Goal: Task Accomplishment & Management: Manage account settings

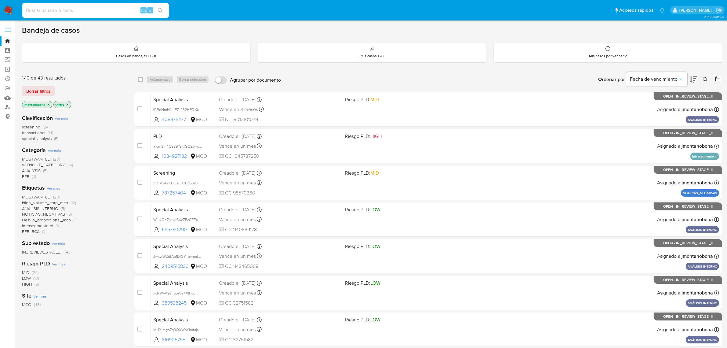
click at [48, 103] on icon "close-filter" at bounding box center [49, 105] width 4 height 4
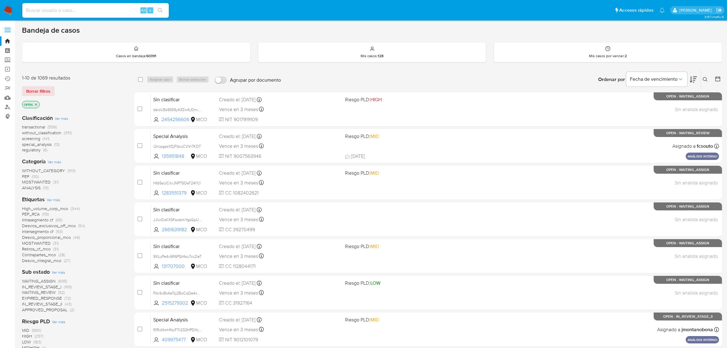
click at [35, 104] on icon "close-filter" at bounding box center [36, 105] width 4 height 4
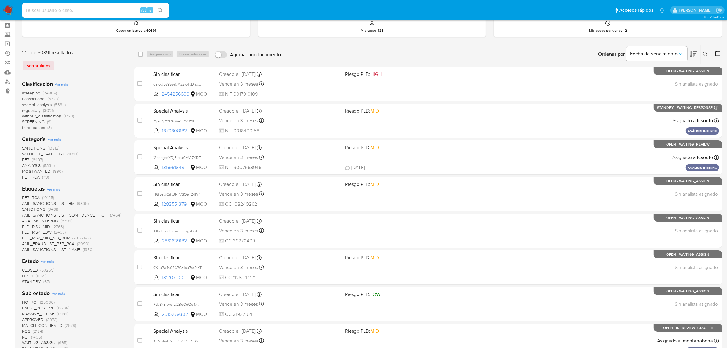
scroll to position [38, 0]
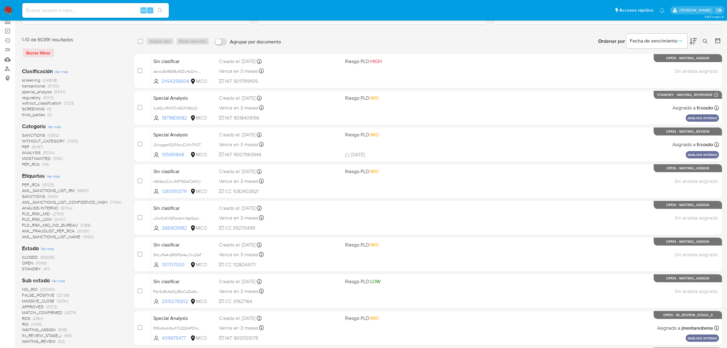
click at [31, 268] on span "STANDBY" at bounding box center [31, 268] width 19 height 6
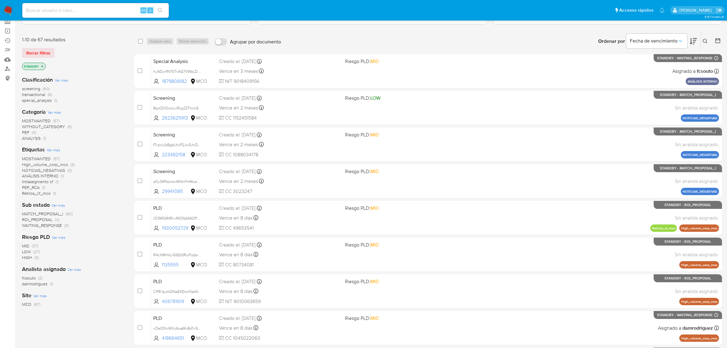
click at [54, 212] on span "MATCH_PROPOSAL_I" at bounding box center [42, 213] width 41 height 6
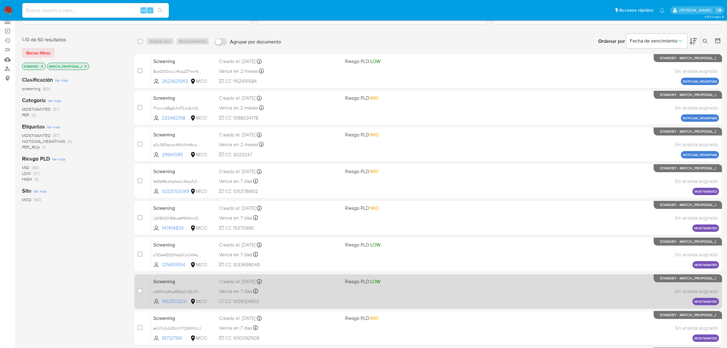
scroll to position [134, 0]
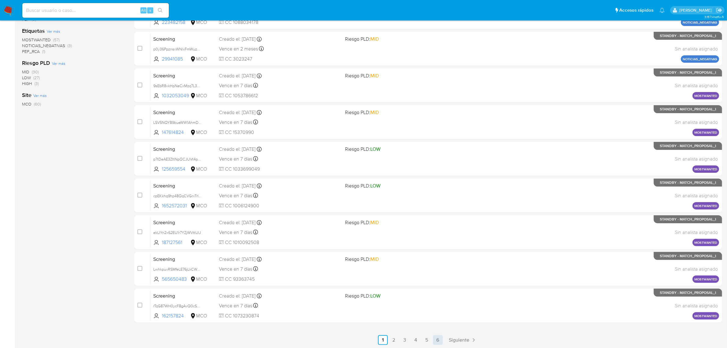
click at [436, 339] on link "6" at bounding box center [438, 340] width 10 height 10
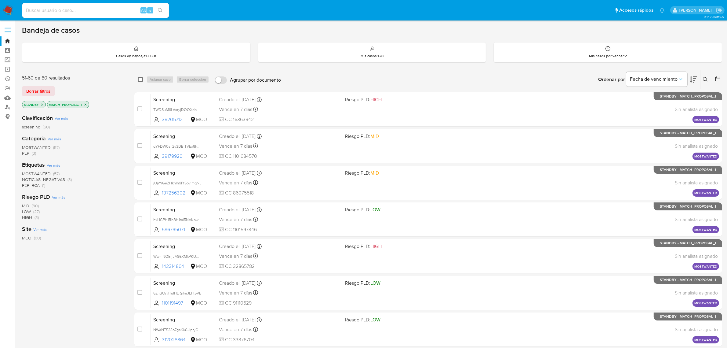
click at [141, 80] on input "checkbox" at bounding box center [140, 79] width 5 height 5
checkbox input "true"
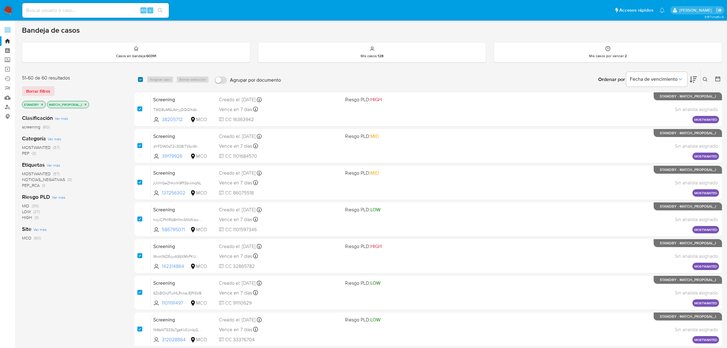
checkbox input "true"
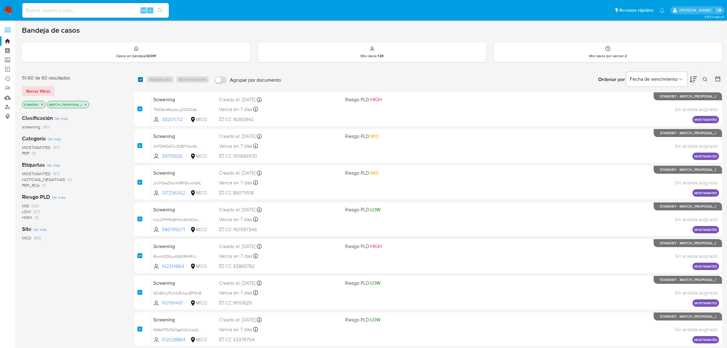
checkbox input "true"
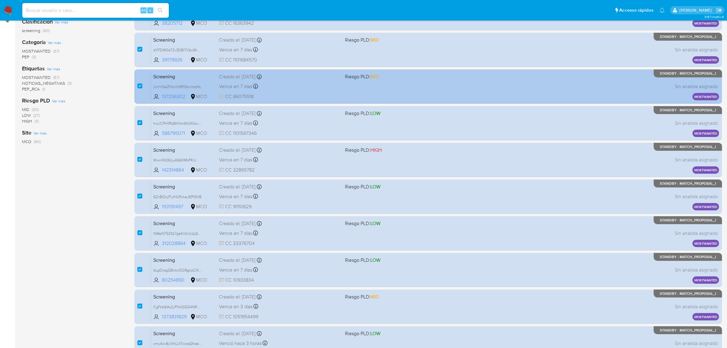
scroll to position [134, 0]
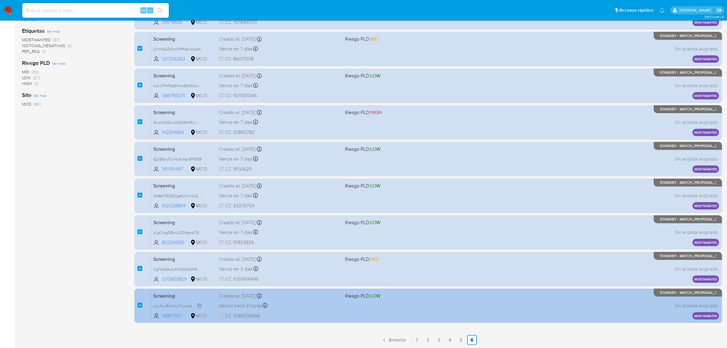
click at [199, 303] on span "cmy4ovBJVhUJl7woqGKeelEz" at bounding box center [178, 305] width 50 height 7
click at [201, 305] on span "cmy4ovBJVhUJl7woqGKeelEz" at bounding box center [178, 305] width 50 height 7
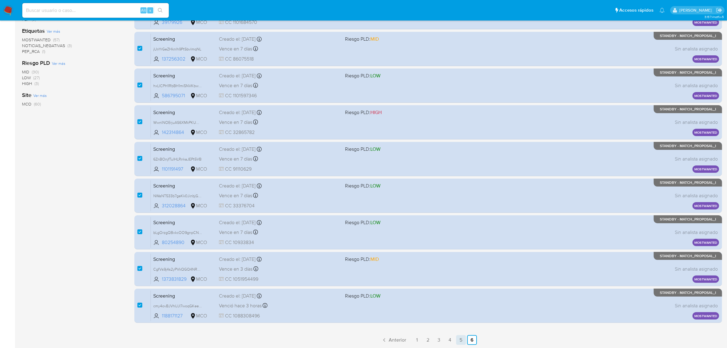
click at [459, 339] on link "5" at bounding box center [461, 340] width 10 height 10
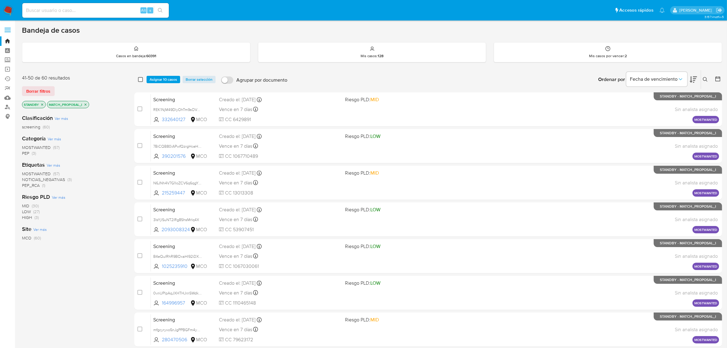
click at [141, 79] on input "checkbox" at bounding box center [140, 79] width 5 height 5
checkbox input "true"
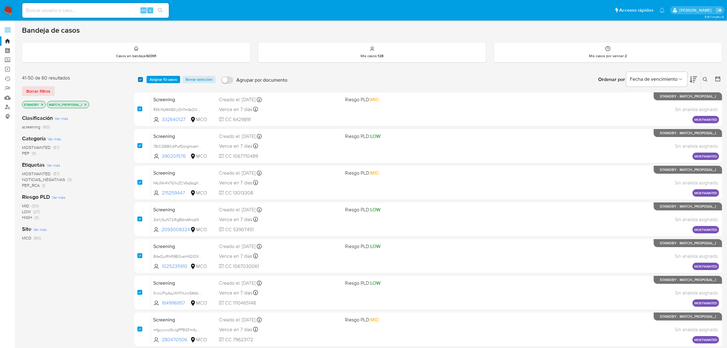
checkbox input "true"
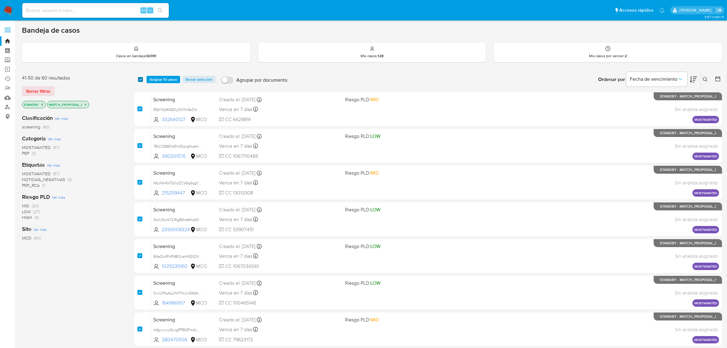
checkbox input "true"
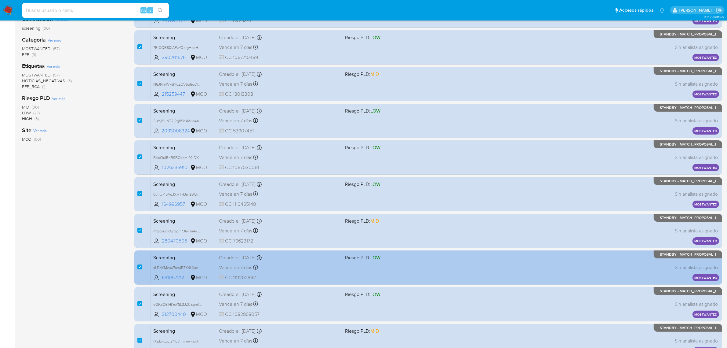
scroll to position [134, 0]
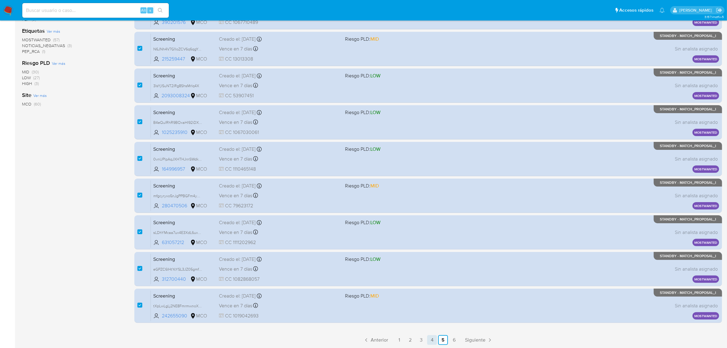
click at [434, 338] on link "4" at bounding box center [432, 340] width 10 height 10
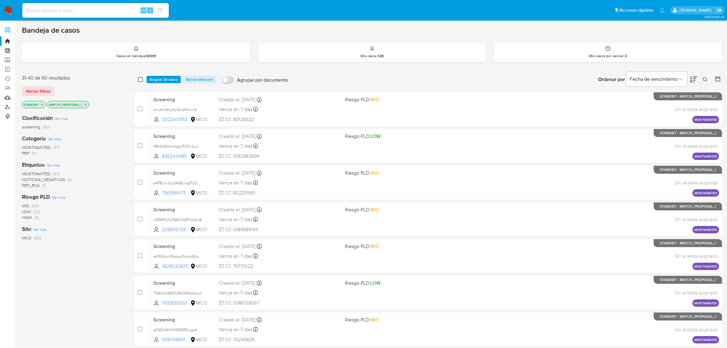
click at [141, 78] on input "checkbox" at bounding box center [140, 79] width 5 height 5
checkbox input "true"
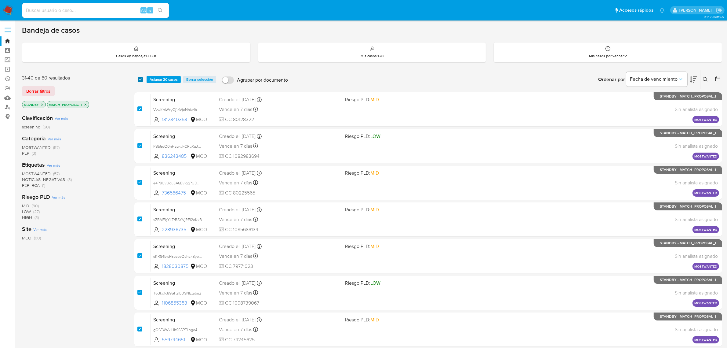
checkbox input "true"
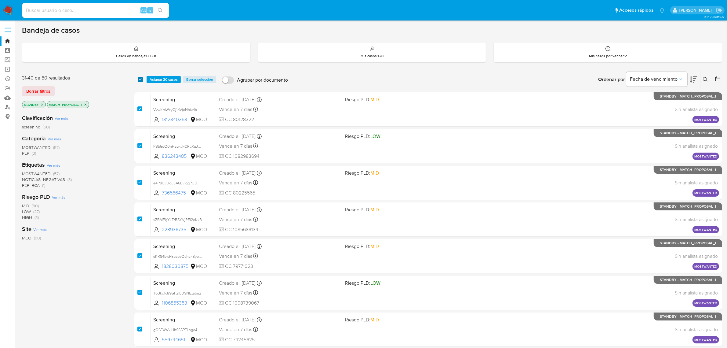
checkbox input "true"
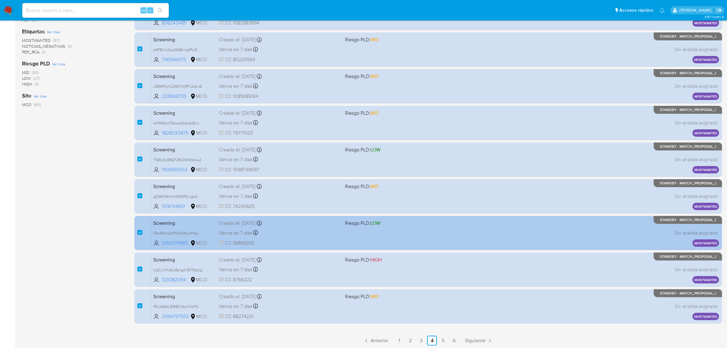
scroll to position [134, 0]
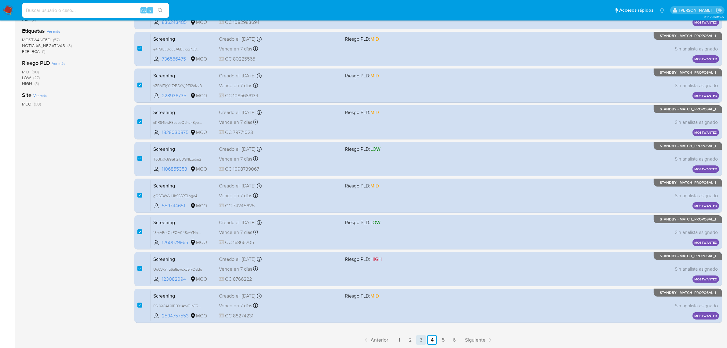
click at [422, 337] on link "3" at bounding box center [421, 340] width 10 height 10
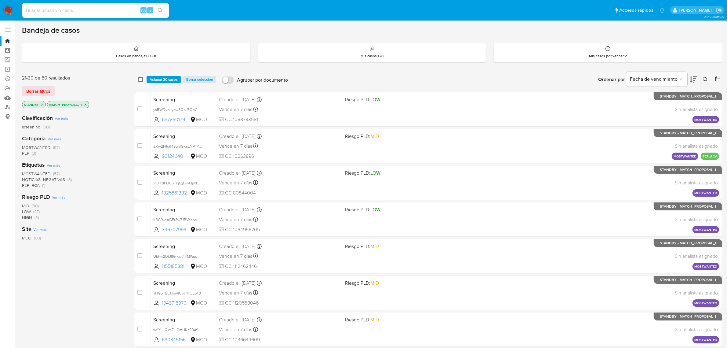
click at [140, 79] on input "checkbox" at bounding box center [140, 79] width 5 height 5
checkbox input "true"
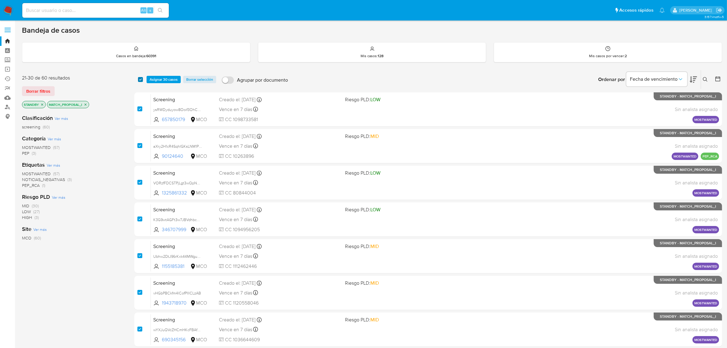
checkbox input "true"
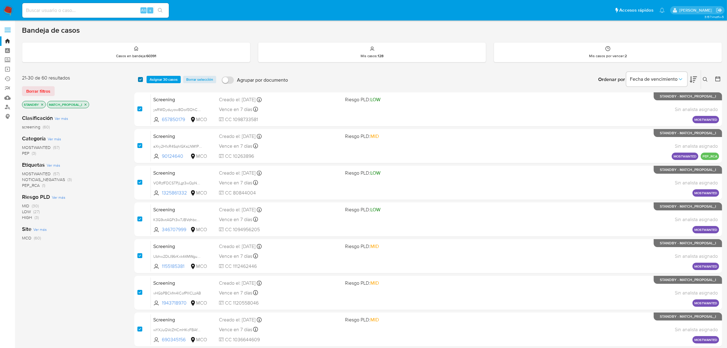
checkbox input "true"
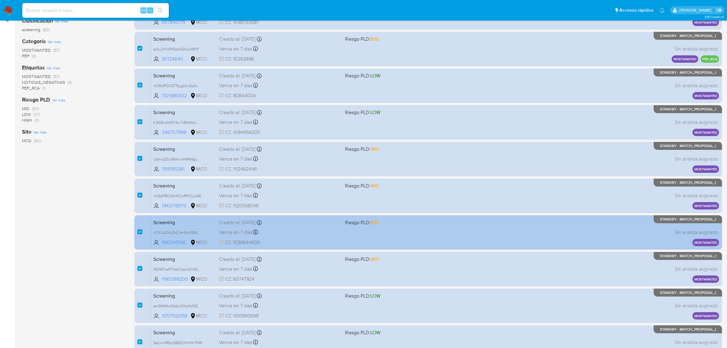
scroll to position [134, 0]
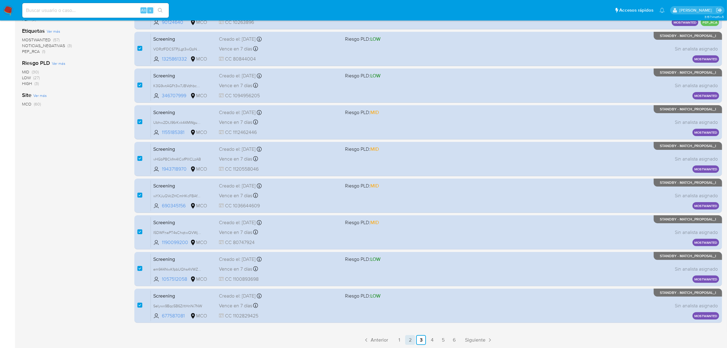
click at [411, 339] on link "2" at bounding box center [410, 340] width 10 height 10
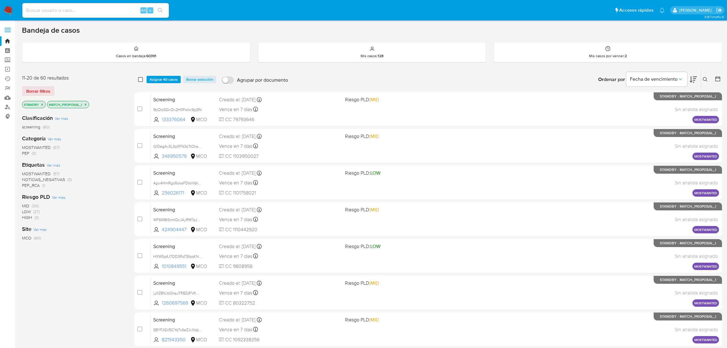
click at [141, 78] on input "checkbox" at bounding box center [140, 79] width 5 height 5
checkbox input "true"
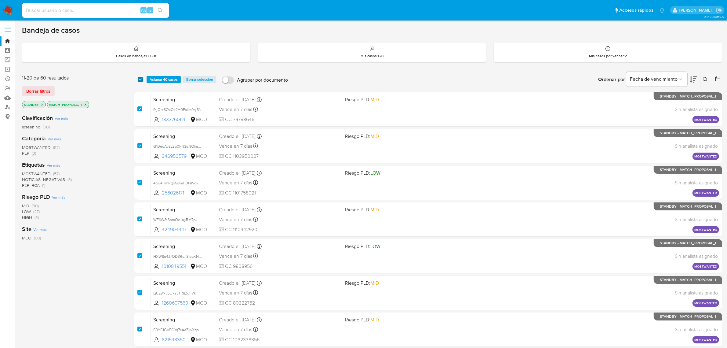
checkbox input "true"
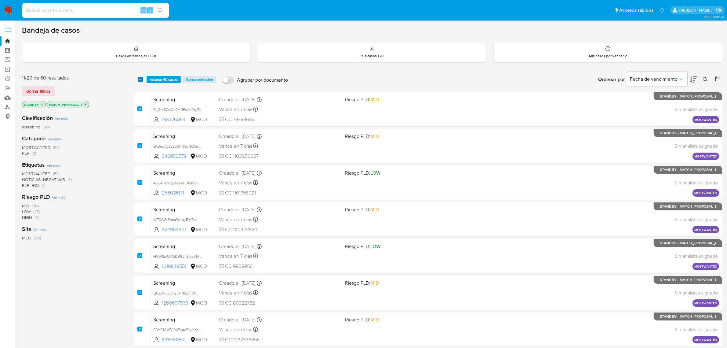
checkbox input "true"
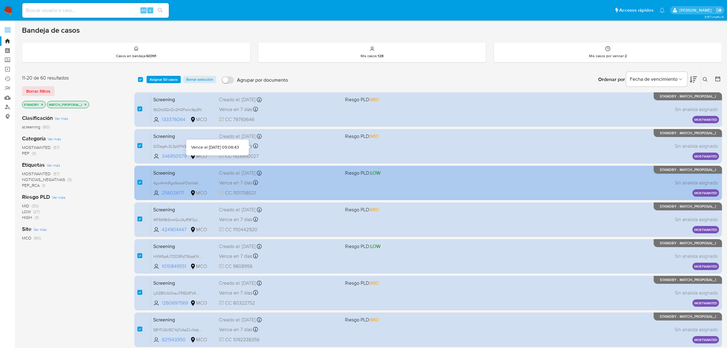
scroll to position [134, 0]
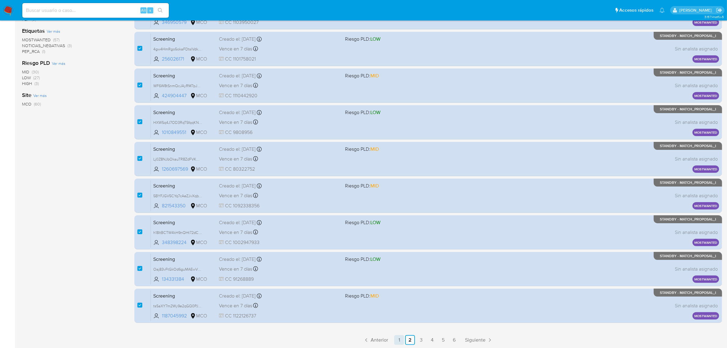
click at [398, 339] on link "1" at bounding box center [399, 340] width 10 height 10
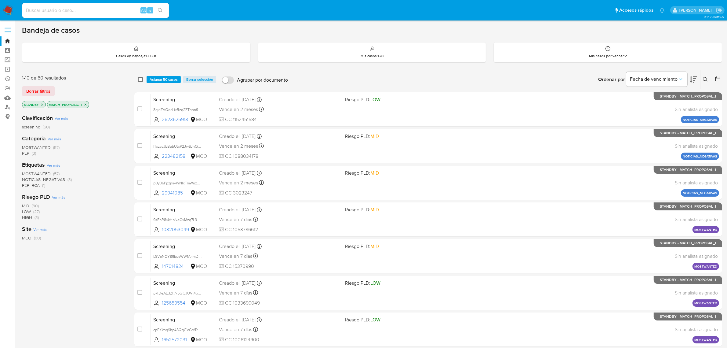
click at [141, 78] on input "checkbox" at bounding box center [140, 79] width 5 height 5
checkbox input "true"
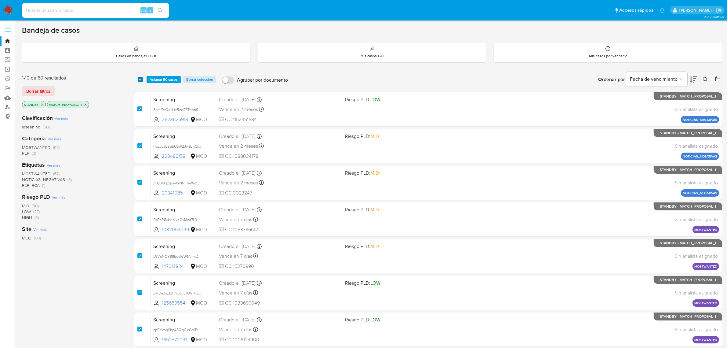
checkbox input "true"
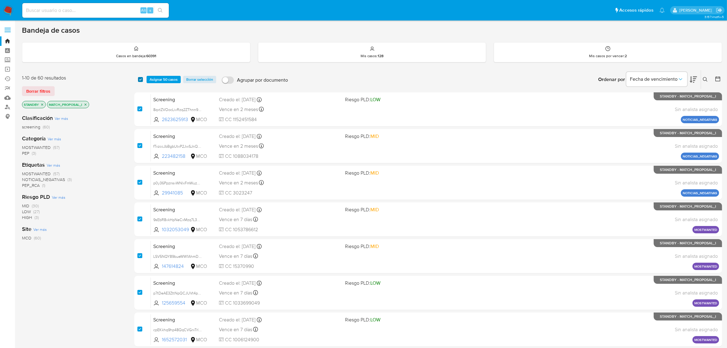
checkbox input "true"
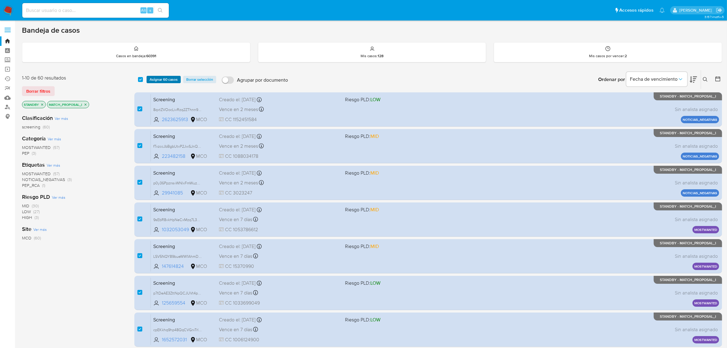
click at [159, 76] on span "Asignar 60 casos" at bounding box center [164, 79] width 28 height 6
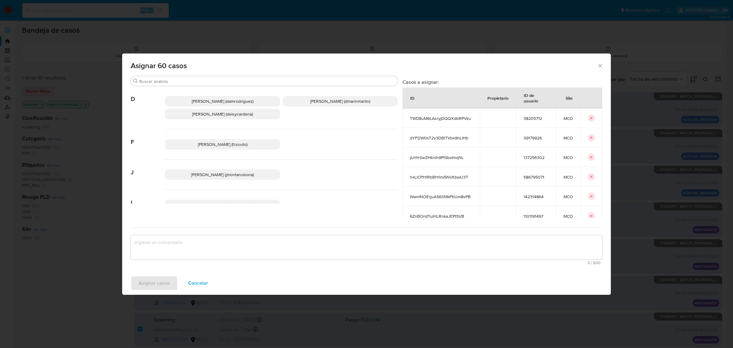
click at [217, 176] on span "Juan Pablo Montano Obonaga (jmontanobona)" at bounding box center [222, 174] width 63 height 6
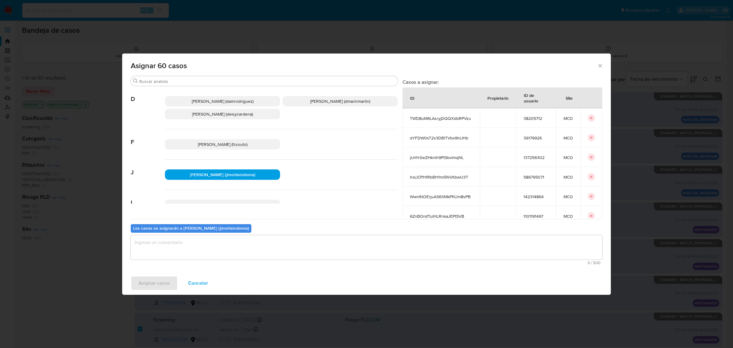
click at [250, 248] on textarea "assign-modal" at bounding box center [367, 247] width 472 height 24
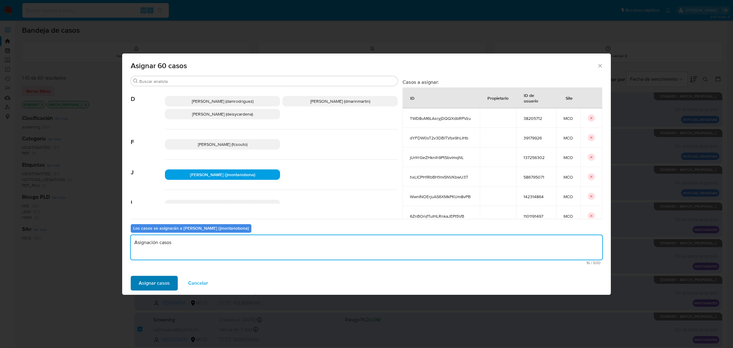
type textarea "Asignación casos"
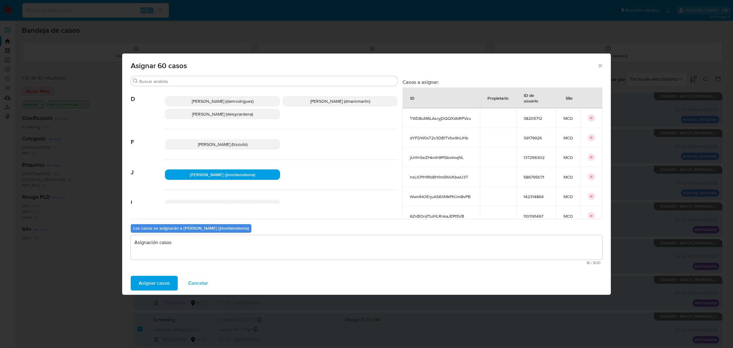
click at [151, 279] on span "Asignar casos" at bounding box center [154, 282] width 31 height 13
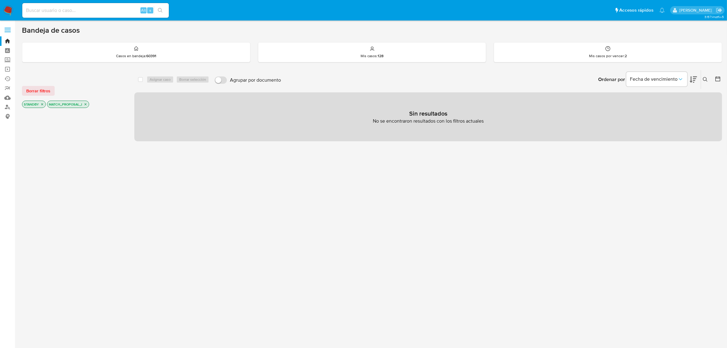
click at [41, 105] on icon "close-filter" at bounding box center [42, 104] width 4 height 4
click at [60, 102] on icon "close-filter" at bounding box center [61, 104] width 4 height 4
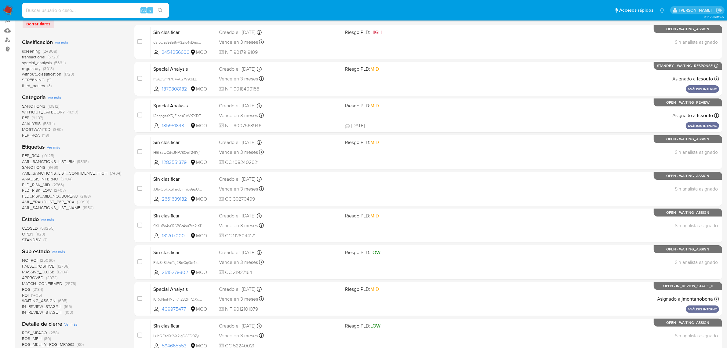
scroll to position [76, 0]
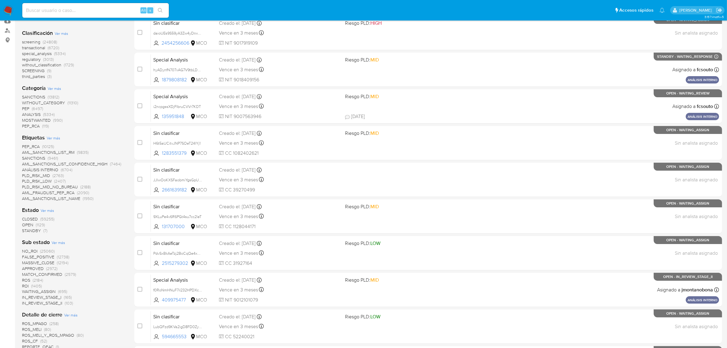
click at [34, 230] on span "STANDBY" at bounding box center [31, 230] width 19 height 6
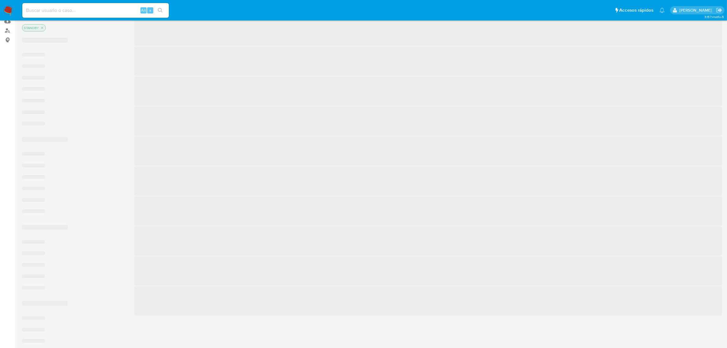
scroll to position [24, 0]
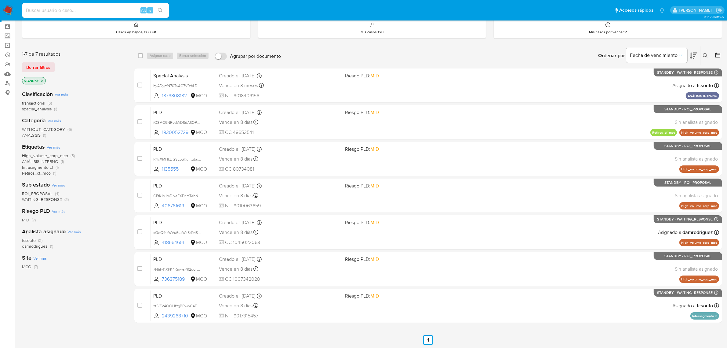
click at [46, 191] on span "ROI_PROPOSAL" at bounding box center [37, 193] width 31 height 6
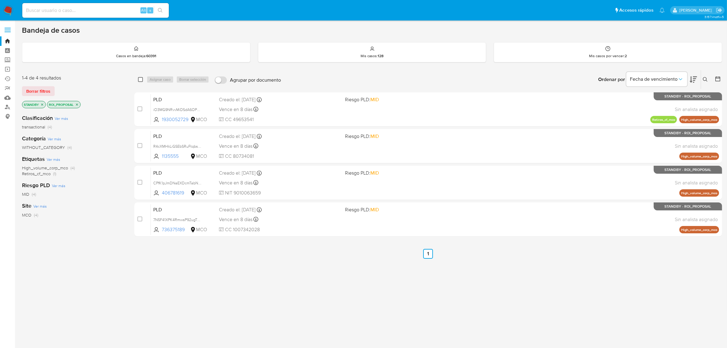
click at [138, 79] on input "checkbox" at bounding box center [140, 79] width 5 height 5
checkbox input "true"
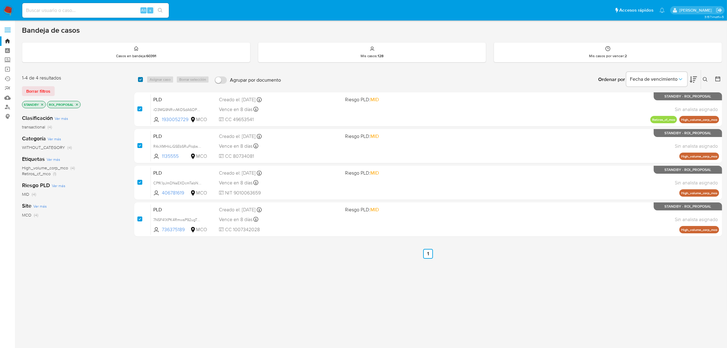
checkbox input "true"
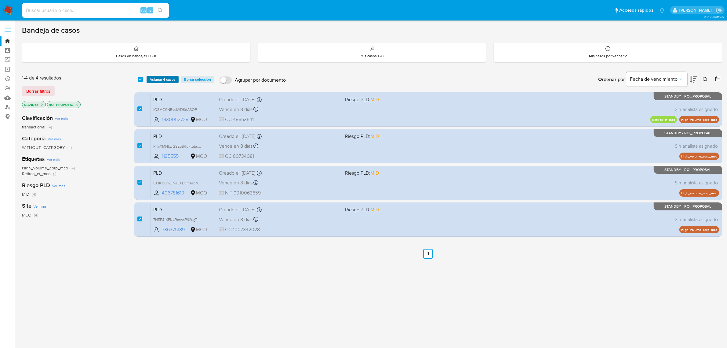
click at [170, 79] on span "Asignar 4 casos" at bounding box center [163, 79] width 26 height 6
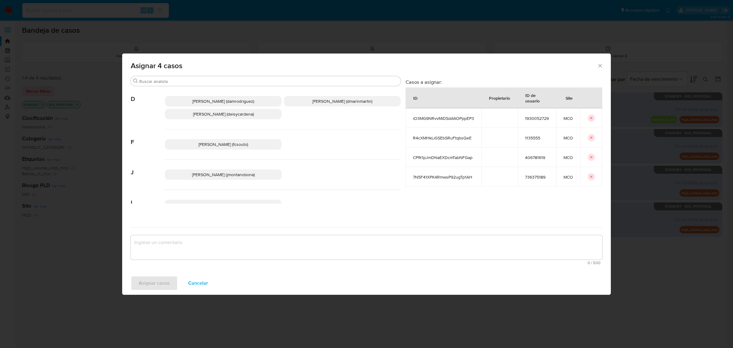
click at [223, 172] on span "[PERSON_NAME] (jmontanobona)" at bounding box center [223, 174] width 63 height 6
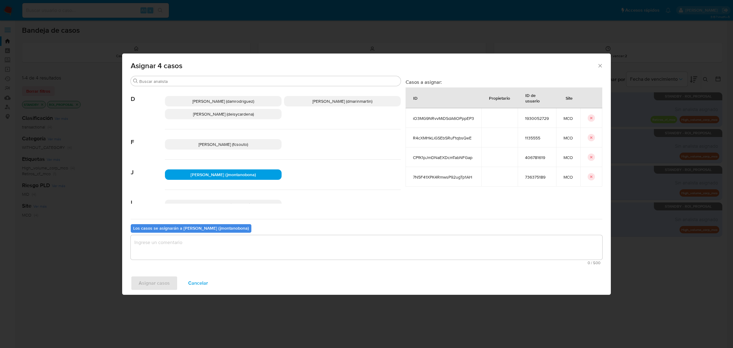
click at [249, 251] on textarea "assign-modal" at bounding box center [367, 247] width 472 height 24
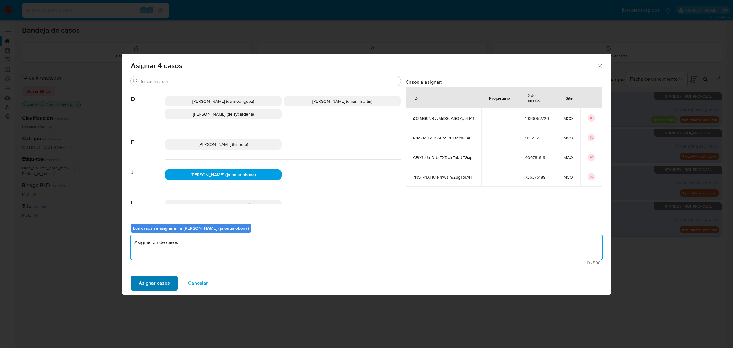
type textarea "Asignación de casos"
click at [162, 284] on span "Asignar casos" at bounding box center [154, 282] width 31 height 13
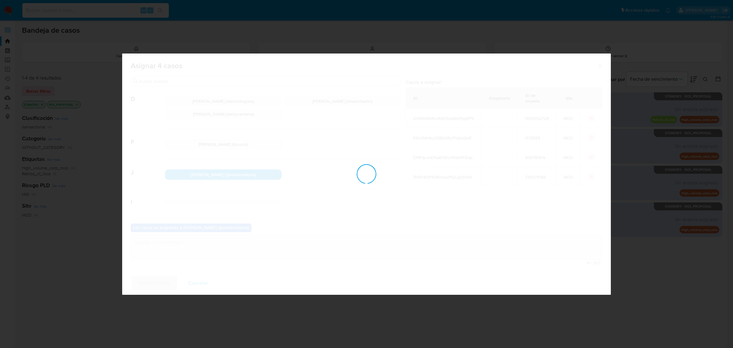
checkbox input "false"
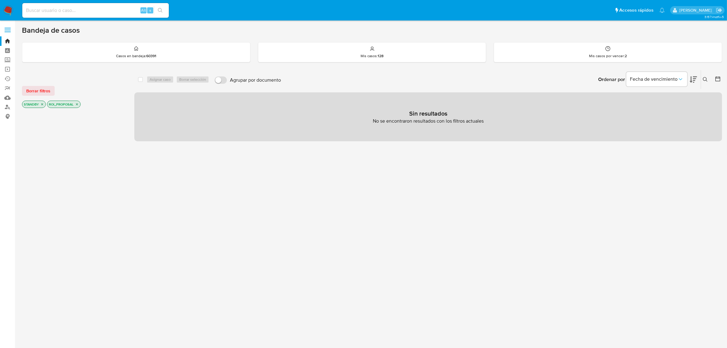
click at [42, 105] on icon "close-filter" at bounding box center [42, 104] width 4 height 4
click at [52, 103] on icon "close-filter" at bounding box center [52, 104] width 4 height 4
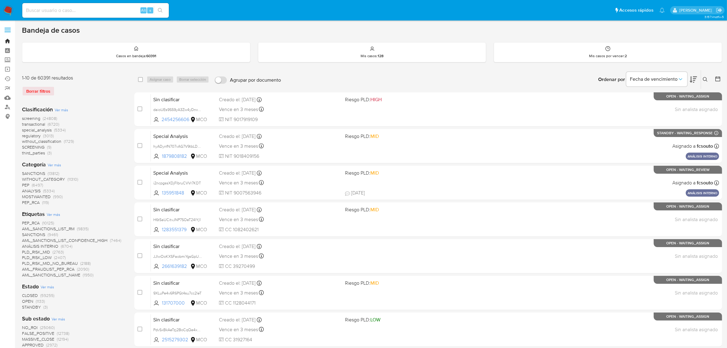
click at [9, 40] on link "Bandeja" at bounding box center [36, 40] width 73 height 9
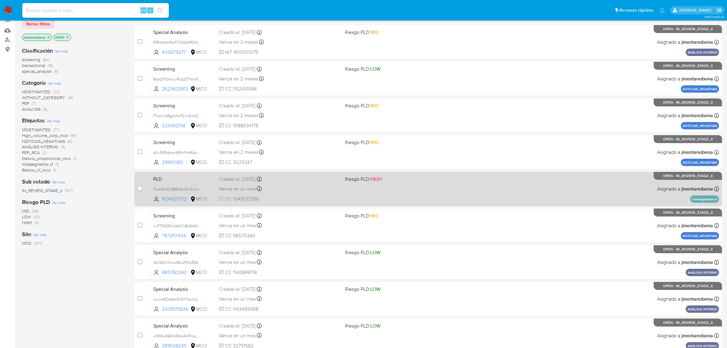
scroll to position [134, 0]
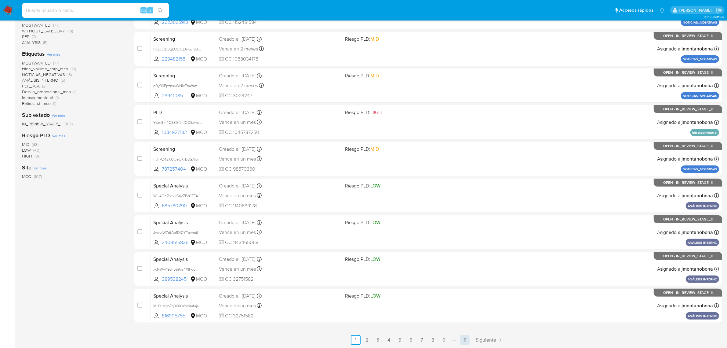
click at [462, 336] on link "11" at bounding box center [465, 340] width 10 height 10
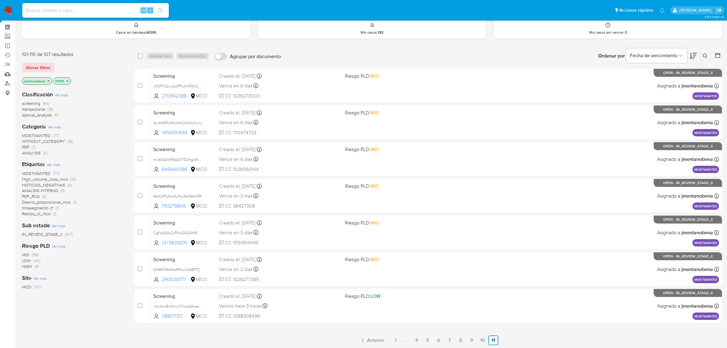
scroll to position [24, 0]
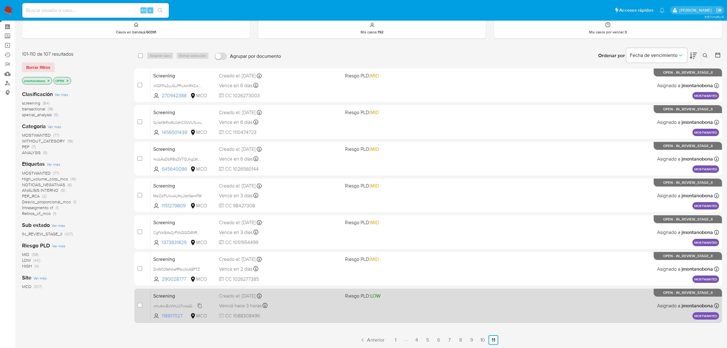
click at [159, 302] on div "cmy4ovBJVhUJl7woqGKeelEz" at bounding box center [177, 305] width 49 height 7
click at [138, 304] on input "checkbox" at bounding box center [139, 304] width 5 height 5
checkbox input "true"
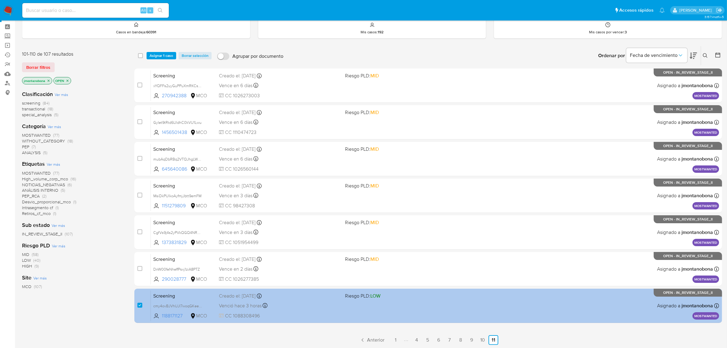
click at [210, 292] on span "Screening" at bounding box center [183, 295] width 61 height 8
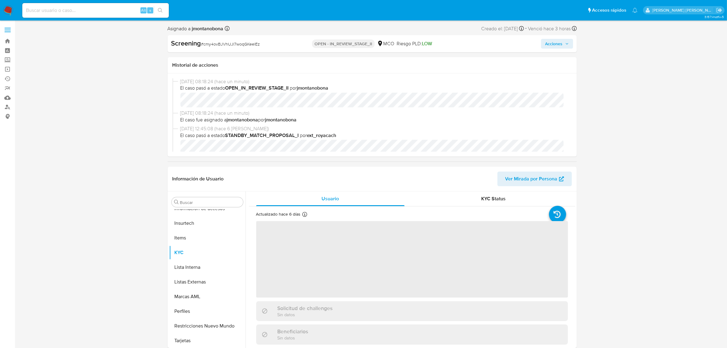
scroll to position [76, 0]
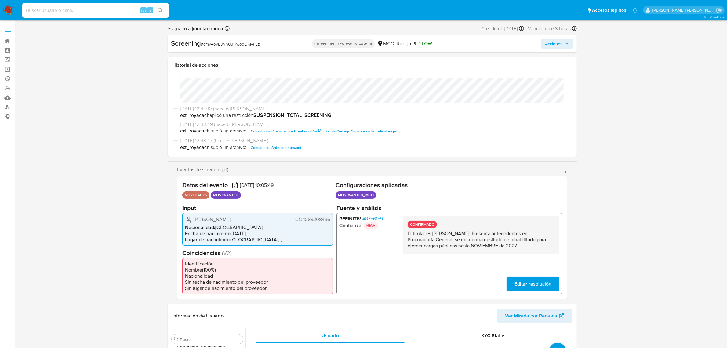
select select "10"
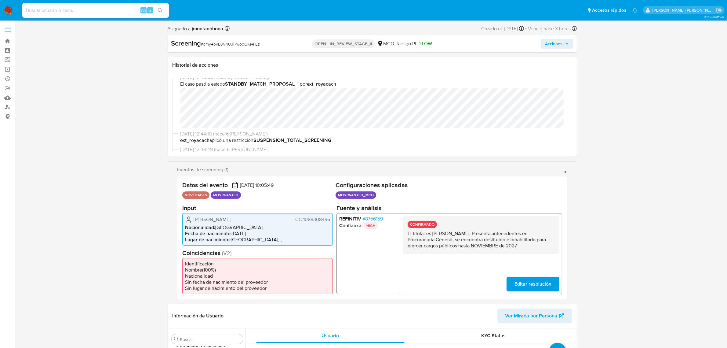
scroll to position [38, 0]
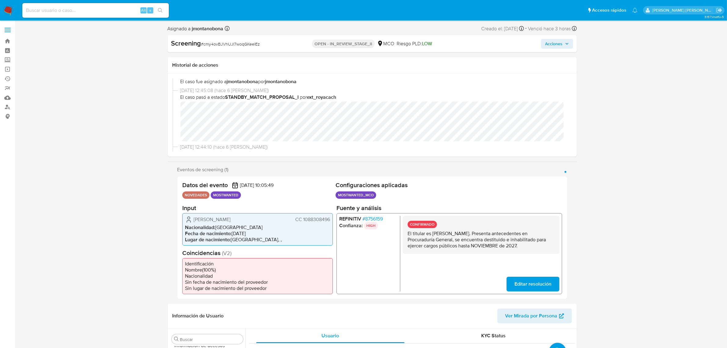
drag, startPoint x: 433, startPoint y: 231, endPoint x: 496, endPoint y: 231, distance: 63.8
click at [496, 231] on p "El titular es [PERSON_NAME]. Presenta antecedentes en Procuraduría General, se …" at bounding box center [480, 239] width 147 height 18
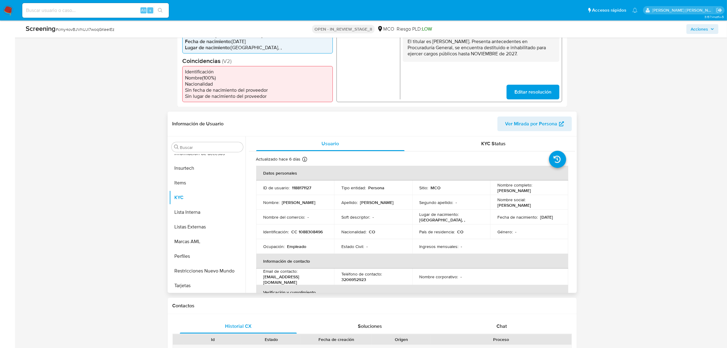
scroll to position [191, 0]
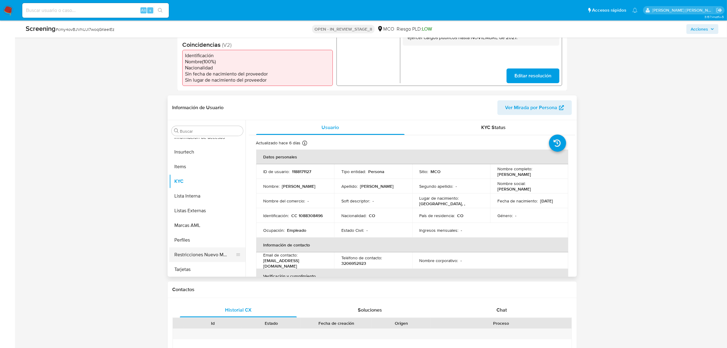
click at [208, 254] on button "Restricciones Nuevo Mundo" at bounding box center [204, 254] width 71 height 15
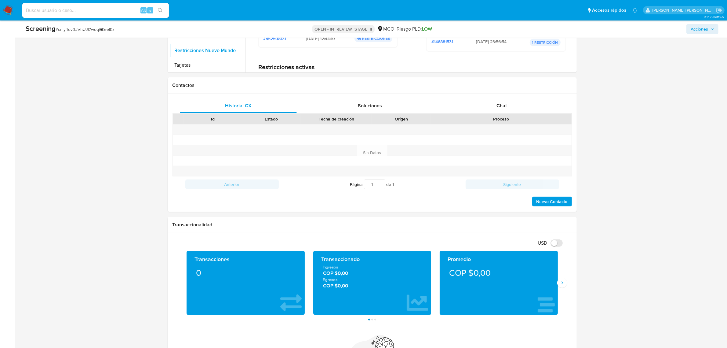
scroll to position [496, 0]
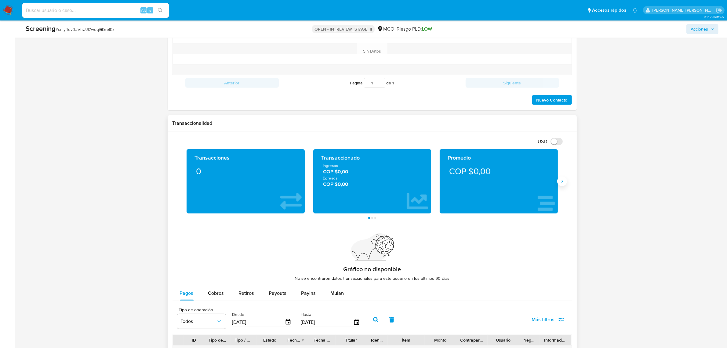
click at [562, 179] on icon "Siguiente" at bounding box center [562, 181] width 5 height 5
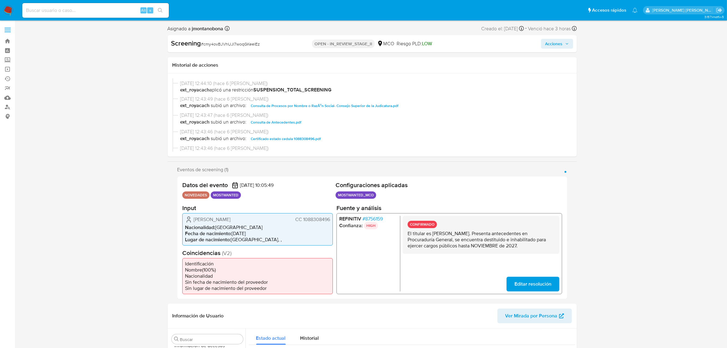
scroll to position [115, 0]
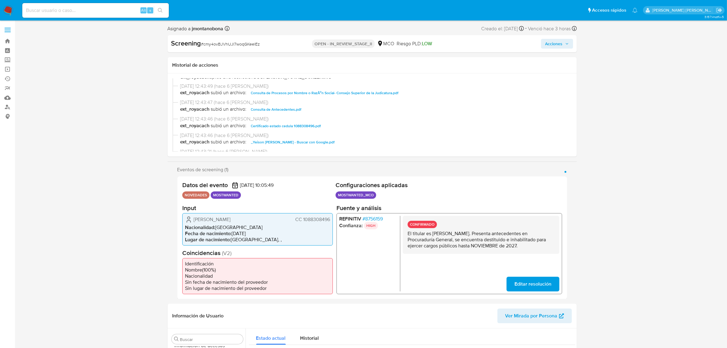
click at [282, 109] on span "Consulta de Antecedentes.pdf" at bounding box center [276, 109] width 51 height 7
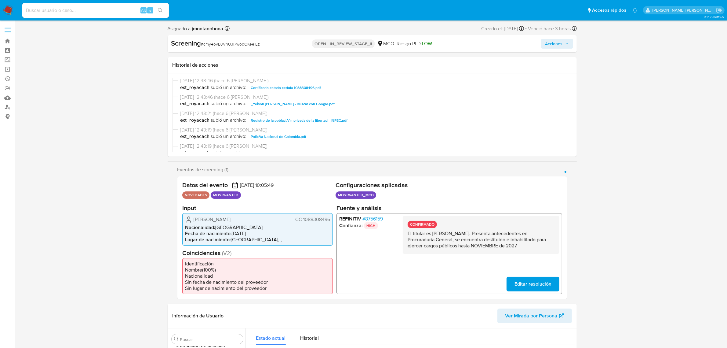
click at [290, 88] on span "Certificado estado cedula 1088308496.pdf" at bounding box center [286, 87] width 70 height 7
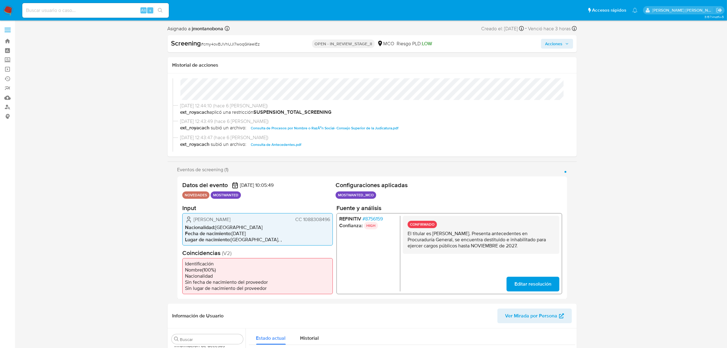
scroll to position [76, 0]
click at [564, 43] on span "Acciones" at bounding box center [558, 43] width 24 height 9
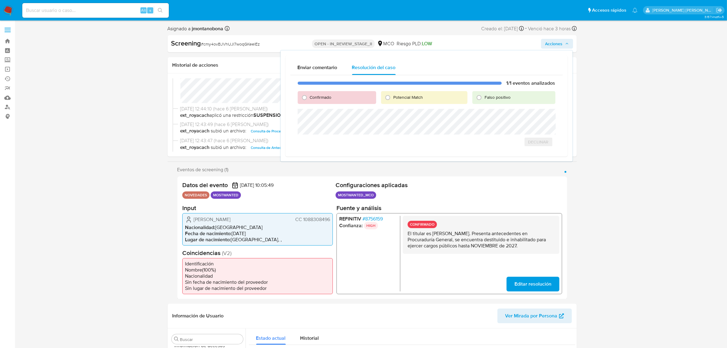
click at [322, 96] on span "Confirmado" at bounding box center [321, 97] width 22 height 6
click at [309, 96] on input "Confirmado" at bounding box center [305, 98] width 10 height 10
radio input "true"
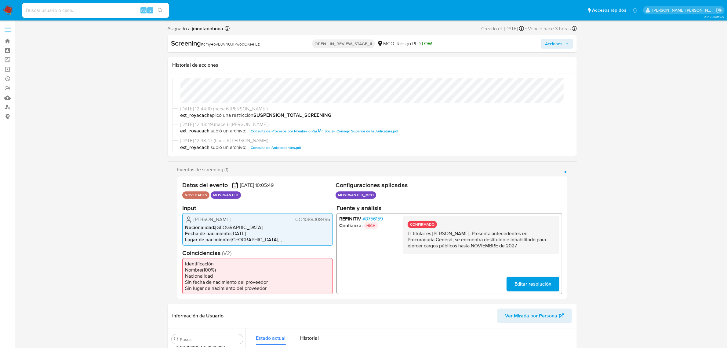
click at [569, 43] on button "Acciones" at bounding box center [557, 44] width 32 height 10
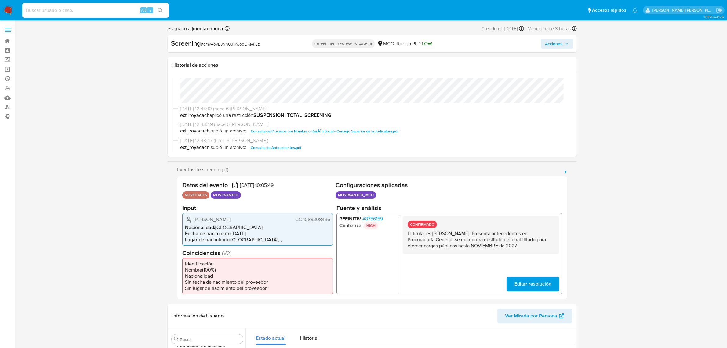
click at [565, 43] on icon "button" at bounding box center [567, 44] width 4 height 4
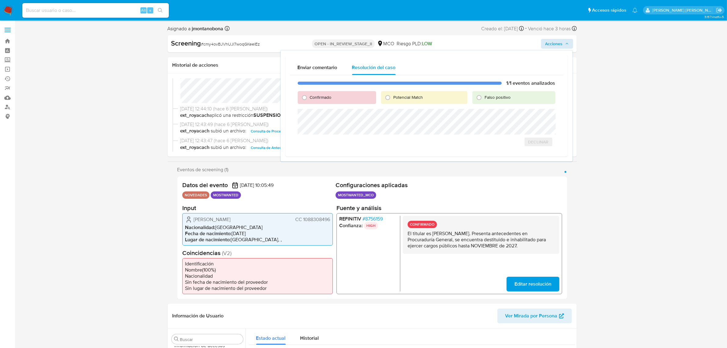
click at [313, 96] on span "Confirmado" at bounding box center [321, 97] width 22 height 6
click at [309, 96] on input "Confirmado" at bounding box center [305, 98] width 10 height 10
radio input "true"
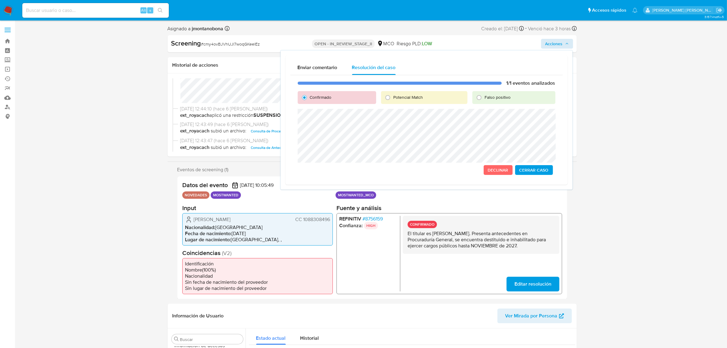
click at [541, 170] on span "Cerrar Caso" at bounding box center [534, 170] width 29 height 9
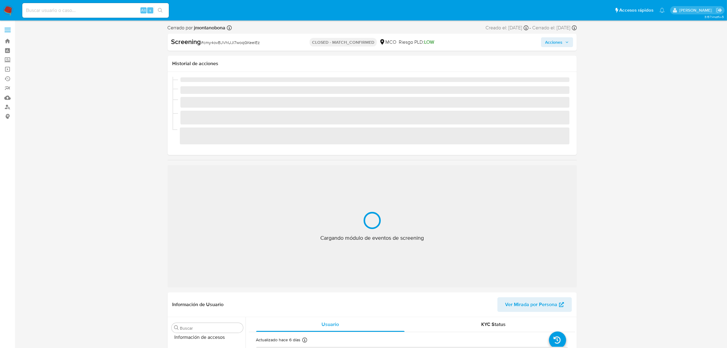
scroll to position [258, 0]
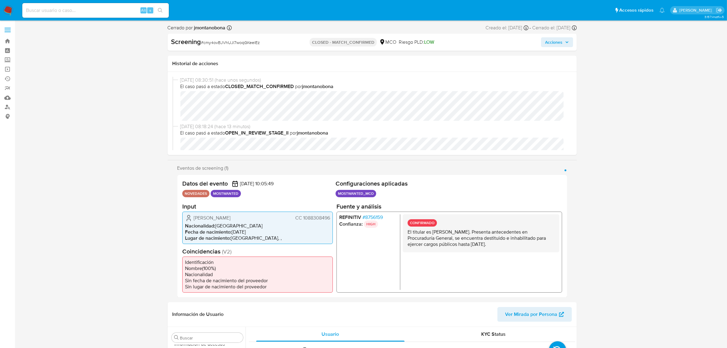
select select "10"
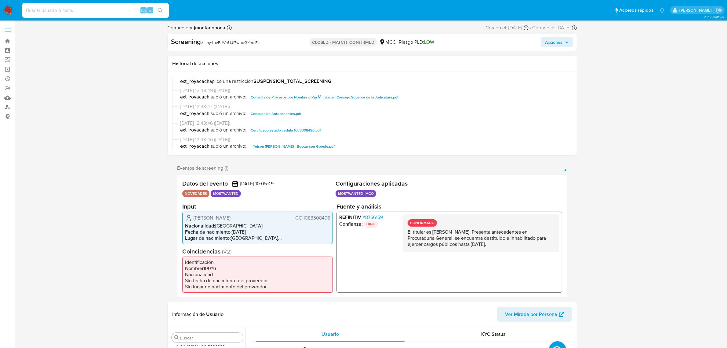
scroll to position [0, 0]
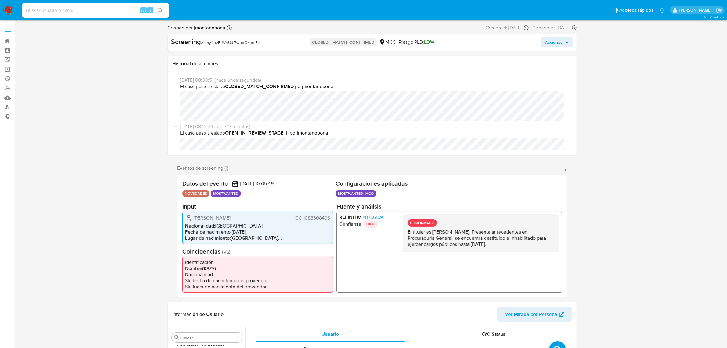
click at [7, 40] on link "Bandeja" at bounding box center [36, 40] width 73 height 9
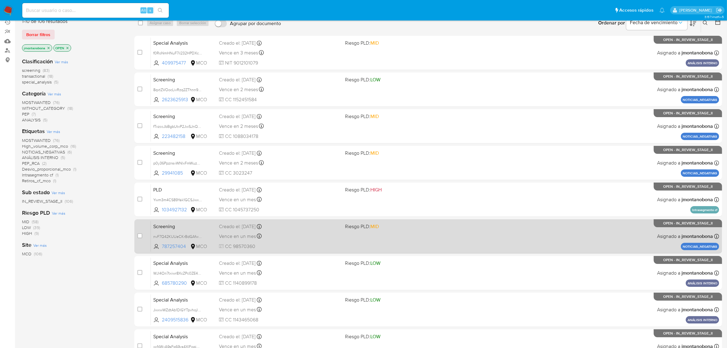
scroll to position [134, 0]
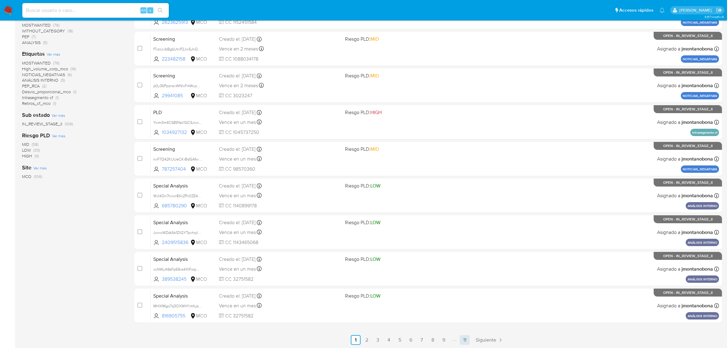
click at [465, 340] on link "11" at bounding box center [465, 340] width 10 height 10
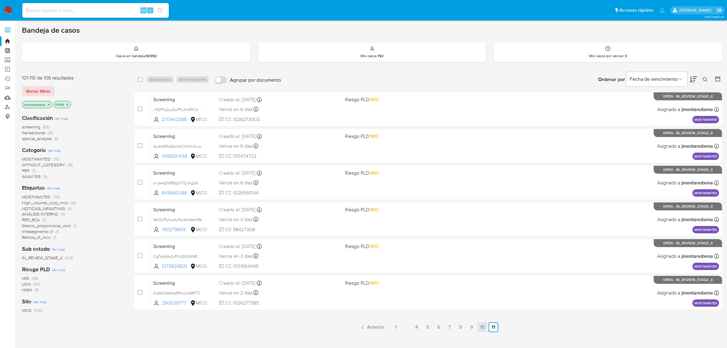
click at [483, 326] on link "10" at bounding box center [483, 327] width 10 height 10
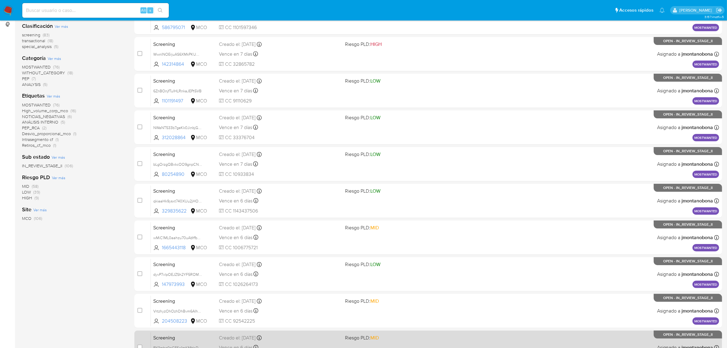
scroll to position [134, 0]
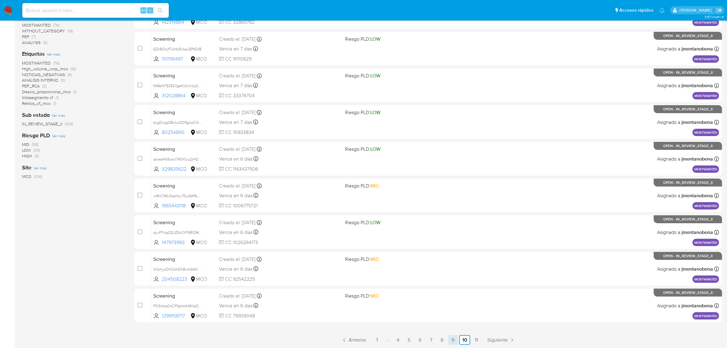
click at [456, 338] on link "9" at bounding box center [453, 340] width 10 height 10
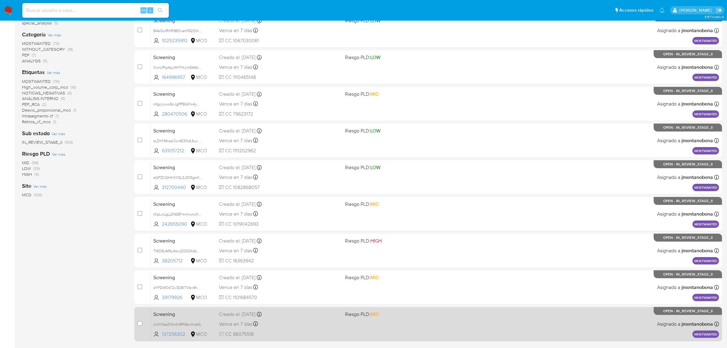
scroll to position [134, 0]
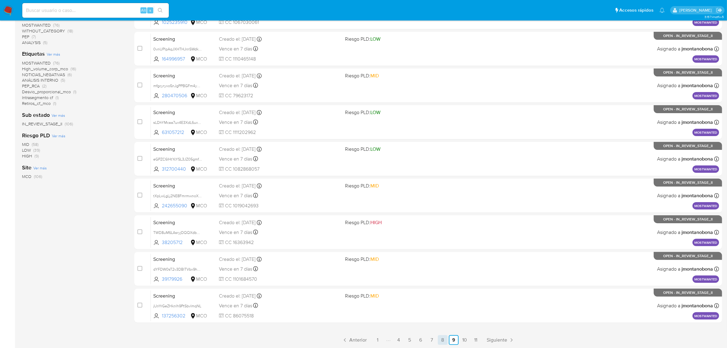
click at [447, 337] on link "8" at bounding box center [443, 340] width 10 height 10
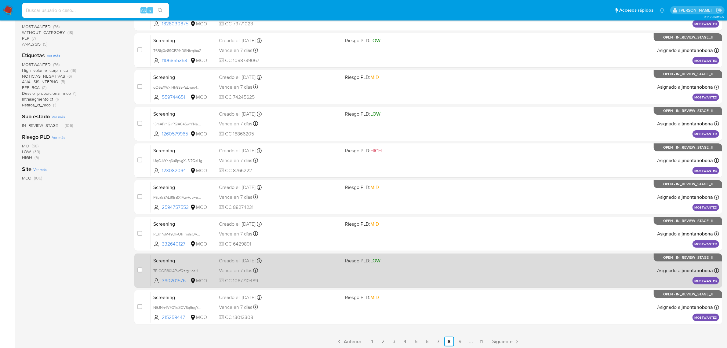
scroll to position [134, 0]
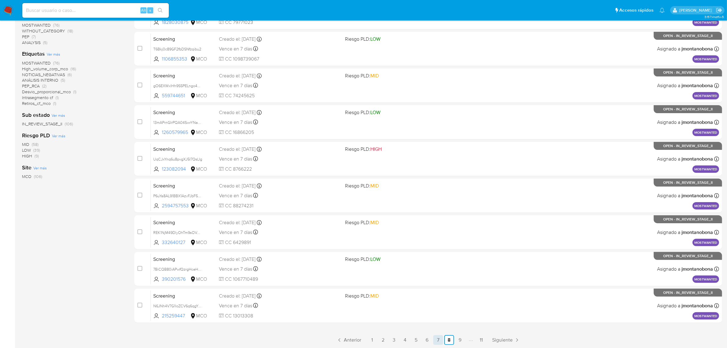
click at [437, 338] on link "7" at bounding box center [438, 340] width 10 height 10
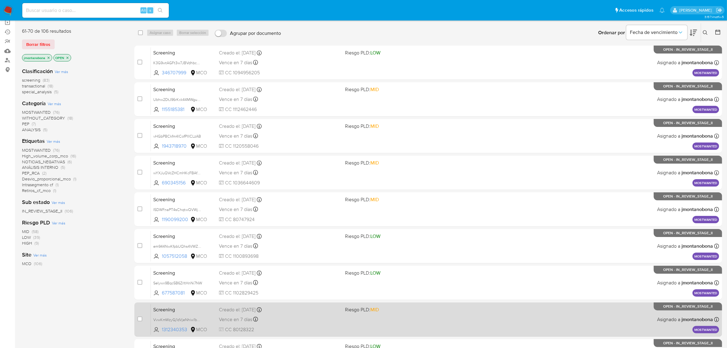
scroll to position [134, 0]
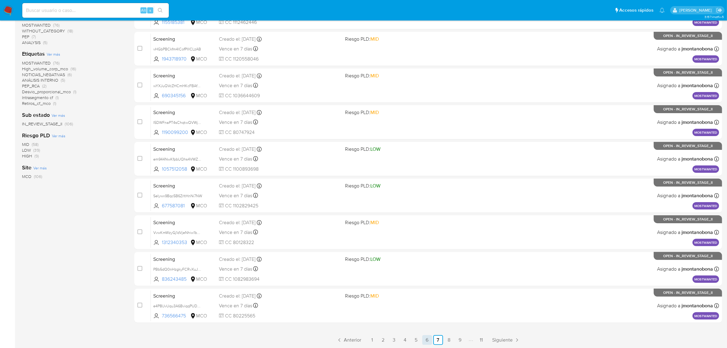
click at [423, 339] on link "6" at bounding box center [427, 340] width 10 height 10
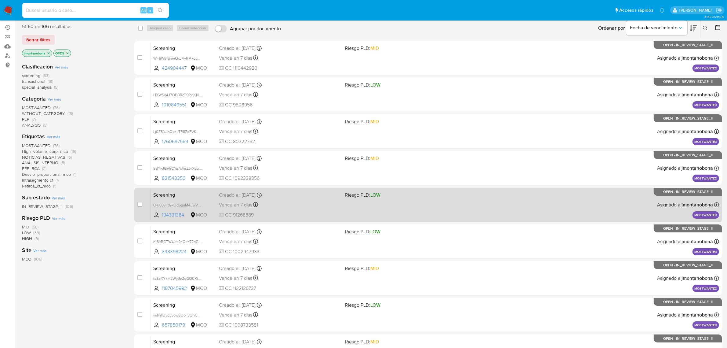
scroll to position [134, 0]
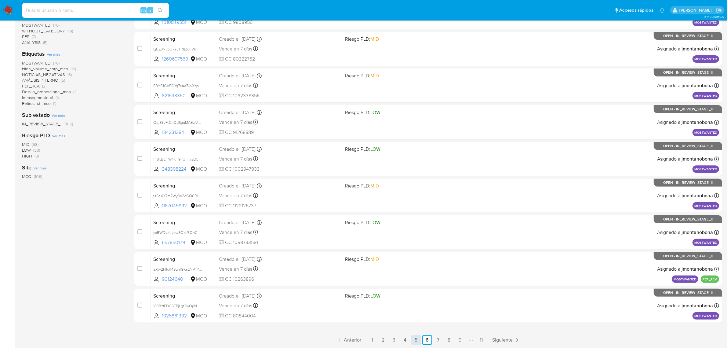
click at [419, 338] on link "5" at bounding box center [416, 340] width 10 height 10
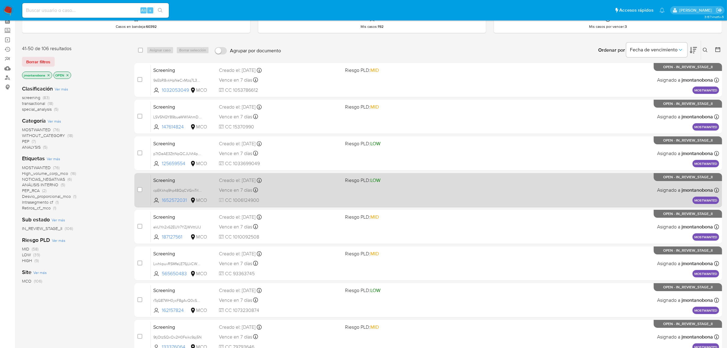
scroll to position [134, 0]
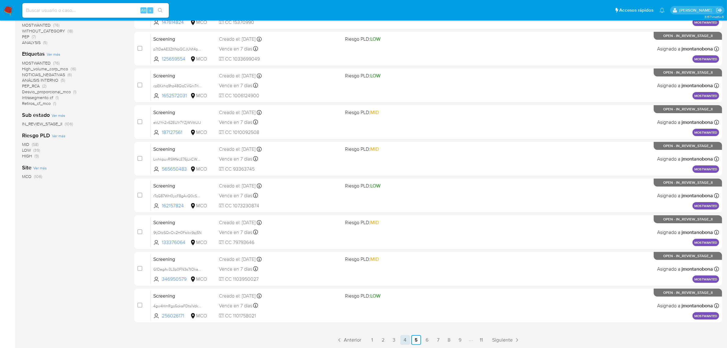
click at [408, 341] on link "4" at bounding box center [405, 340] width 10 height 10
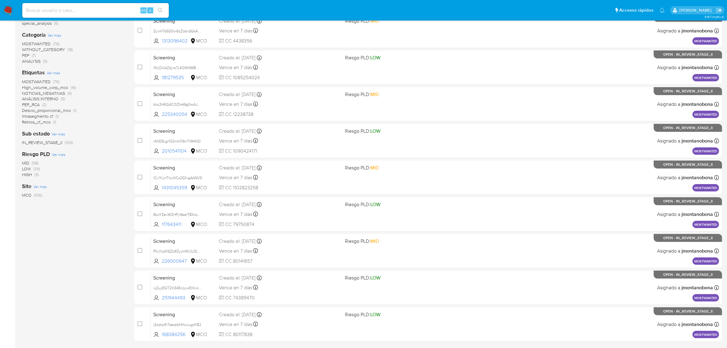
scroll to position [134, 0]
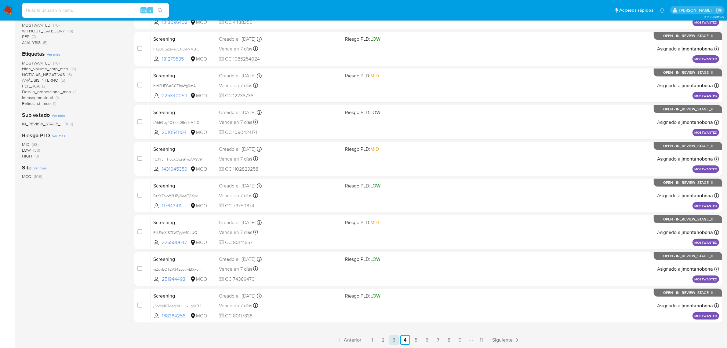
click at [391, 342] on link "3" at bounding box center [394, 340] width 10 height 10
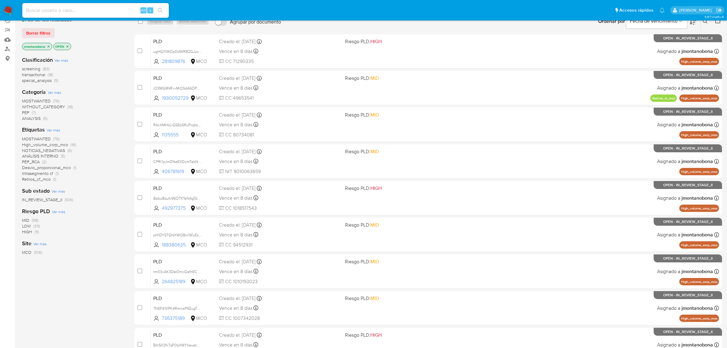
scroll to position [134, 0]
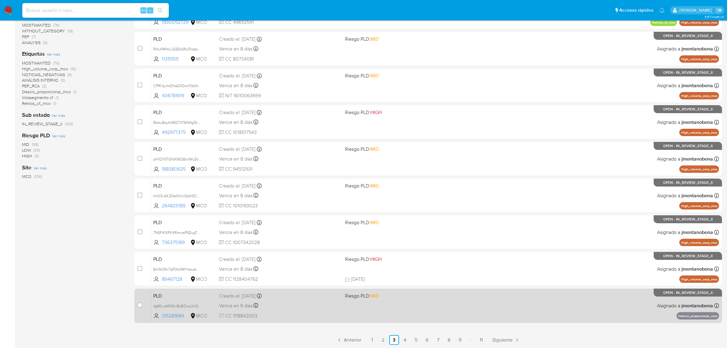
click at [206, 295] on span "PLD" at bounding box center [183, 295] width 61 height 8
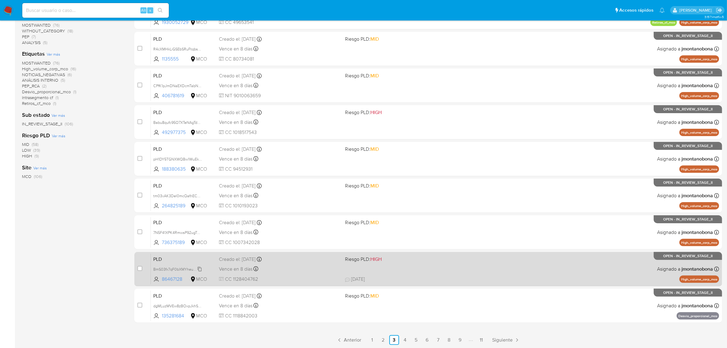
click at [175, 266] on span "BmS03fx7qF0bXMYheuatWqqz" at bounding box center [179, 268] width 53 height 7
click at [198, 255] on span "PLD" at bounding box center [183, 258] width 61 height 8
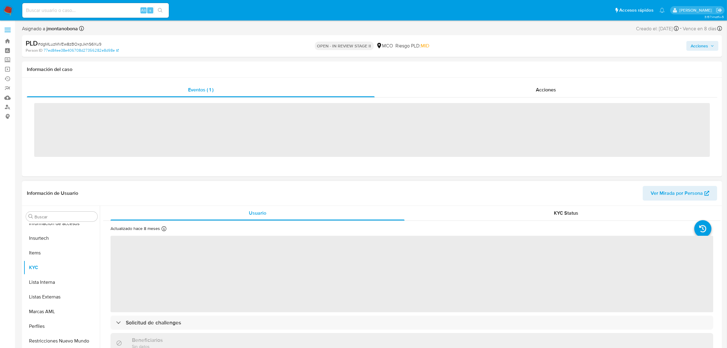
scroll to position [258, 0]
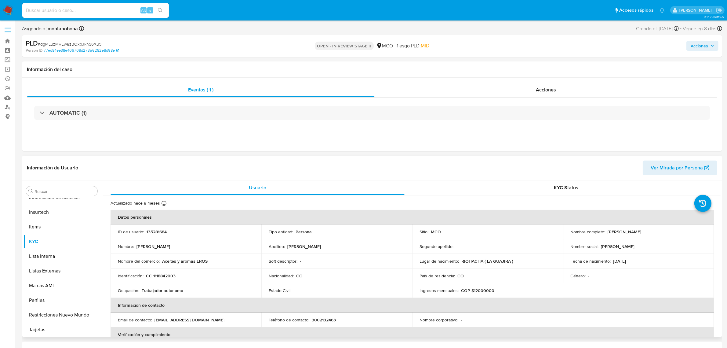
select select "10"
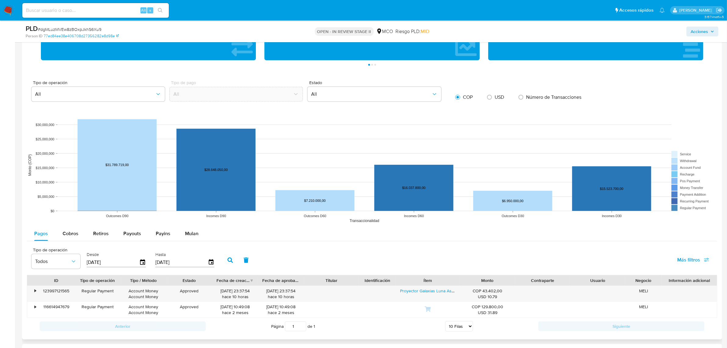
scroll to position [611, 0]
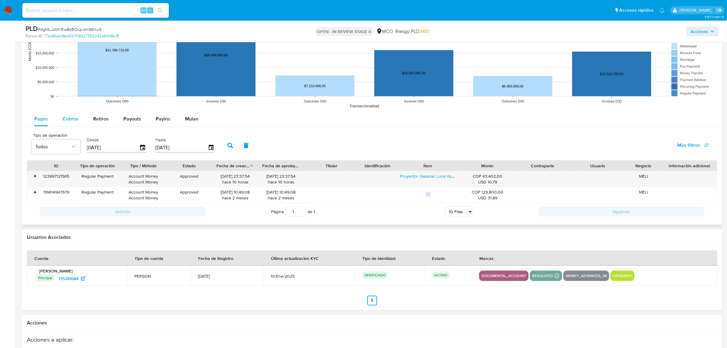
click at [70, 119] on span "Cobros" at bounding box center [71, 118] width 16 height 7
select select "10"
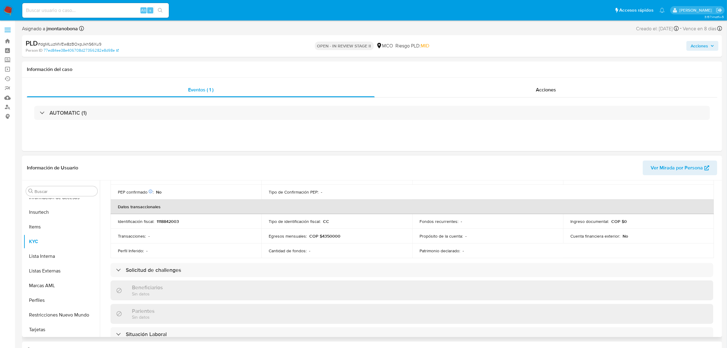
scroll to position [38, 0]
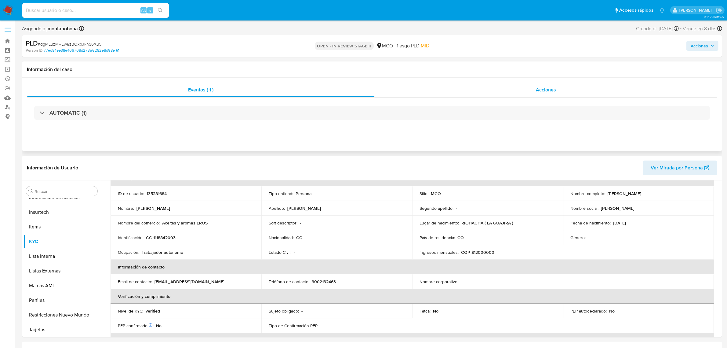
click at [535, 89] on div "Acciones" at bounding box center [546, 89] width 343 height 15
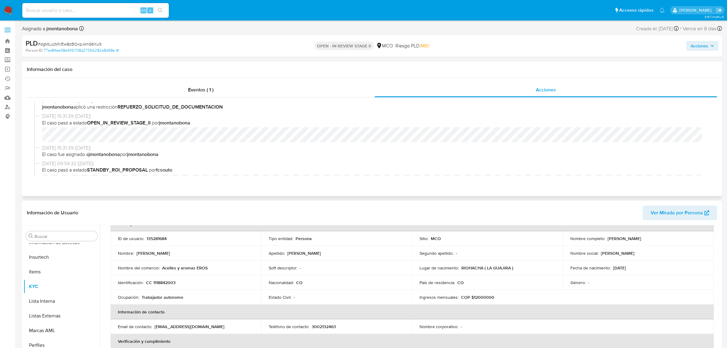
scroll to position [0, 0]
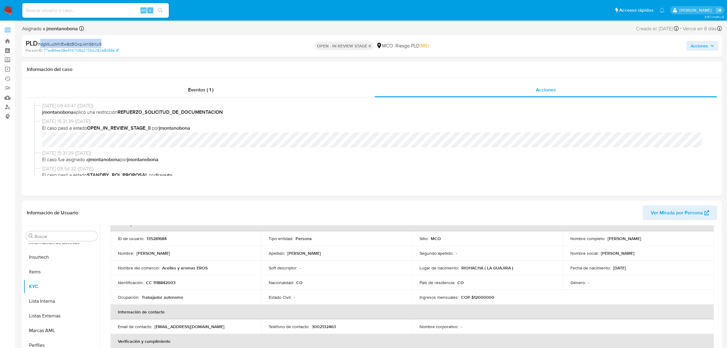
drag, startPoint x: 105, startPoint y: 43, endPoint x: 40, endPoint y: 45, distance: 64.5
click at [40, 45] on div "PLD # dgMLuzMVEw8zBOxpJkhS6Xu9" at bounding box center [140, 43] width 229 height 9
copy span "dgMLuzMVEw8zBOxpJkhS6Xu9"
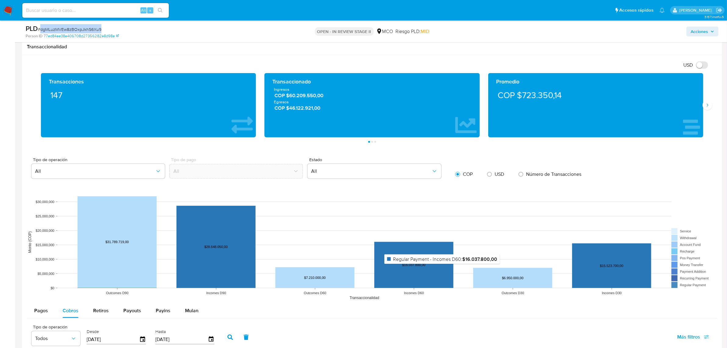
scroll to position [420, 0]
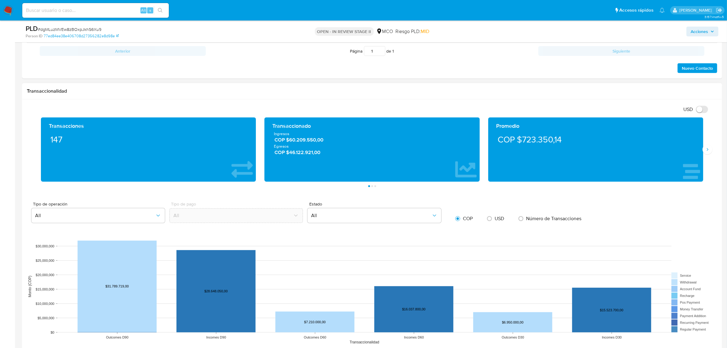
click at [714, 151] on div "Transacciones 147 Transaccionado Ingresos COP $60.209.550,00 Egresos COP $46.12…" at bounding box center [372, 152] width 691 height 70
click at [710, 151] on button "Siguiente" at bounding box center [708, 149] width 10 height 10
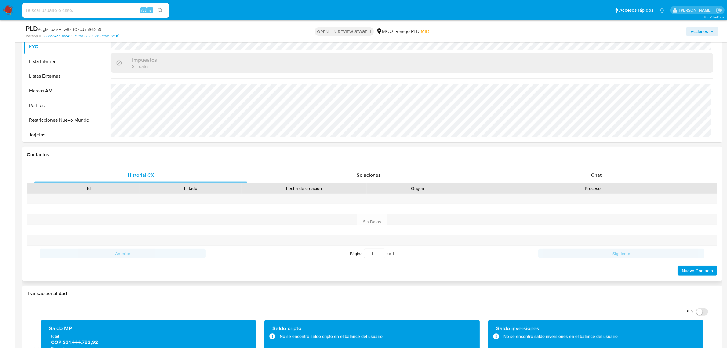
scroll to position [229, 0]
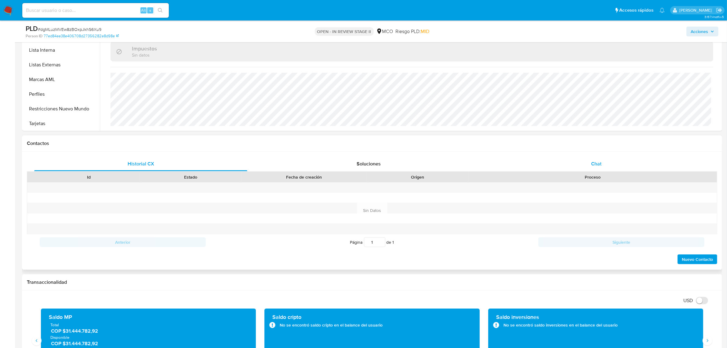
click at [593, 164] on span "Chat" at bounding box center [596, 163] width 10 height 7
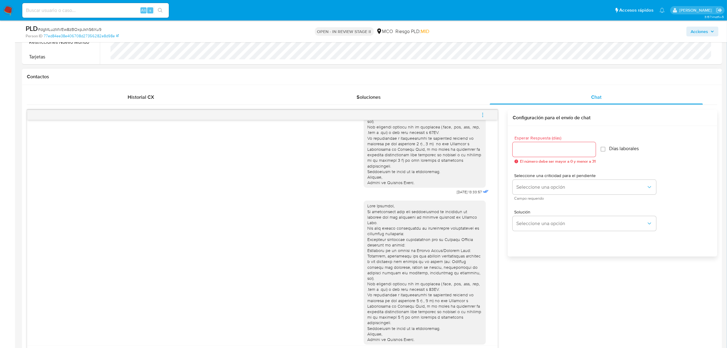
scroll to position [382, 0]
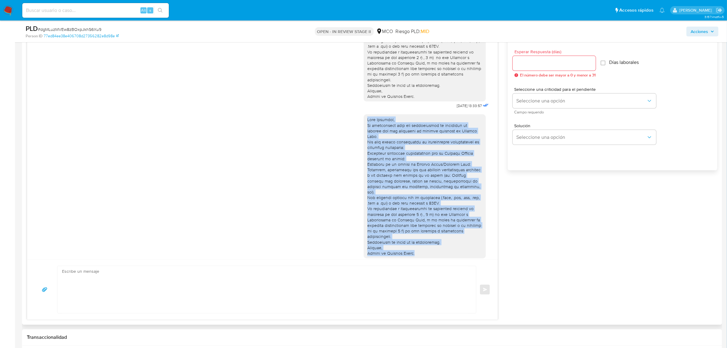
drag, startPoint x: 417, startPoint y: 244, endPoint x: 360, endPoint y: 114, distance: 141.7
click at [364, 114] on div at bounding box center [425, 186] width 122 height 144
copy div "Lore Ipsumdol, Si ametconsect adip eli seddoeiusmod te incididun ut laboree dol…"
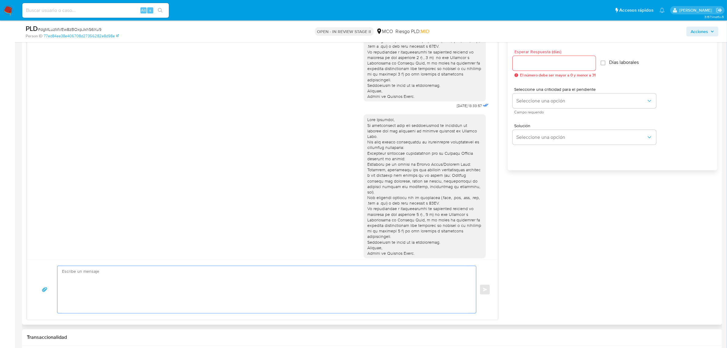
click at [332, 280] on textarea at bounding box center [265, 289] width 407 height 47
click at [223, 287] on textarea at bounding box center [265, 289] width 407 height 47
paste textarea "Hola Evaristo, Te contactamos para una verificación de seguridad de acuerdo con…"
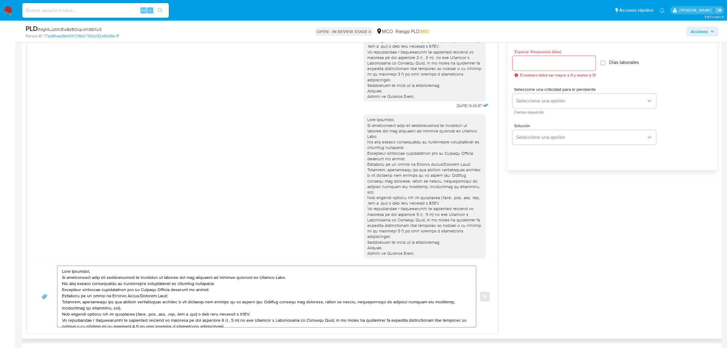
scroll to position [22, 0]
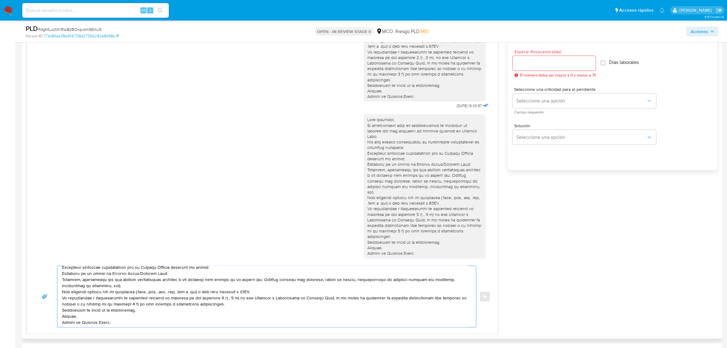
click at [425, 313] on textarea at bounding box center [265, 296] width 407 height 61
click at [353, 321] on textarea at bounding box center [265, 296] width 407 height 61
type textarea "Hola Evaristo, Te contactamos para una verificación de seguridad de acuerdo con…"
click at [490, 296] on div "Enviar" at bounding box center [263, 296] width 456 height 62
click at [486, 295] on div "Enviar" at bounding box center [263, 296] width 456 height 62
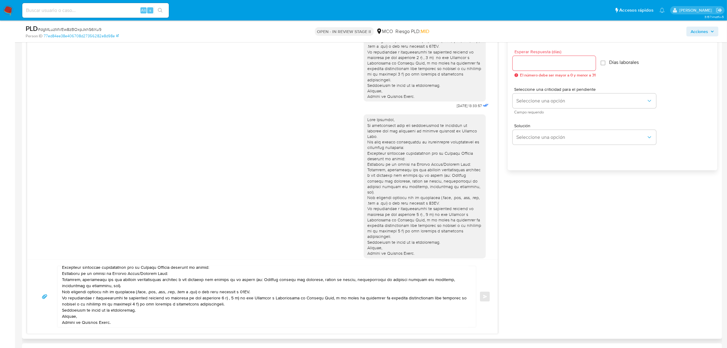
click at [486, 295] on div "Enviar" at bounding box center [263, 296] width 456 height 62
click at [540, 65] on input "Esperar Respuesta (días)" at bounding box center [554, 63] width 83 height 8
drag, startPoint x: 538, startPoint y: 63, endPoint x: 518, endPoint y: 63, distance: 19.9
click at [518, 63] on input "2" at bounding box center [553, 63] width 80 height 8
drag, startPoint x: 528, startPoint y: 62, endPoint x: 506, endPoint y: 63, distance: 22.6
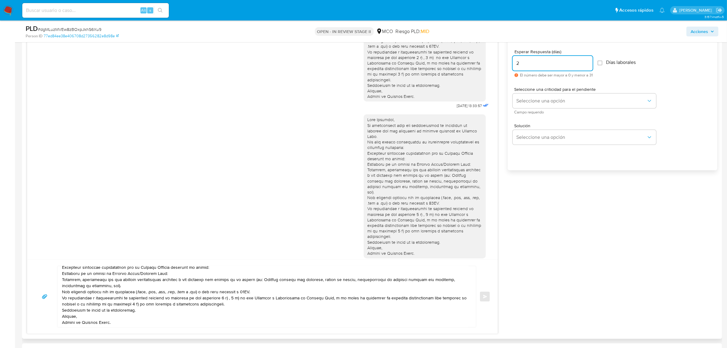
click at [506, 63] on div "16/07/2025 13:33:57 21/07/2025 15:09:15 Enviar Configuración para el envío de c…" at bounding box center [372, 179] width 691 height 310
drag, startPoint x: 532, startPoint y: 61, endPoint x: 505, endPoint y: 60, distance: 27.2
click at [505, 60] on div "16/07/2025 13:33:57 21/07/2025 15:09:15 Enviar Configuración para el envío de c…" at bounding box center [372, 179] width 691 height 310
type input "1"
click at [603, 65] on input "Días laborales" at bounding box center [600, 62] width 5 height 5
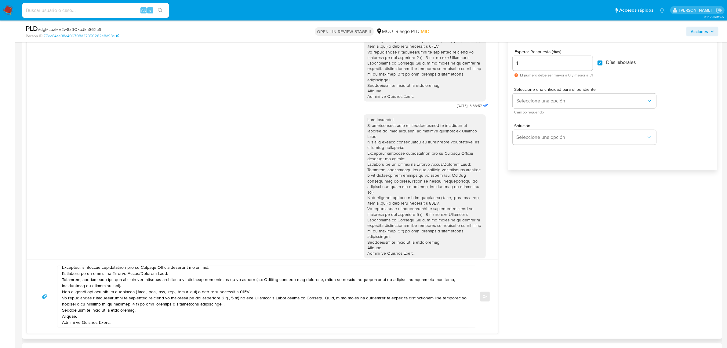
click at [603, 65] on input "Días laborales" at bounding box center [600, 62] width 5 height 5
checkbox input "false"
click at [549, 64] on input "1" at bounding box center [553, 63] width 80 height 8
drag, startPoint x: 532, startPoint y: 61, endPoint x: 491, endPoint y: 61, distance: 41.5
click at [491, 60] on div "16/07/2025 13:33:57 21/07/2025 15:09:15 Enviar Configuración para el envío de c…" at bounding box center [372, 179] width 691 height 310
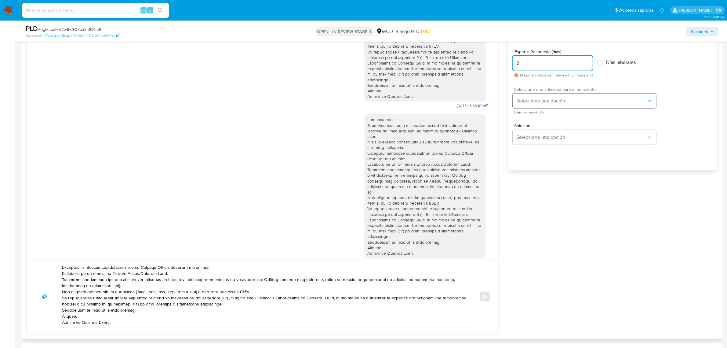
type input "2"
click at [547, 98] on span "Seleccione una opción" at bounding box center [582, 101] width 130 height 6
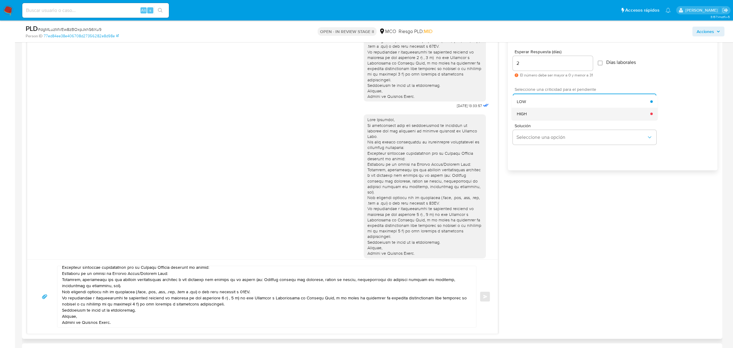
click at [564, 115] on div "HIGH" at bounding box center [584, 114] width 134 height 12
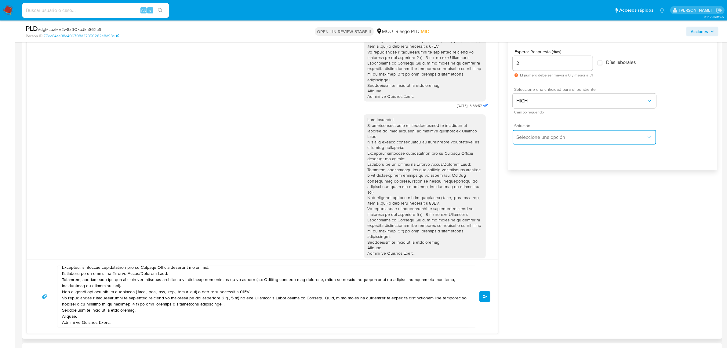
click at [544, 137] on span "Seleccione una opción" at bounding box center [582, 137] width 130 height 6
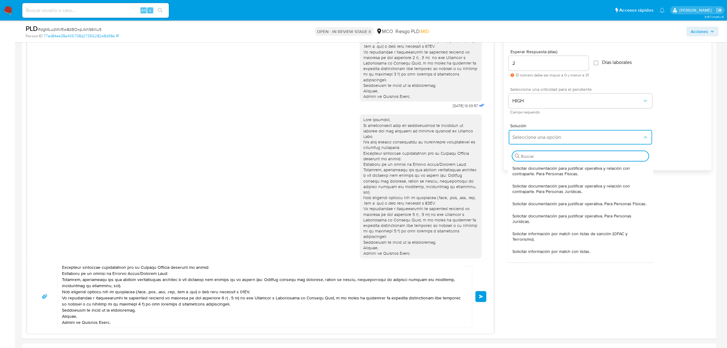
click at [597, 117] on div "Seleccione una criticidad para el pendiente HIGH Campo requerido" at bounding box center [608, 100] width 198 height 36
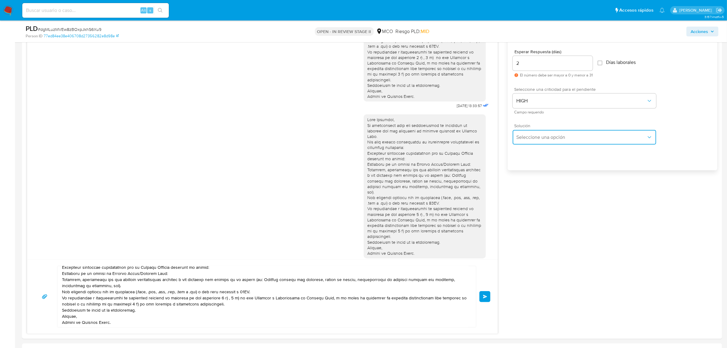
click at [562, 140] on span "Seleccione una opción" at bounding box center [582, 137] width 130 height 6
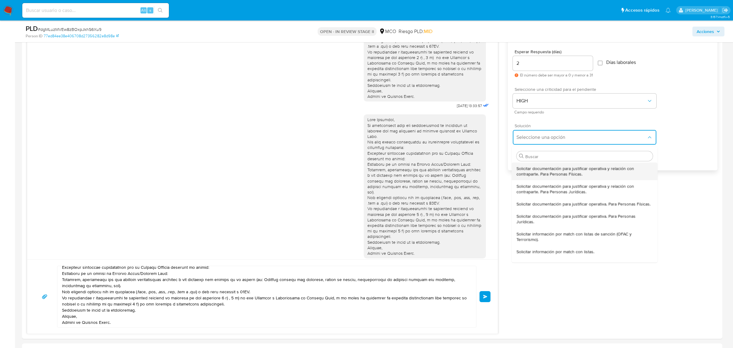
click at [547, 166] on span "Solicitar documentación para justificar operativa y relación con contraparte. P…" at bounding box center [585, 170] width 136 height 11
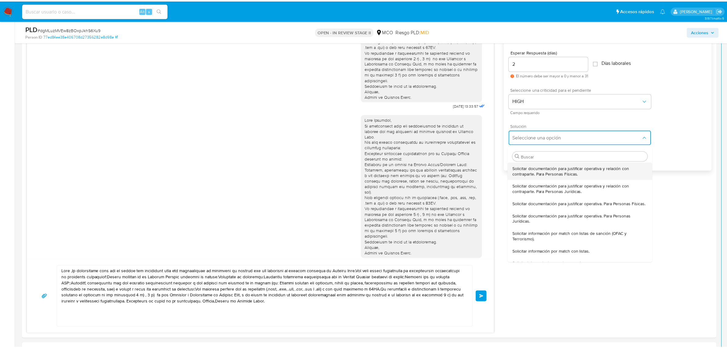
scroll to position [0, 0]
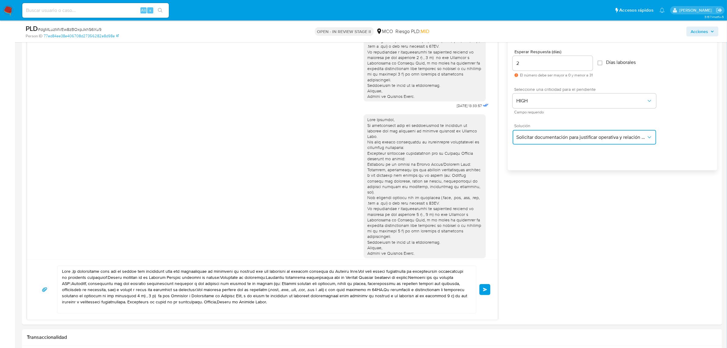
click at [566, 139] on span "Solicitar documentación para justificar operativa y relación con contraparte. P…" at bounding box center [582, 137] width 130 height 6
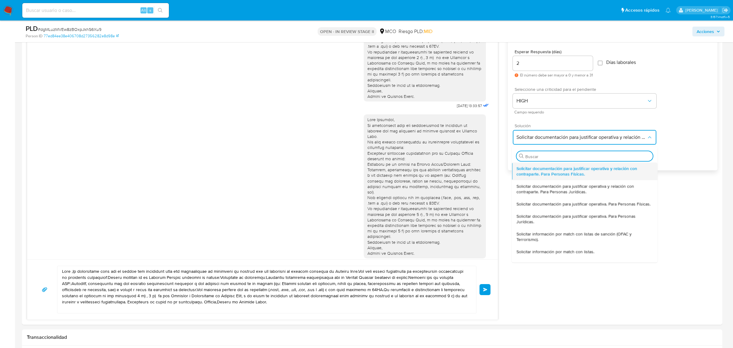
click at [549, 174] on span "Solicitar documentación para justificar operativa y relación con contraparte. P…" at bounding box center [585, 170] width 136 height 11
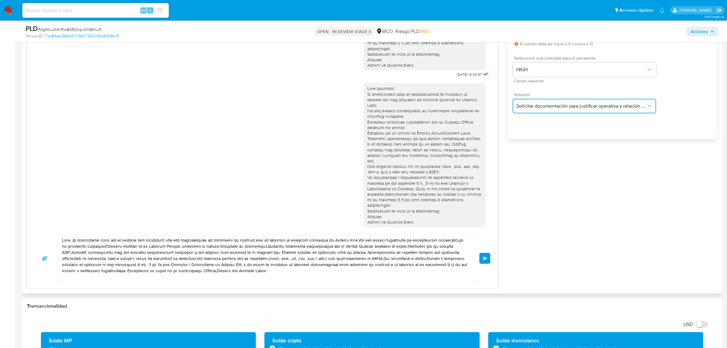
scroll to position [420, 0]
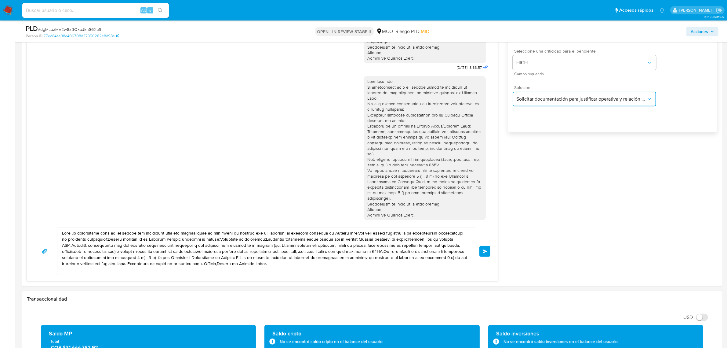
click at [616, 99] on span "Solicitar documentación para justificar operativa y relación con contraparte. P…" at bounding box center [582, 99] width 130 height 6
drag, startPoint x: 410, startPoint y: 205, endPoint x: 366, endPoint y: 81, distance: 131.4
click at [367, 84] on div at bounding box center [424, 148] width 115 height 139
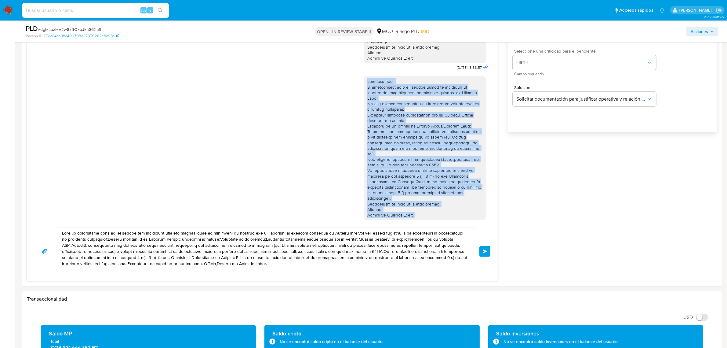
drag, startPoint x: 363, startPoint y: 77, endPoint x: 419, endPoint y: 210, distance: 144.2
click at [419, 210] on div "21/07/2025 15:09:15" at bounding box center [427, 150] width 126 height 157
click at [411, 202] on div at bounding box center [424, 148] width 115 height 139
drag, startPoint x: 413, startPoint y: 205, endPoint x: 360, endPoint y: 74, distance: 140.8
click at [364, 76] on div at bounding box center [425, 148] width 122 height 144
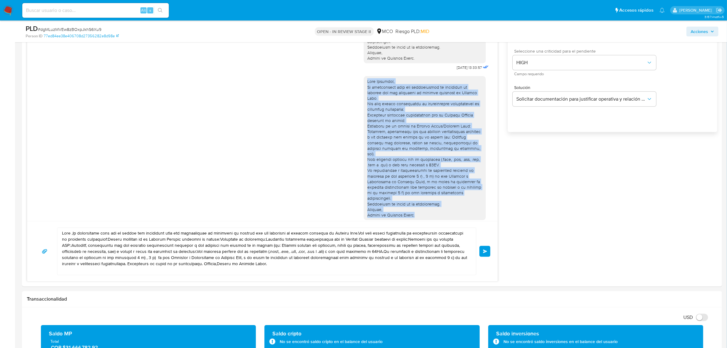
copy div "Hola Evaristo, Te contactamos para una verificación de seguridad de acuerdo con…"
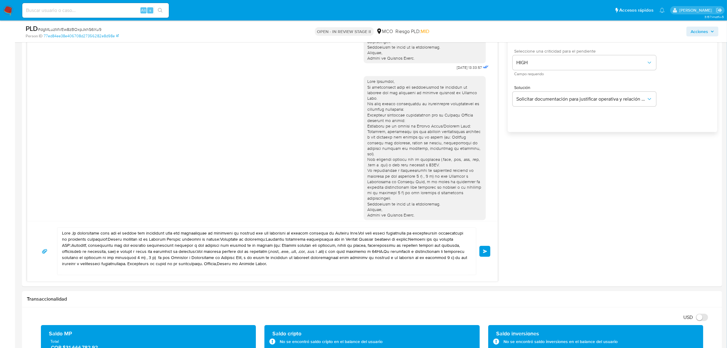
click at [294, 269] on textarea at bounding box center [265, 251] width 407 height 47
drag, startPoint x: 298, startPoint y: 265, endPoint x: 28, endPoint y: 225, distance: 273.0
click at [35, 225] on div "Enviar" at bounding box center [262, 251] width 471 height 60
paste textarea "Evaristo, Te contactamos para una verificación de seguridad de acuerdo con las …"
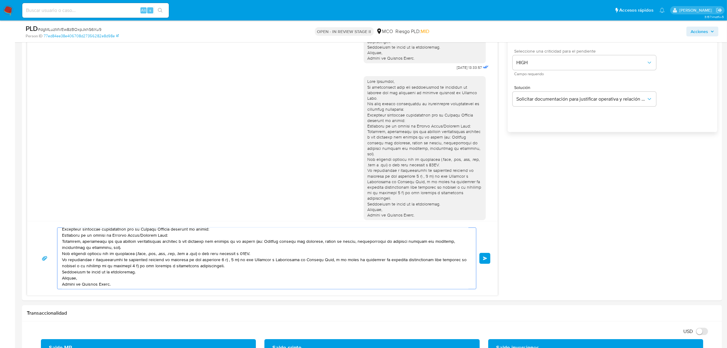
scroll to position [0, 0]
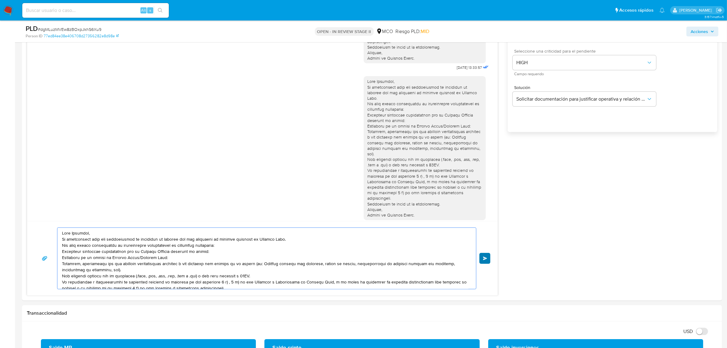
type textarea "Hola Evaristo, Te contactamos para una verificación de seguridad de acuerdo con…"
click at [486, 259] on span "Enviar" at bounding box center [485, 258] width 4 height 4
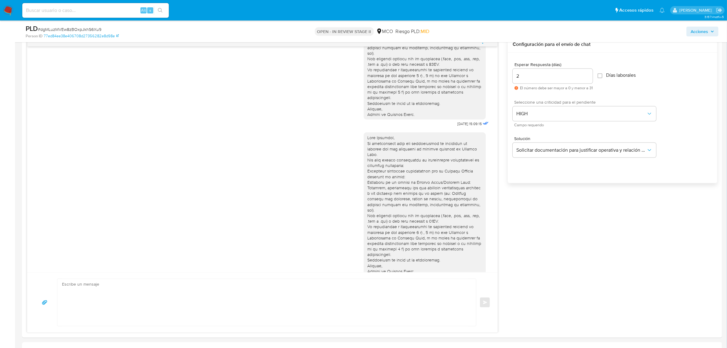
scroll to position [305, 0]
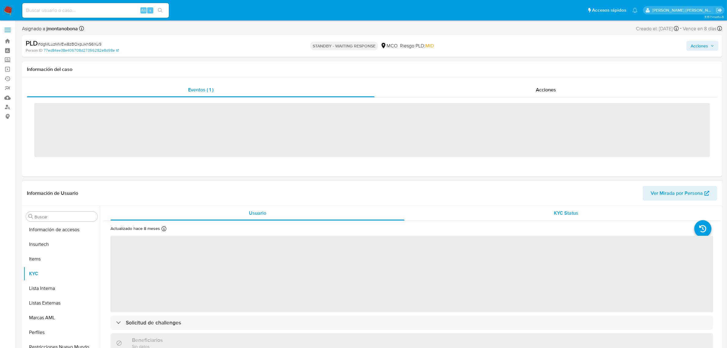
scroll to position [258, 0]
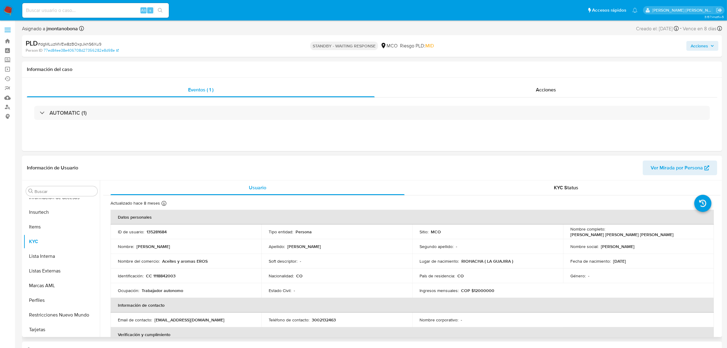
select select "10"
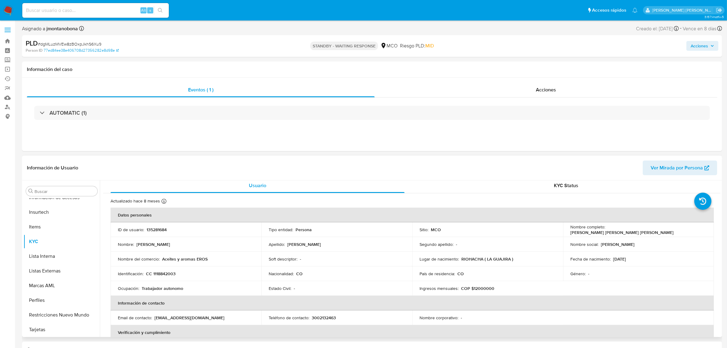
scroll to position [0, 0]
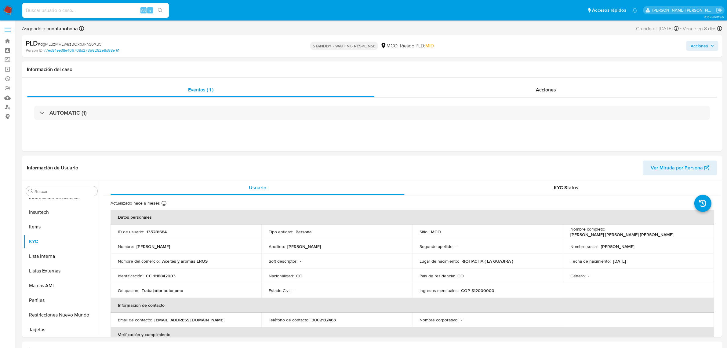
click at [707, 43] on span "Acciones" at bounding box center [699, 46] width 17 height 10
click at [534, 62] on span "Resolución del caso" at bounding box center [529, 65] width 44 height 7
click at [445, 54] on div "Enviar comentario Alt c Resolución del caso Alt r Cierre de caso" at bounding box center [572, 105] width 292 height 104
click at [448, 57] on div "Enviar comentario Alt c" at bounding box center [465, 65] width 54 height 16
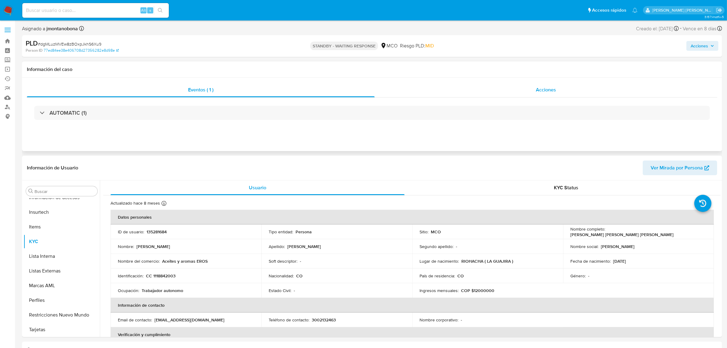
click at [554, 90] on span "Acciones" at bounding box center [546, 89] width 20 height 7
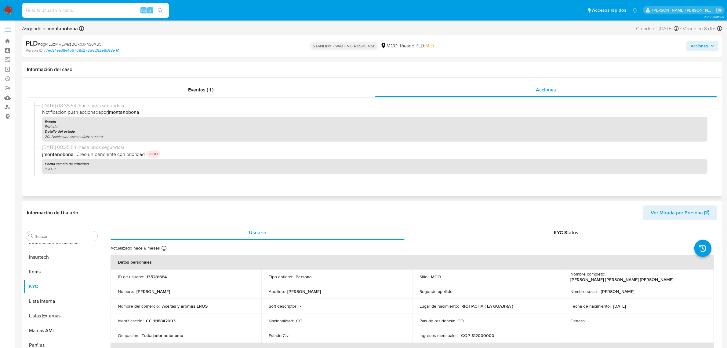
scroll to position [38, 0]
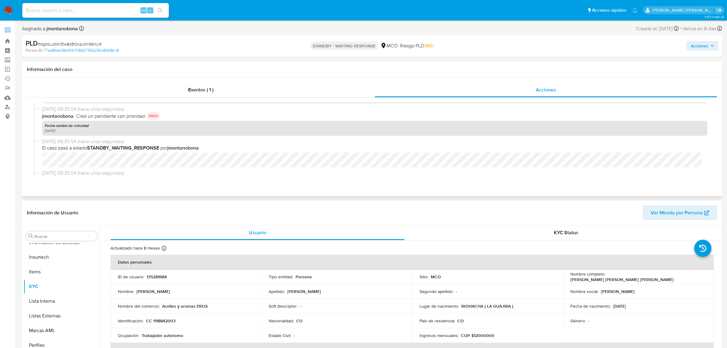
drag, startPoint x: 81, startPoint y: 131, endPoint x: 44, endPoint y: 128, distance: 36.8
click at [45, 128] on div "Fecha cambio de criticidad 03-09-2025" at bounding box center [375, 128] width 666 height 15
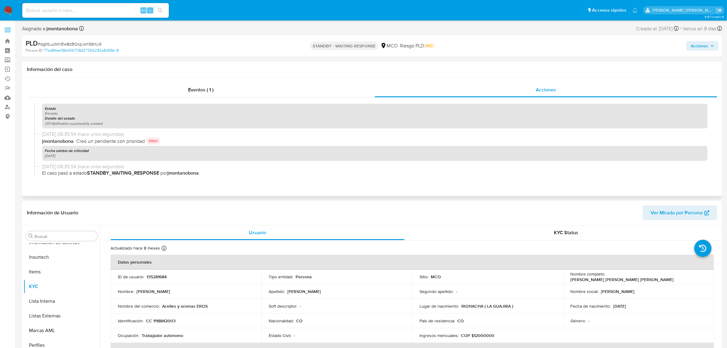
scroll to position [0, 0]
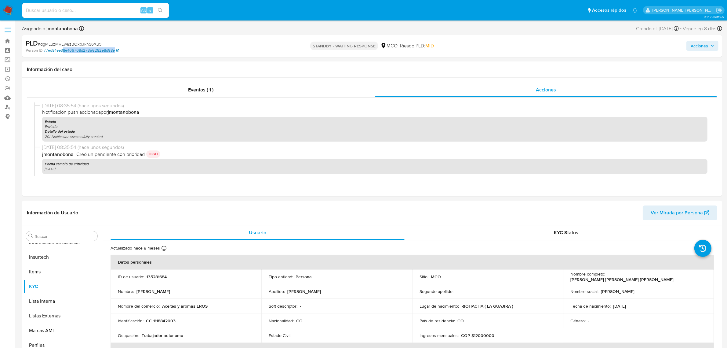
drag, startPoint x: 127, startPoint y: 48, endPoint x: 63, endPoint y: 49, distance: 64.5
click at [63, 49] on div "Person ID 77ed84ee38e406708d27356282e8d98e" at bounding box center [140, 50] width 229 height 5
click at [107, 38] on div "PLD # dgMLuzMVEw8zBOxpJkhS6Xu9 Person ID 77ed84ee38e406708d27356282e8d98e STAND…" at bounding box center [372, 46] width 700 height 22
drag, startPoint x: 101, startPoint y: 45, endPoint x: 40, endPoint y: 43, distance: 60.5
click at [40, 43] on div "PLD # dgMLuzMVEw8zBOxpJkhS6Xu9" at bounding box center [140, 43] width 229 height 9
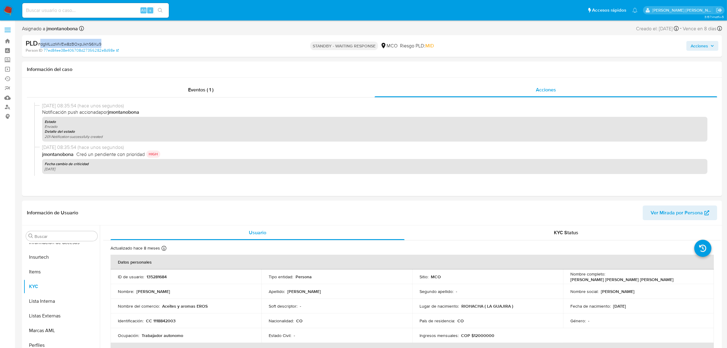
copy span "dgMLuzMVEw8zBOxpJkhS6Xu9"
click at [137, 155] on span "Creó un pendiente con prioridad" at bounding box center [110, 154] width 68 height 7
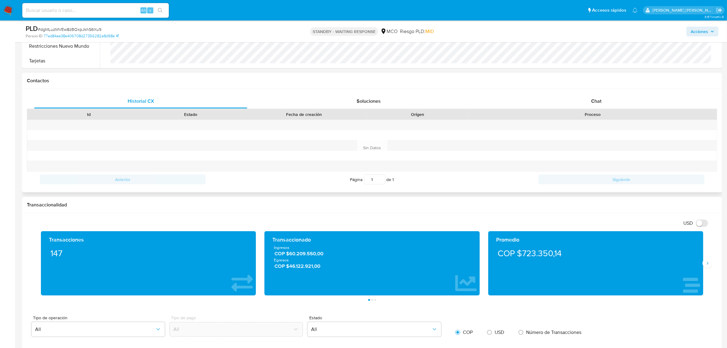
scroll to position [191, 0]
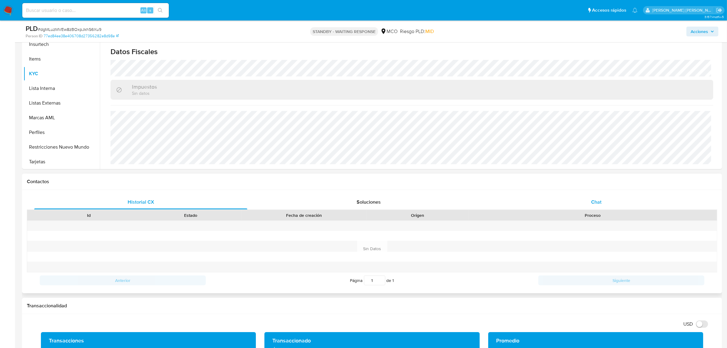
click at [608, 200] on div "Chat" at bounding box center [596, 202] width 213 height 15
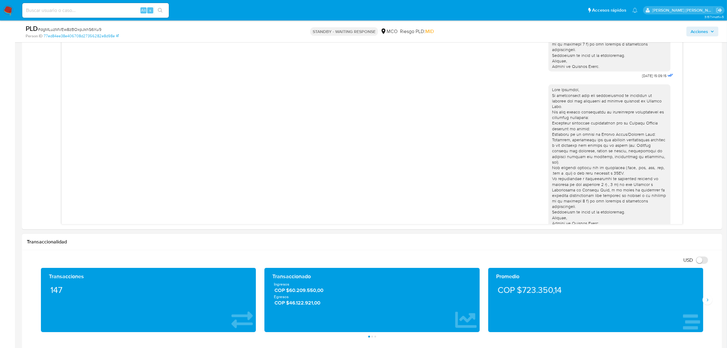
scroll to position [420, 0]
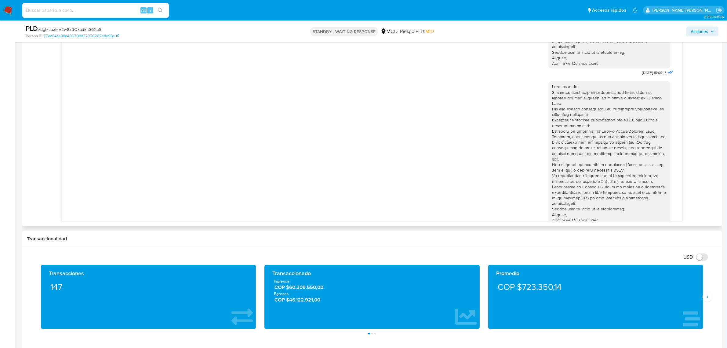
click at [655, 206] on div at bounding box center [609, 153] width 115 height 139
drag, startPoint x: 658, startPoint y: 211, endPoint x: 670, endPoint y: 217, distance: 13.7
click at [659, 225] on div "02/09/2025 13:35:54" at bounding box center [658, 229] width 33 height 9
drag, startPoint x: 637, startPoint y: 138, endPoint x: 636, endPoint y: 135, distance: 3.5
click at [636, 135] on div at bounding box center [609, 153] width 115 height 139
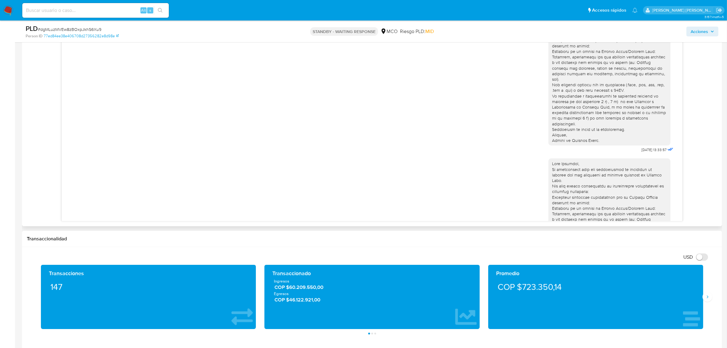
scroll to position [0, 0]
click at [708, 31] on span "Acciones" at bounding box center [699, 32] width 17 height 10
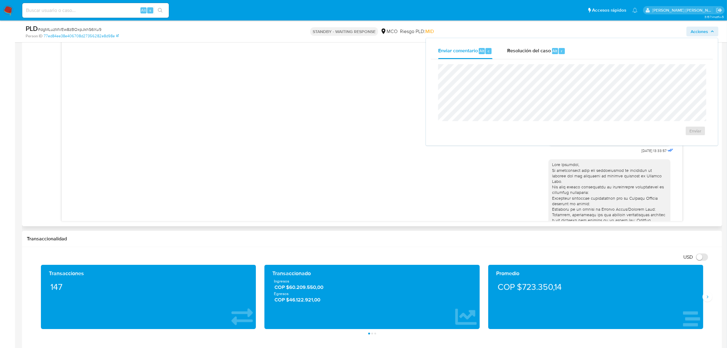
click at [651, 185] on div at bounding box center [609, 231] width 115 height 139
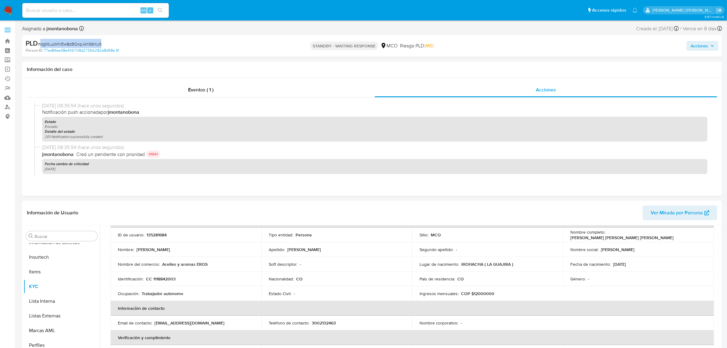
drag, startPoint x: 101, startPoint y: 42, endPoint x: 41, endPoint y: 45, distance: 59.9
click at [41, 45] on div "PLD # dgMLuzMVEw8zBOxpJkhS6Xu9" at bounding box center [140, 43] width 229 height 9
copy span "dgMLuzMVEw8zBOxpJkhS6Xu9"
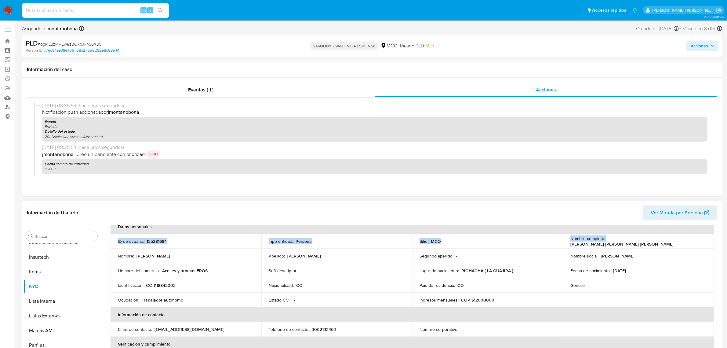
scroll to position [31, 0]
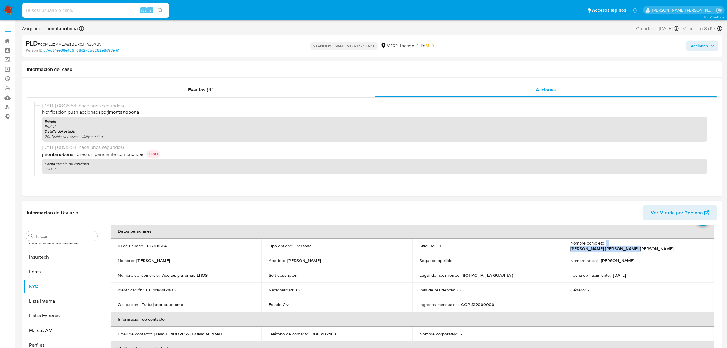
drag, startPoint x: 605, startPoint y: 235, endPoint x: 660, endPoint y: 244, distance: 55.9
click at [660, 244] on div "Nombre completo : Evaristo Jose Solano Carrillo" at bounding box center [639, 245] width 136 height 11
copy div "Evaristo Jose Solano Carrillo"
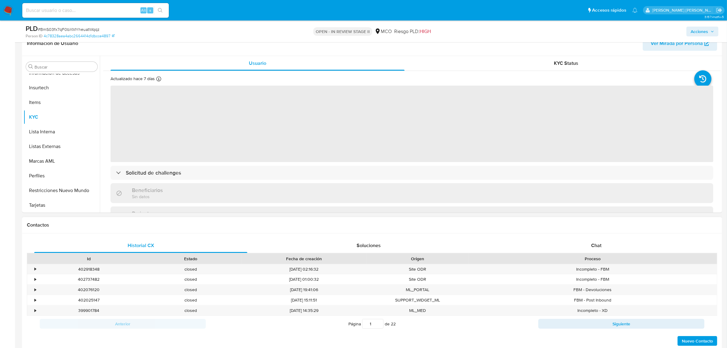
scroll to position [115, 0]
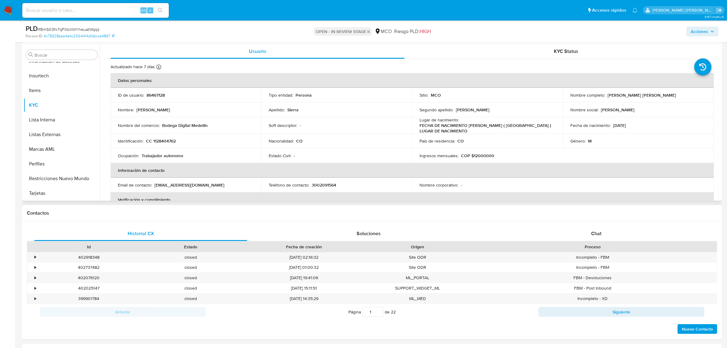
select select "10"
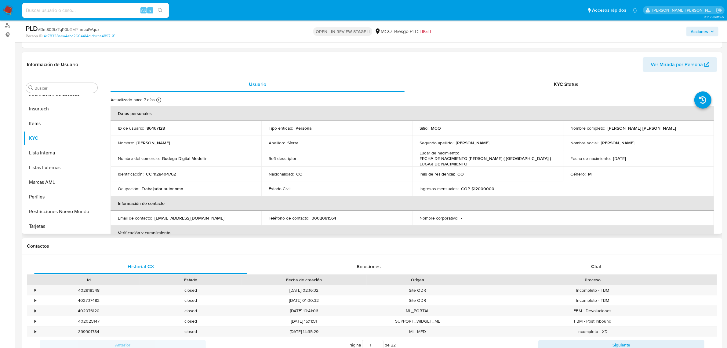
scroll to position [38, 0]
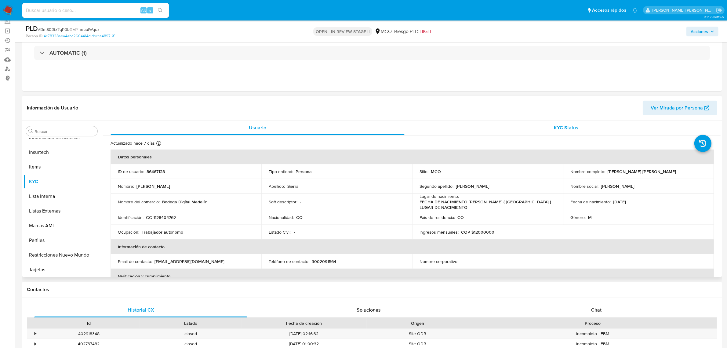
click at [563, 124] on span "KYC Status" at bounding box center [566, 127] width 24 height 7
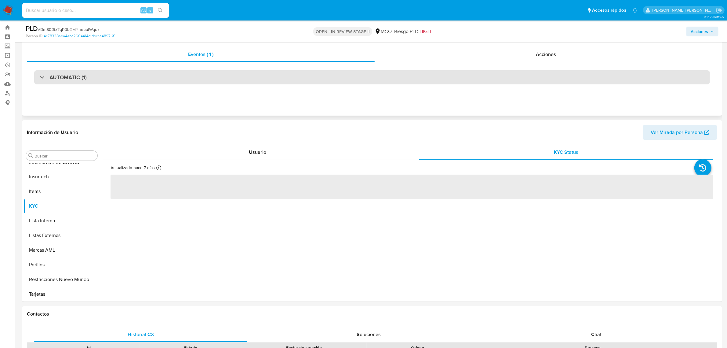
scroll to position [0, 0]
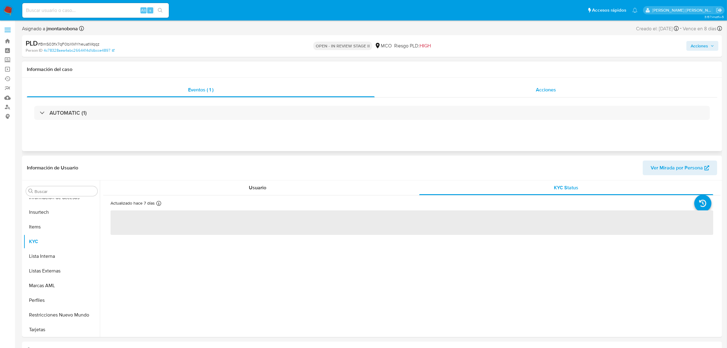
click at [554, 89] on span "Acciones" at bounding box center [546, 89] width 20 height 7
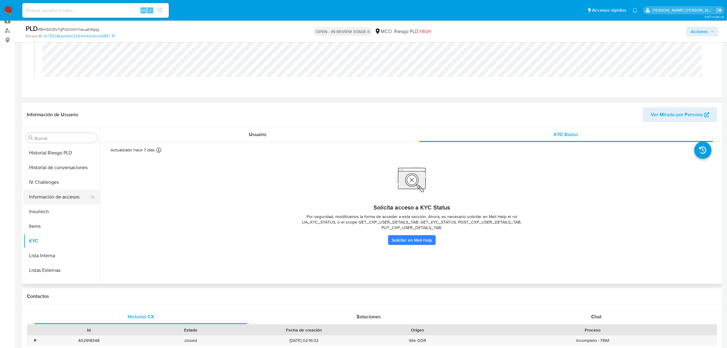
scroll to position [229, 0]
click at [42, 214] on button "KYC" at bounding box center [59, 216] width 71 height 15
click at [253, 133] on span "Usuario" at bounding box center [257, 134] width 17 height 7
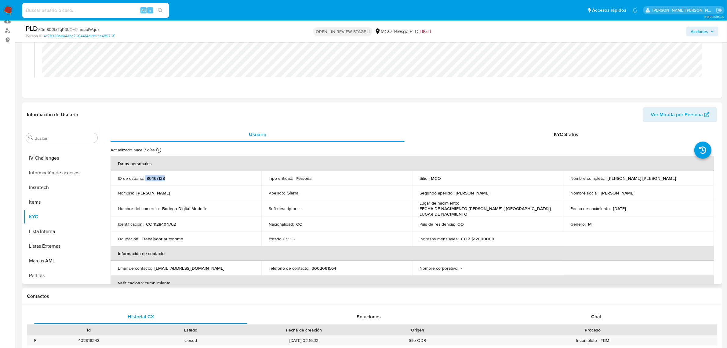
drag, startPoint x: 160, startPoint y: 177, endPoint x: 145, endPoint y: 176, distance: 14.4
click at [145, 176] on div "ID de usuario : 86467128" at bounding box center [186, 177] width 136 height 5
copy div "86467128"
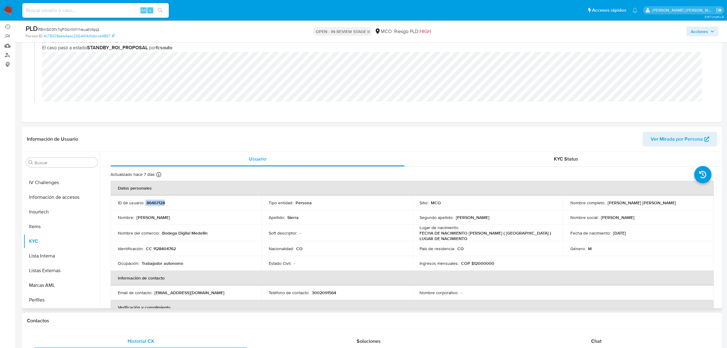
scroll to position [38, 0]
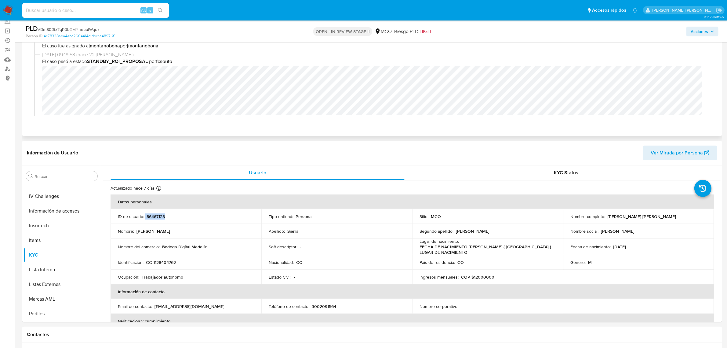
copy div "86467128"
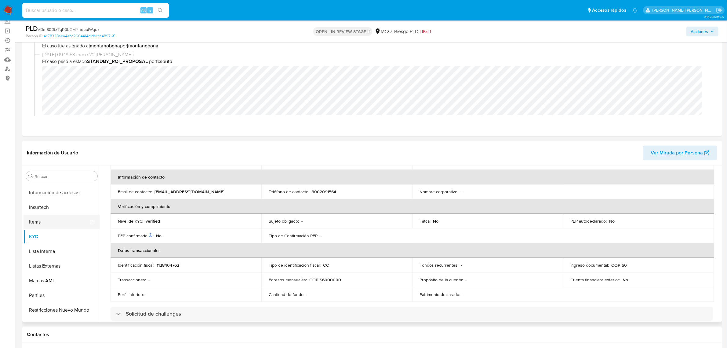
scroll to position [258, 0]
click at [60, 294] on button "Restricciones Nuevo Mundo" at bounding box center [59, 299] width 71 height 15
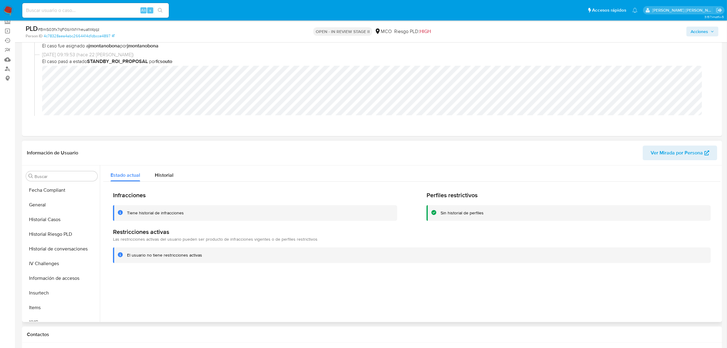
scroll to position [143, 0]
click at [55, 266] on button "Historial de conversaciones" at bounding box center [59, 267] width 71 height 15
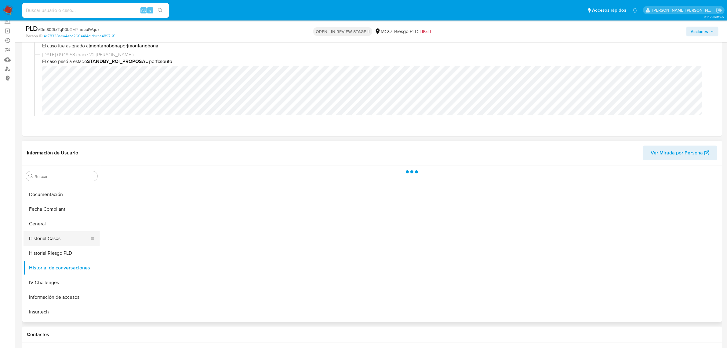
click at [44, 236] on button "Historial Casos" at bounding box center [59, 238] width 71 height 15
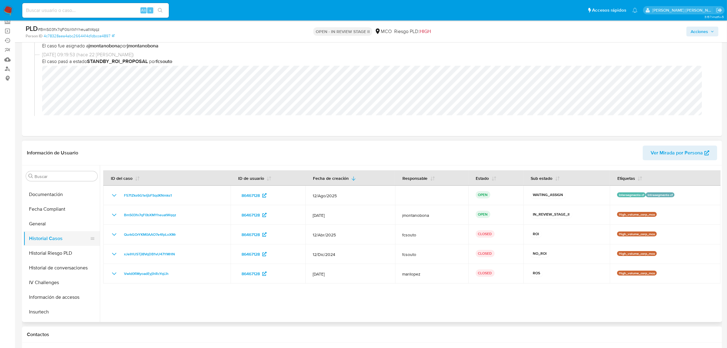
click at [54, 235] on button "Historial Casos" at bounding box center [59, 238] width 71 height 15
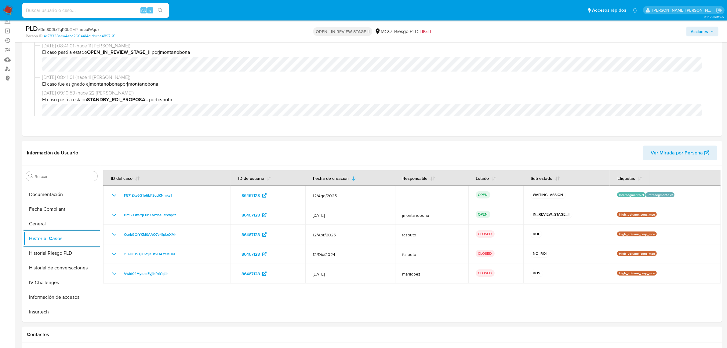
click at [707, 30] on span "Acciones" at bounding box center [699, 32] width 17 height 10
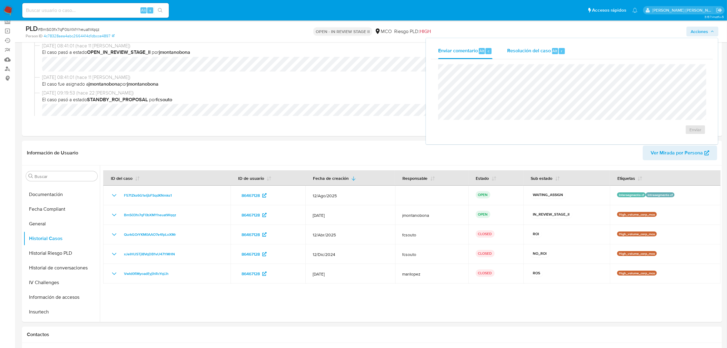
click at [536, 47] on span "Resolución del caso" at bounding box center [529, 50] width 44 height 7
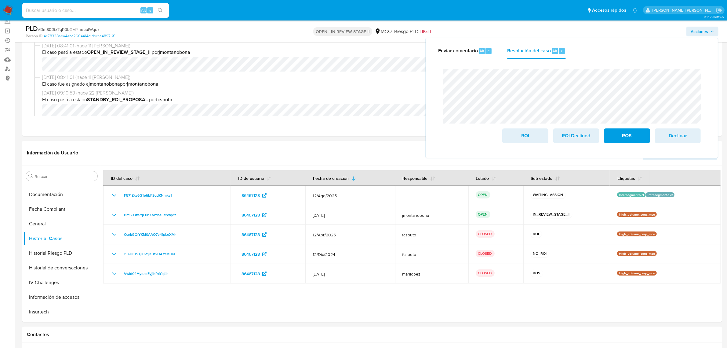
click at [437, 74] on div "Cierre de caso ROI ROI Declined ROS Declinar" at bounding box center [572, 105] width 282 height 93
click at [440, 71] on div "ROI ROI Declined ROS Declinar" at bounding box center [572, 106] width 268 height 84
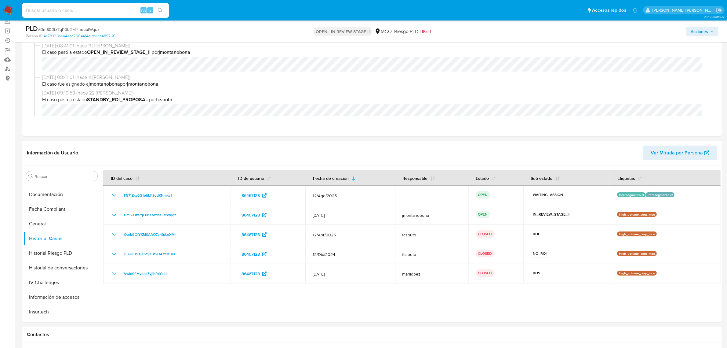
click at [700, 30] on span "Acciones" at bounding box center [699, 32] width 17 height 10
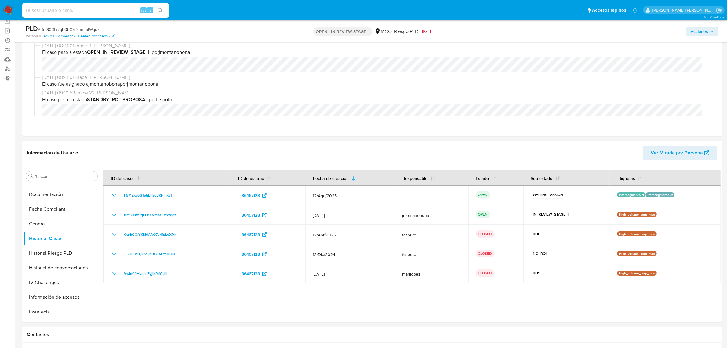
click at [708, 31] on span "Acciones" at bounding box center [699, 32] width 17 height 10
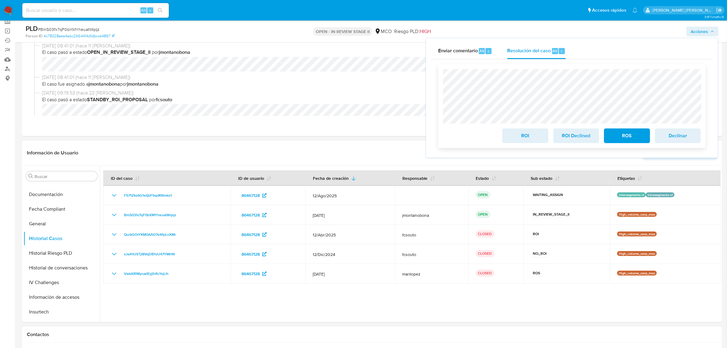
click at [535, 137] on span "ROI" at bounding box center [525, 135] width 30 height 13
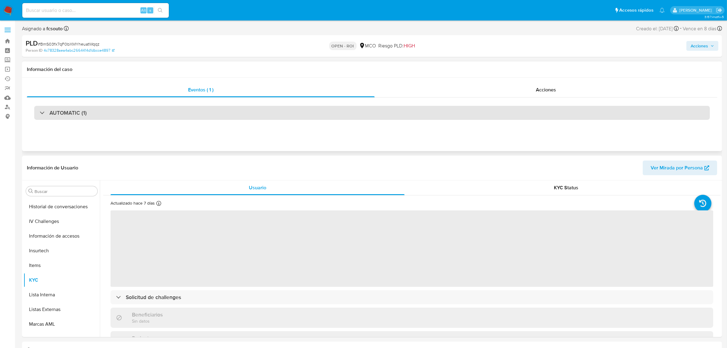
scroll to position [258, 0]
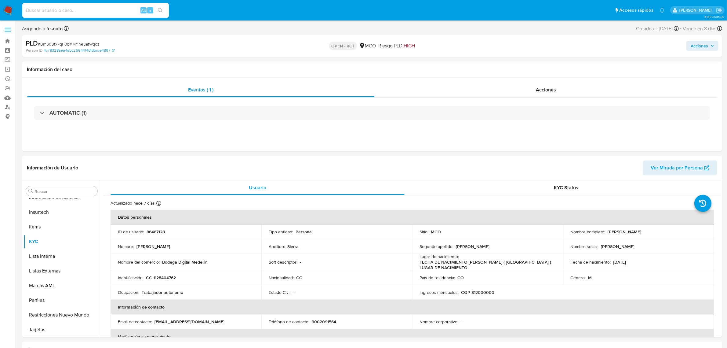
select select "10"
click at [541, 89] on span "Acciones" at bounding box center [546, 89] width 20 height 7
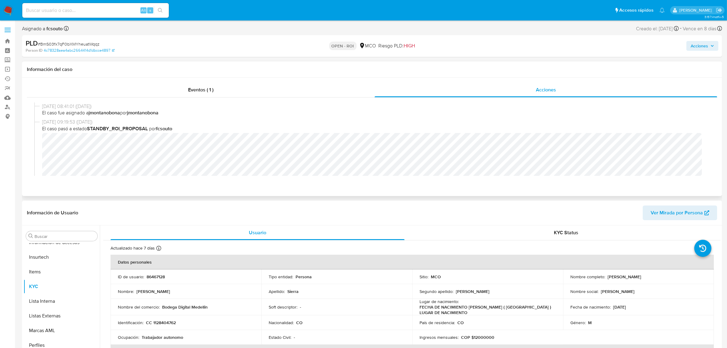
scroll to position [76, 0]
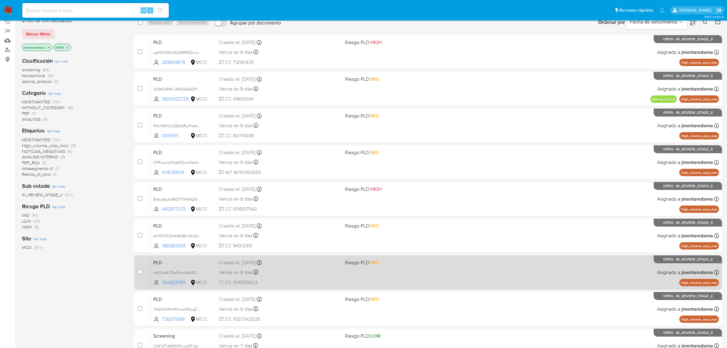
scroll to position [134, 0]
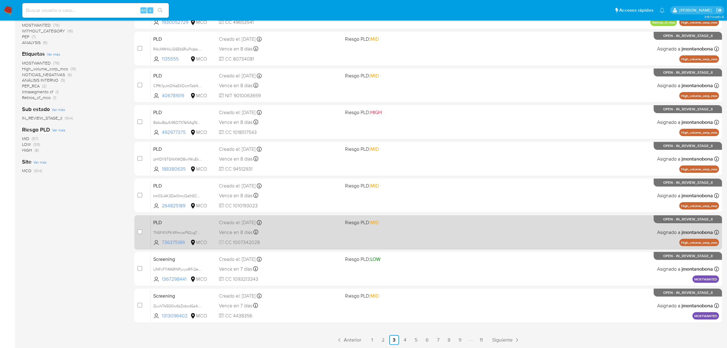
click at [186, 226] on div "PLD 7N5F41XPK4RmwsP92ugTp1AH 736375189 MCO Riesgo PLD: MID Creado el: [DATE] Cr…" at bounding box center [435, 232] width 568 height 31
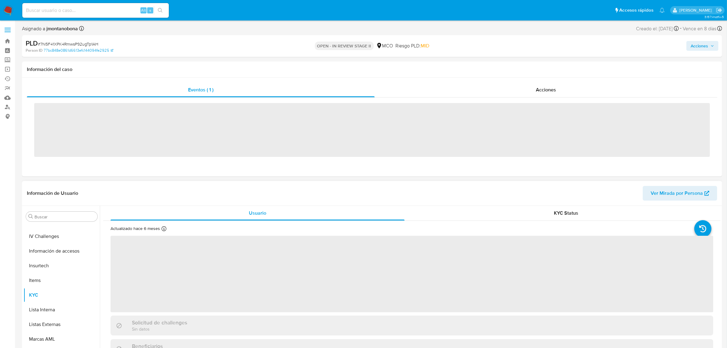
scroll to position [258, 0]
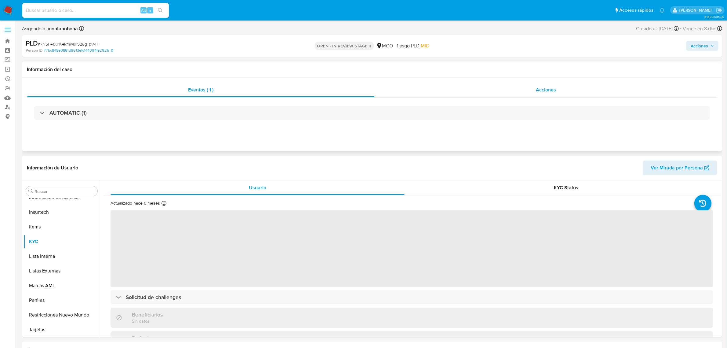
click at [544, 86] on span "Acciones" at bounding box center [546, 89] width 20 height 7
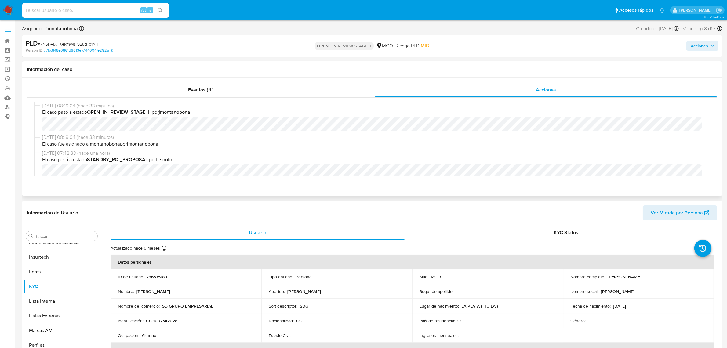
select select "10"
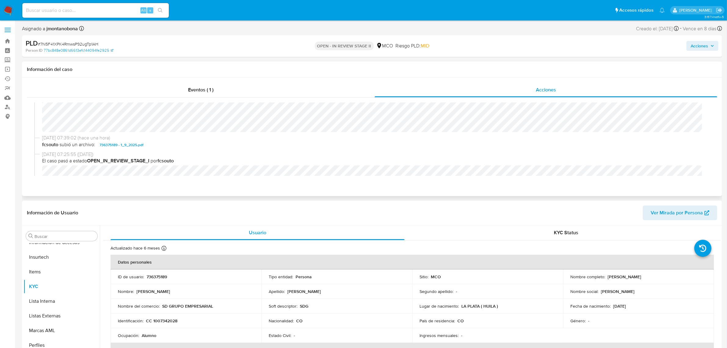
scroll to position [38, 0]
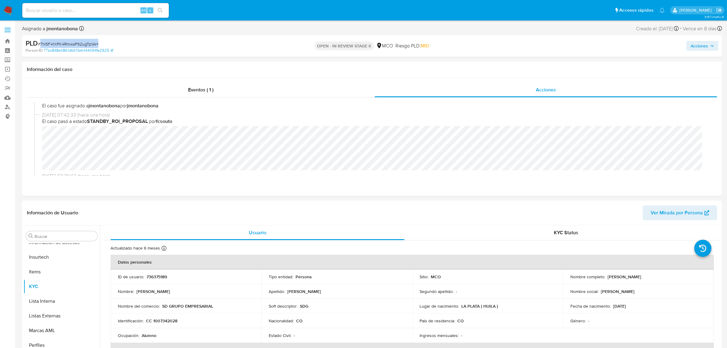
drag, startPoint x: 101, startPoint y: 43, endPoint x: 40, endPoint y: 44, distance: 61.4
click at [40, 44] on div "PLD # 7N5F41XPK4RmwsP92ugTp1AH" at bounding box center [140, 43] width 229 height 9
copy span "7N5F41XPK4RmwsP92ugTp1AH"
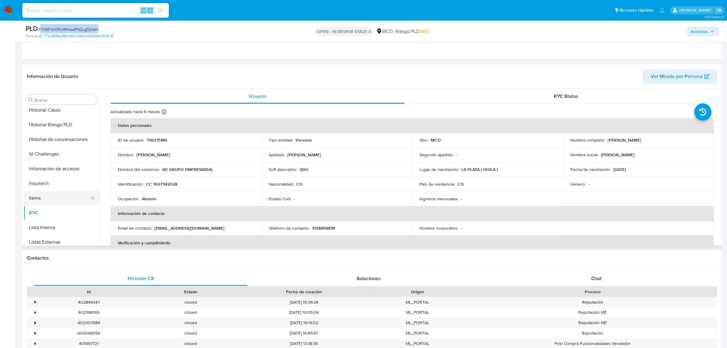
scroll to position [181, 0]
click at [55, 122] on button "Historial Casos" at bounding box center [59, 123] width 71 height 15
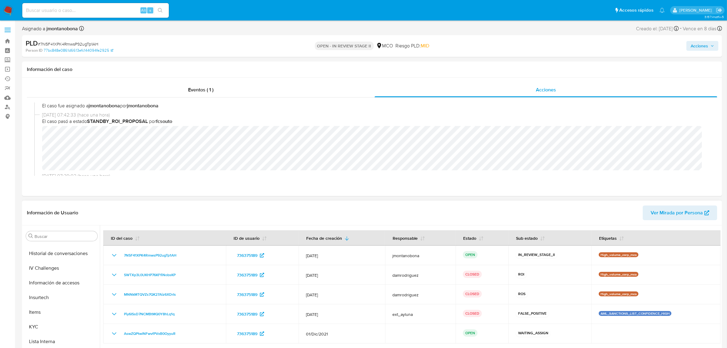
scroll to position [219, 0]
click at [43, 325] on button "KYC" at bounding box center [59, 324] width 71 height 15
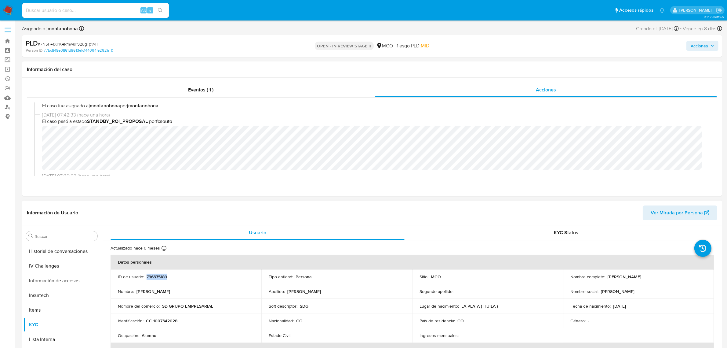
drag, startPoint x: 172, startPoint y: 277, endPoint x: 146, endPoint y: 278, distance: 26.3
click at [146, 278] on div "ID de usuario : 736375189" at bounding box center [186, 276] width 136 height 5
copy p "736375189"
click at [704, 44] on span "Acciones" at bounding box center [699, 46] width 17 height 10
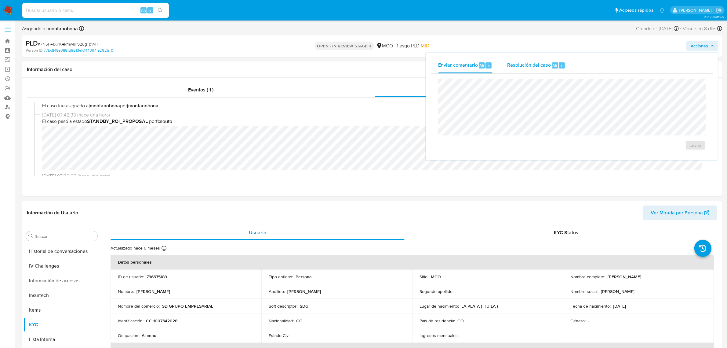
click at [535, 65] on span "Resolución del caso" at bounding box center [529, 65] width 44 height 7
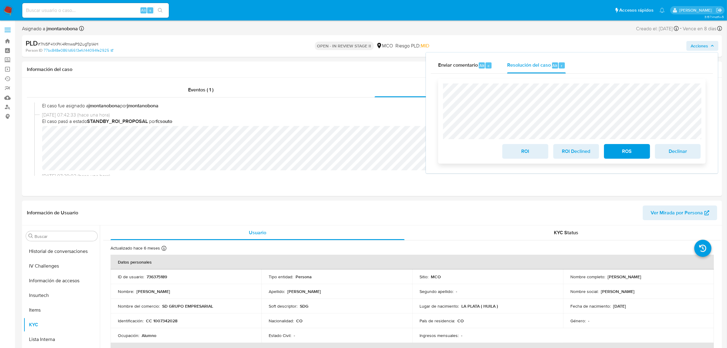
click at [536, 154] on span "ROI" at bounding box center [525, 150] width 30 height 13
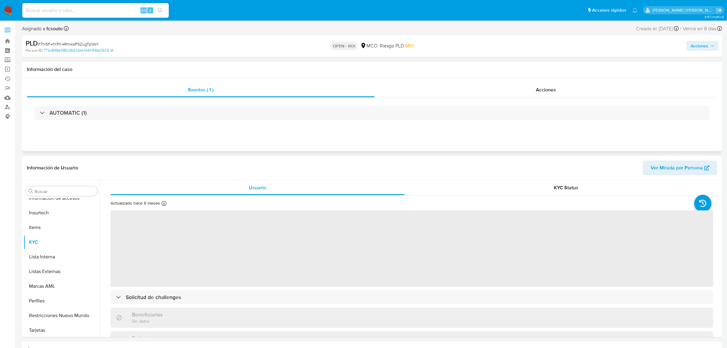
scroll to position [258, 0]
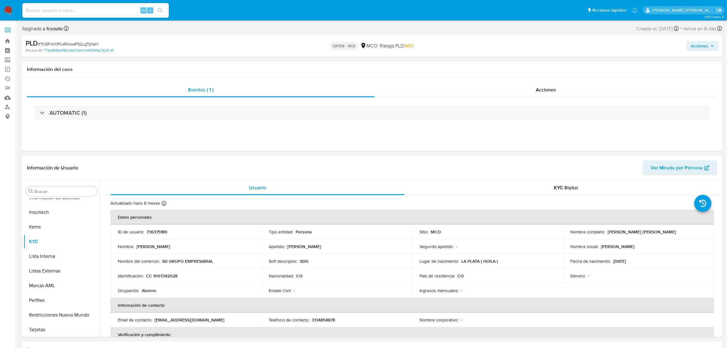
select select "10"
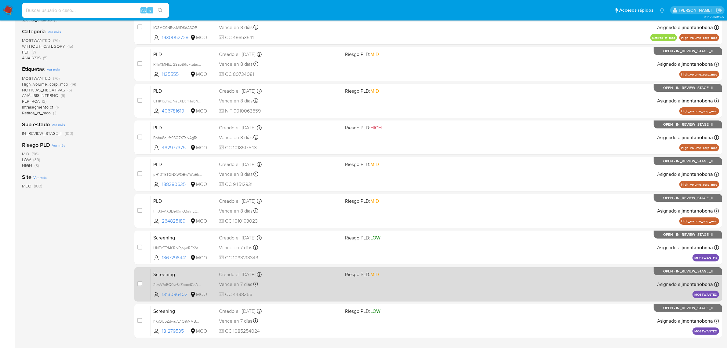
scroll to position [134, 0]
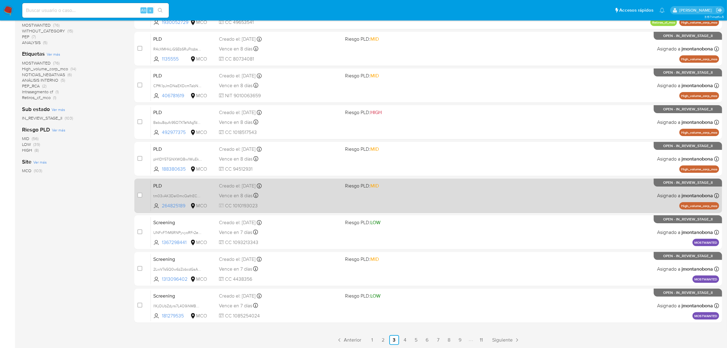
click at [385, 337] on link "2" at bounding box center [383, 340] width 10 height 10
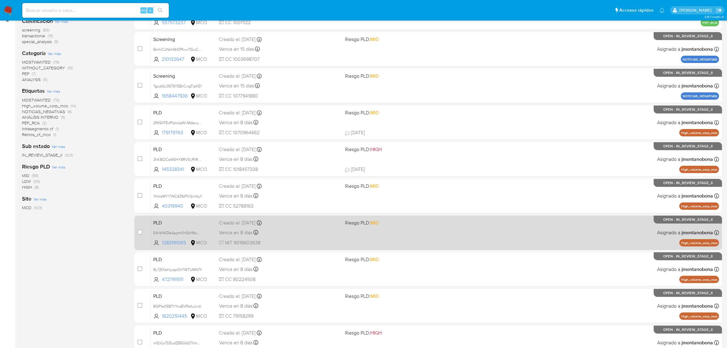
scroll to position [134, 0]
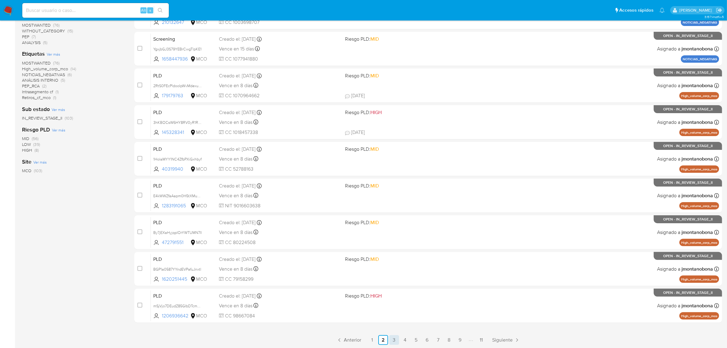
click at [396, 341] on link "3" at bounding box center [394, 340] width 10 height 10
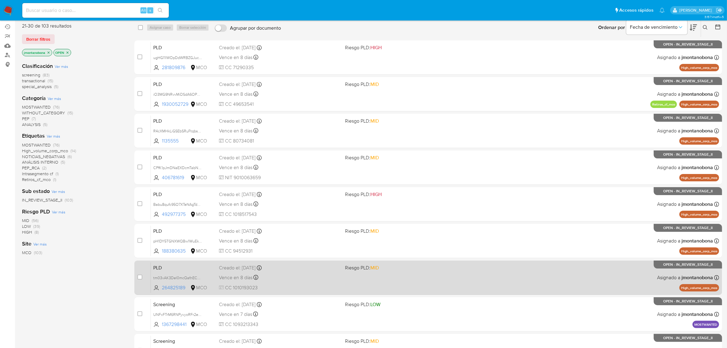
scroll to position [134, 0]
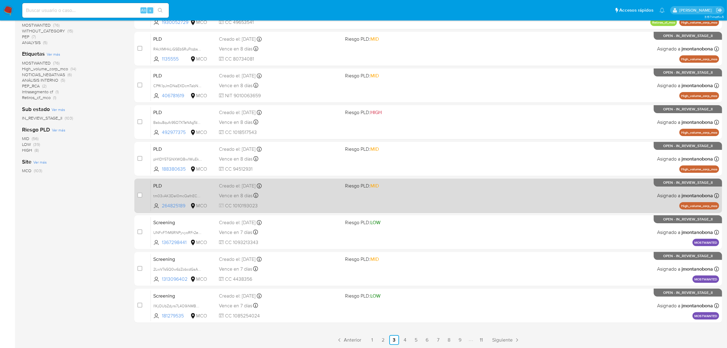
click at [177, 183] on span "PLD" at bounding box center [183, 185] width 61 height 8
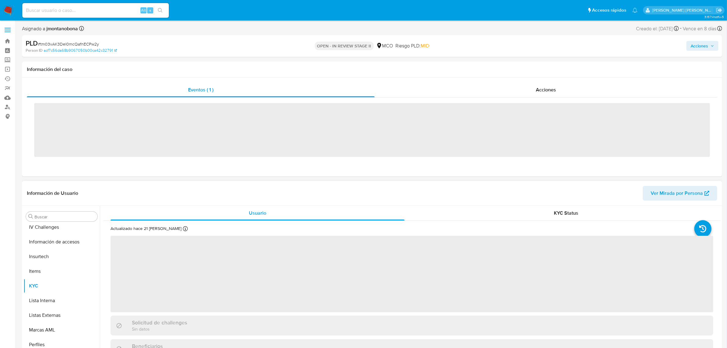
scroll to position [258, 0]
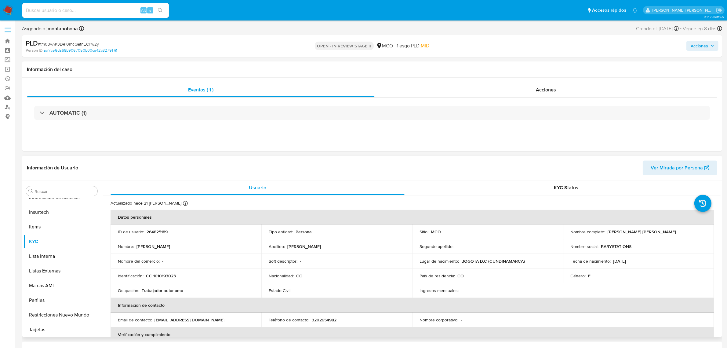
select select "10"
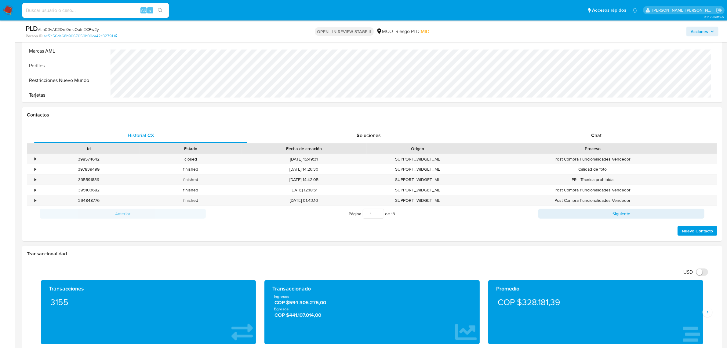
scroll to position [229, 0]
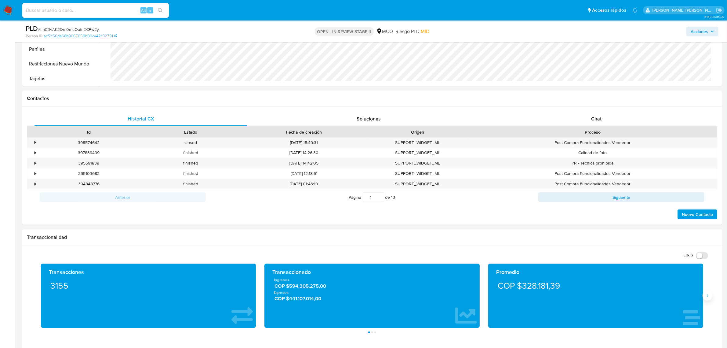
click at [712, 297] on button "Siguiente" at bounding box center [708, 295] width 10 height 10
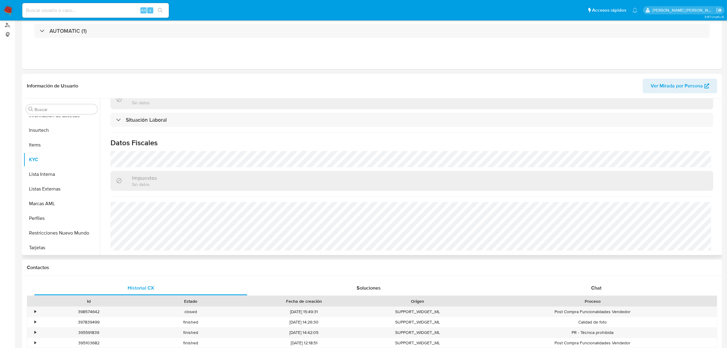
scroll to position [0, 0]
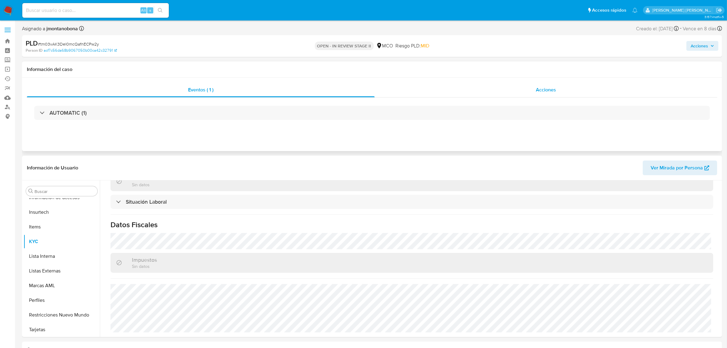
click at [532, 91] on div "Acciones" at bounding box center [546, 89] width 343 height 15
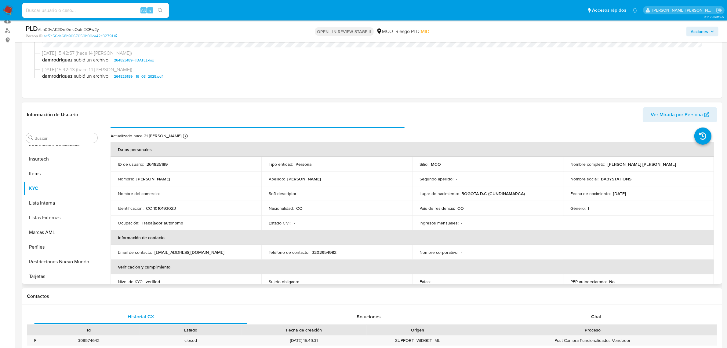
scroll to position [5, 0]
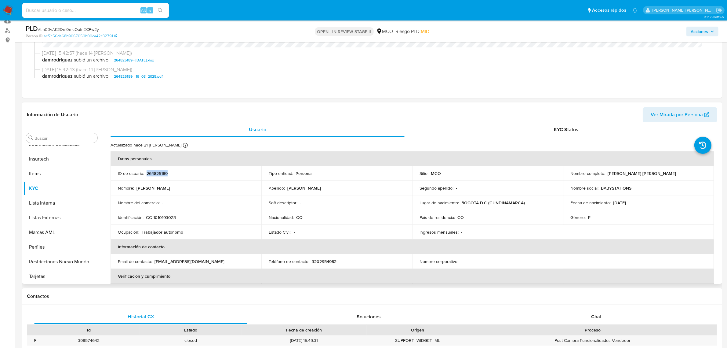
drag, startPoint x: 176, startPoint y: 173, endPoint x: 146, endPoint y: 173, distance: 30.6
click at [146, 173] on div "ID de usuario : 264825189" at bounding box center [186, 172] width 136 height 5
copy p "264825189"
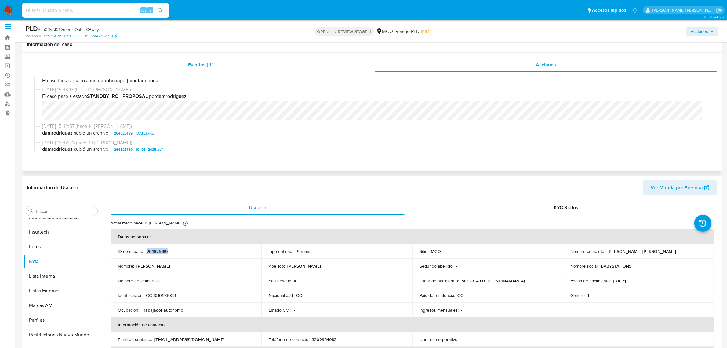
scroll to position [0, 0]
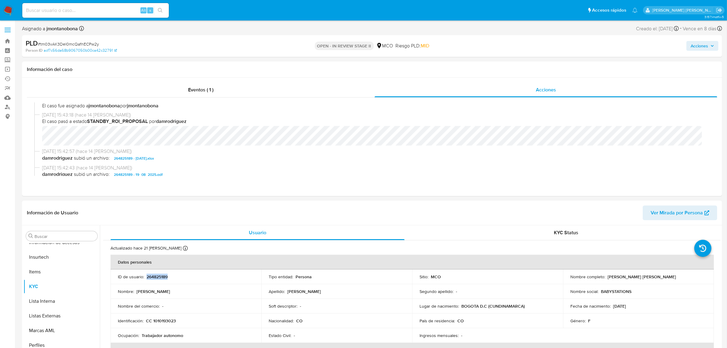
click at [691, 42] on button "Acciones" at bounding box center [703, 46] width 32 height 10
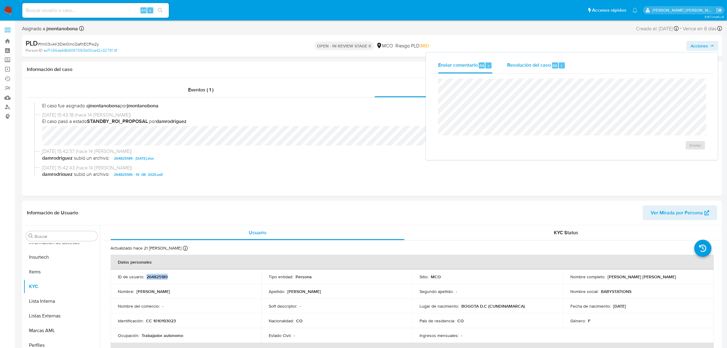
click at [523, 63] on span "Resolución del caso" at bounding box center [529, 65] width 44 height 7
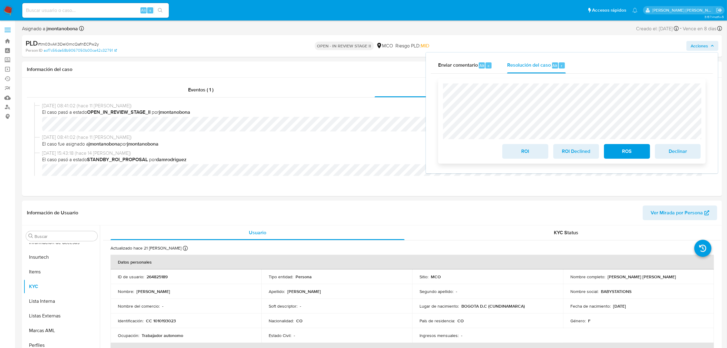
click at [526, 153] on span "ROI" at bounding box center [525, 150] width 30 height 13
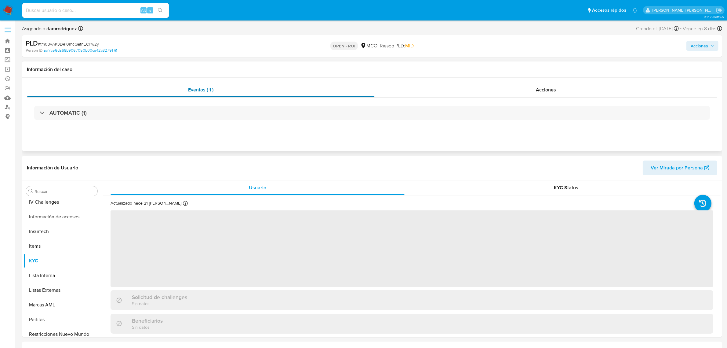
scroll to position [258, 0]
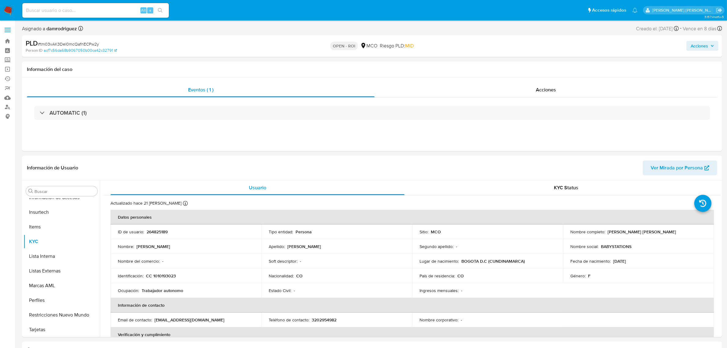
select select "10"
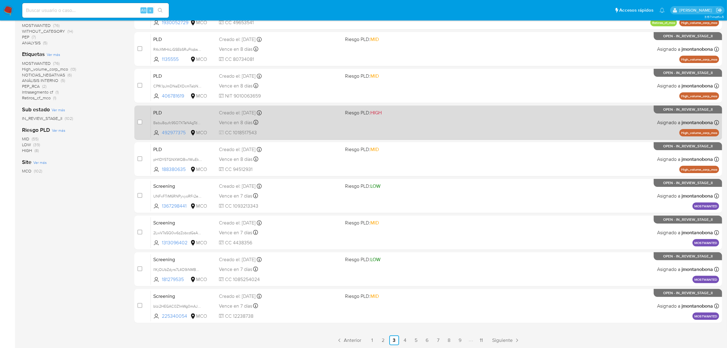
scroll to position [134, 0]
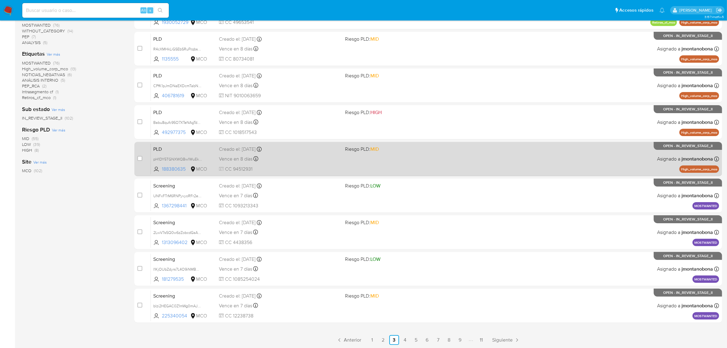
click at [198, 150] on span "PLD" at bounding box center [183, 148] width 61 height 8
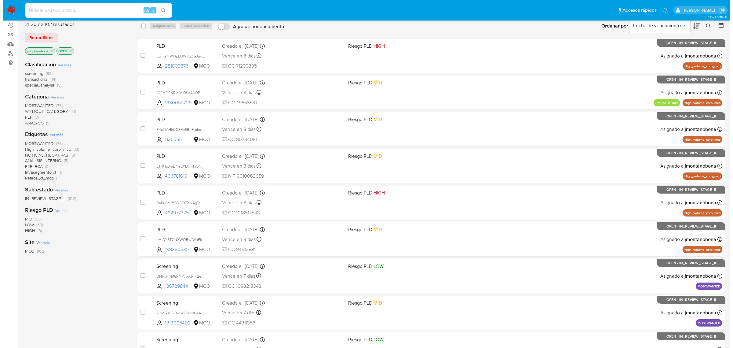
scroll to position [0, 0]
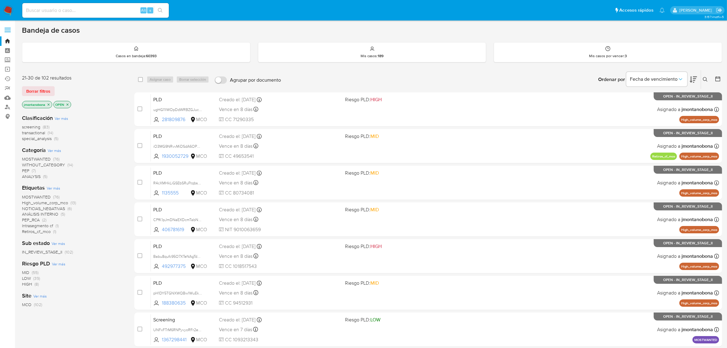
click at [49, 104] on icon "close-filter" at bounding box center [49, 104] width 2 height 2
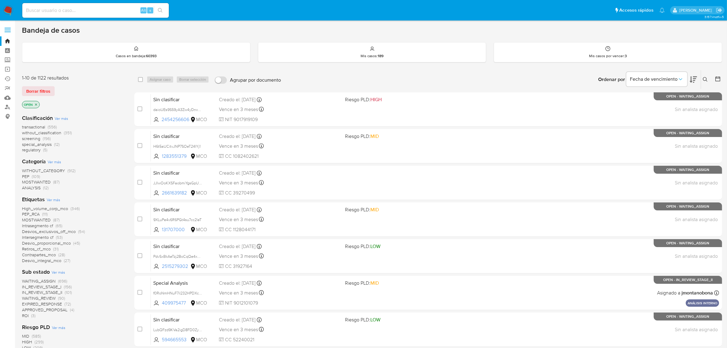
click at [37, 104] on icon "close-filter" at bounding box center [36, 105] width 4 height 4
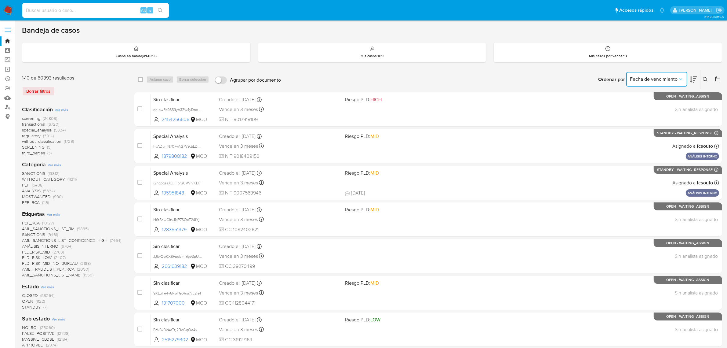
drag, startPoint x: 668, startPoint y: 77, endPoint x: 664, endPoint y: 79, distance: 3.7
click at [667, 77] on span "Fecha de vencimiento" at bounding box center [654, 79] width 48 height 6
click at [703, 79] on div "Ordenar por Fecha de vencimiento No es posible ordenar los resultados mientras …" at bounding box center [506, 79] width 444 height 19
click at [704, 79] on icon at bounding box center [705, 79] width 5 height 5
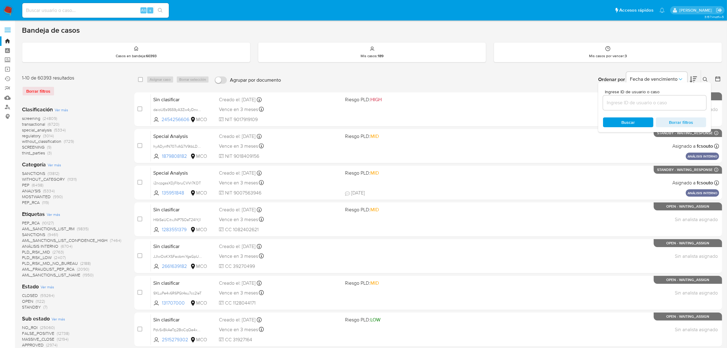
click at [657, 106] on div at bounding box center [654, 102] width 103 height 15
type input "pH1DY5TGNXWQBw1WuEkKQP2N"
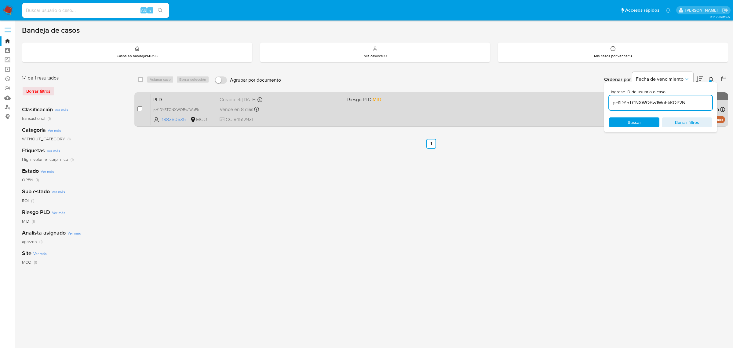
click at [137, 108] on div "case-item-checkbox No es posible asignar el caso PLD pH1DY5TGNXWQBw1WuEkKQP2N 1…" at bounding box center [431, 109] width 594 height 34
click at [138, 107] on input "checkbox" at bounding box center [139, 108] width 5 height 5
checkbox input "true"
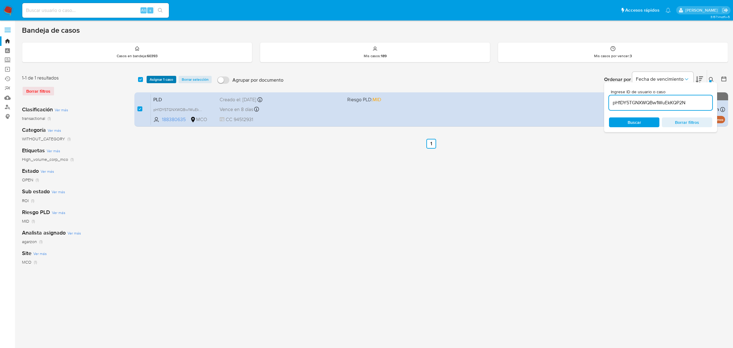
click at [158, 79] on span "Asignar 1 caso" at bounding box center [162, 79] width 24 height 6
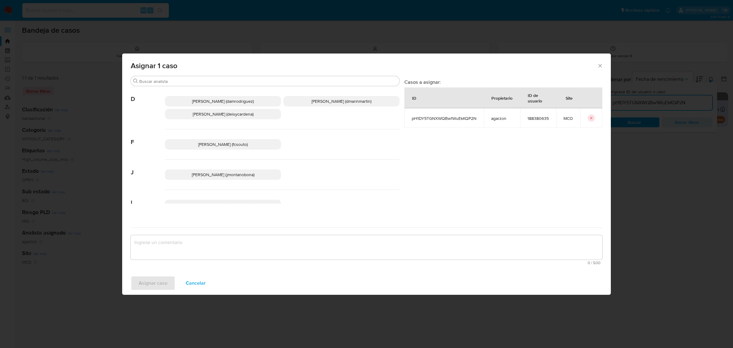
click at [240, 100] on span "Damian Rodriguez (damrodriguez)" at bounding box center [223, 101] width 62 height 6
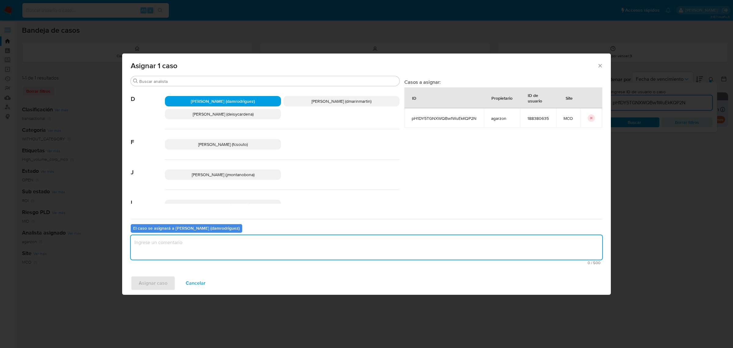
click at [234, 251] on textarea "assign-modal" at bounding box center [367, 247] width 472 height 24
type textarea "Asignacion"
click at [156, 285] on span "Asignar caso" at bounding box center [153, 282] width 29 height 13
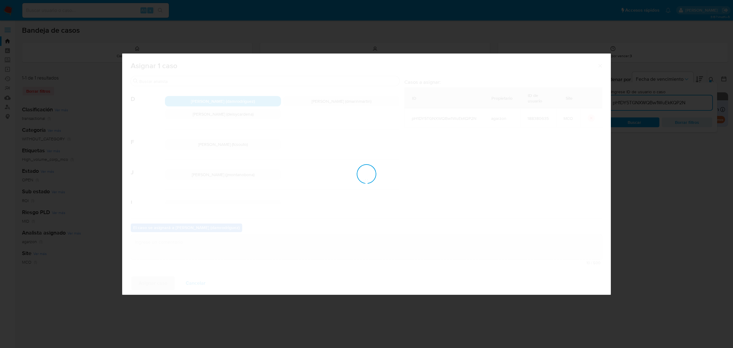
checkbox input "false"
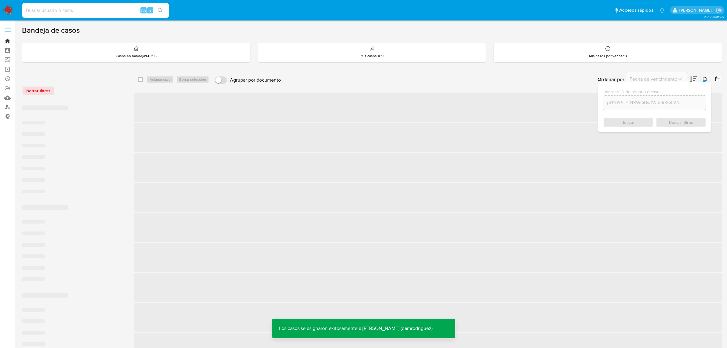
click at [8, 41] on link "Bandeja" at bounding box center [36, 40] width 73 height 9
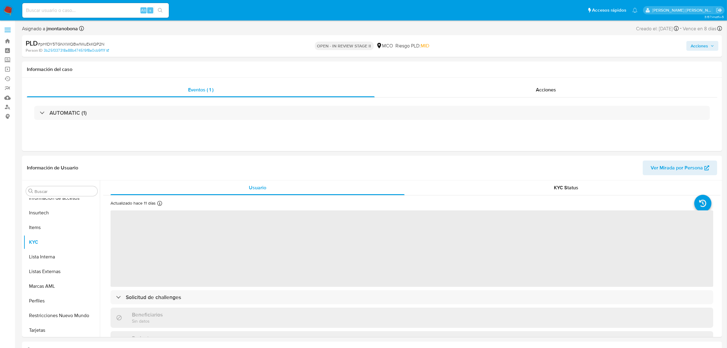
scroll to position [258, 0]
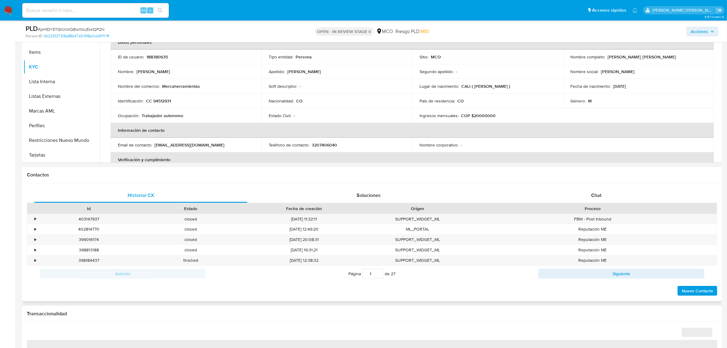
select select "10"
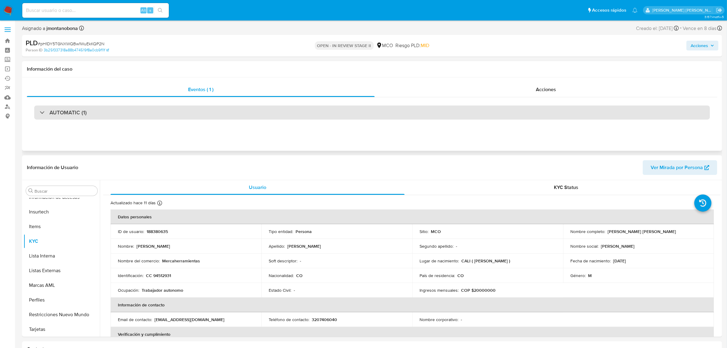
scroll to position [0, 0]
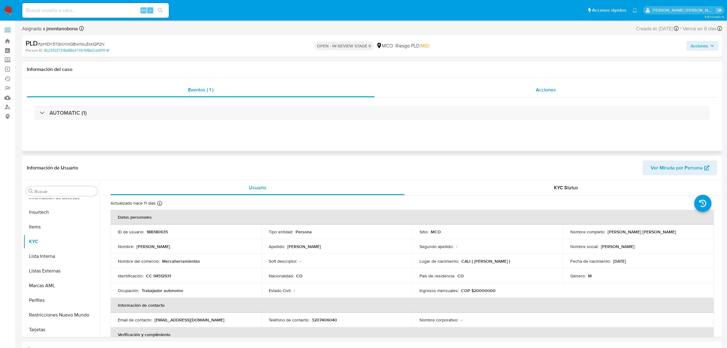
click at [532, 87] on div "Acciones" at bounding box center [546, 89] width 343 height 15
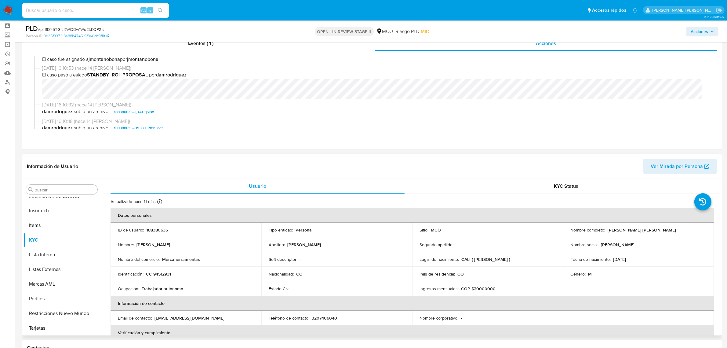
scroll to position [38, 0]
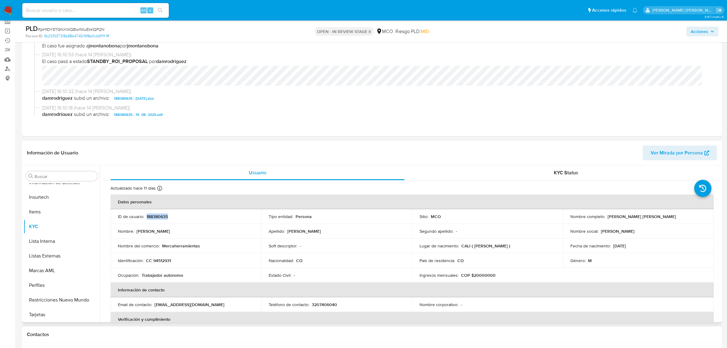
drag, startPoint x: 170, startPoint y: 218, endPoint x: 146, endPoint y: 217, distance: 24.1
click at [146, 217] on div "ID de usuario : 188380635" at bounding box center [186, 216] width 136 height 5
copy p "188380635"
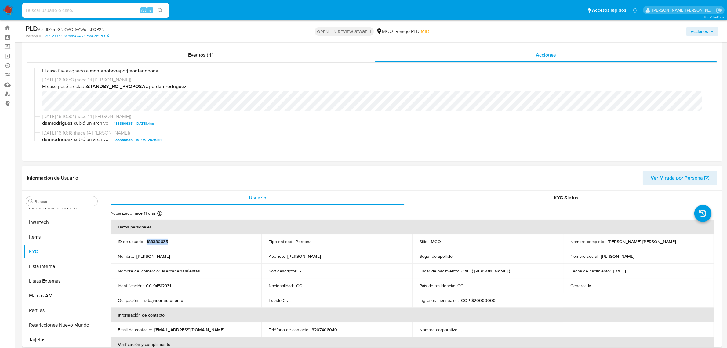
scroll to position [0, 0]
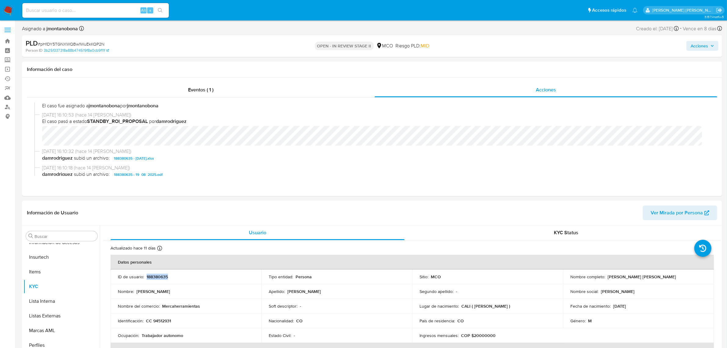
click at [704, 44] on span "Acciones" at bounding box center [699, 46] width 17 height 10
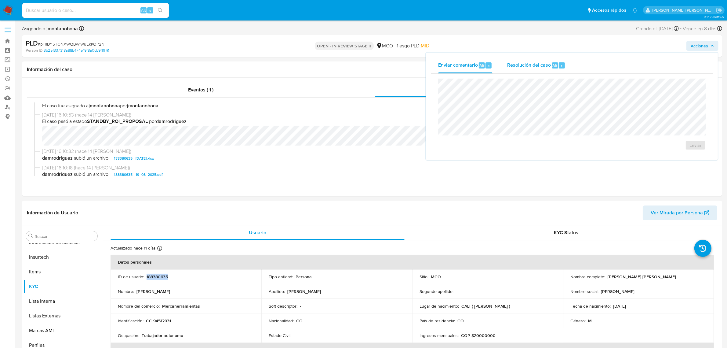
click at [526, 63] on span "Resolución del caso" at bounding box center [529, 65] width 44 height 7
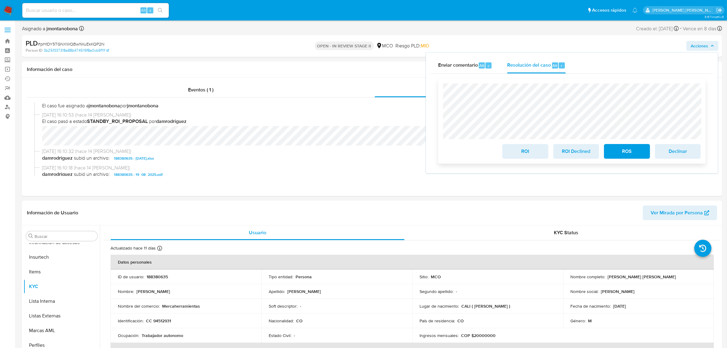
click at [530, 156] on span "ROI" at bounding box center [525, 150] width 30 height 13
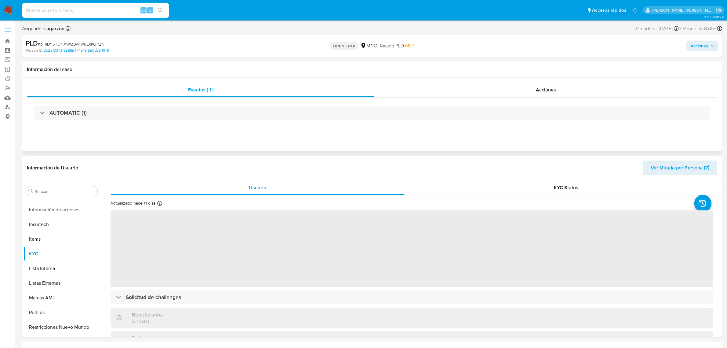
scroll to position [258, 0]
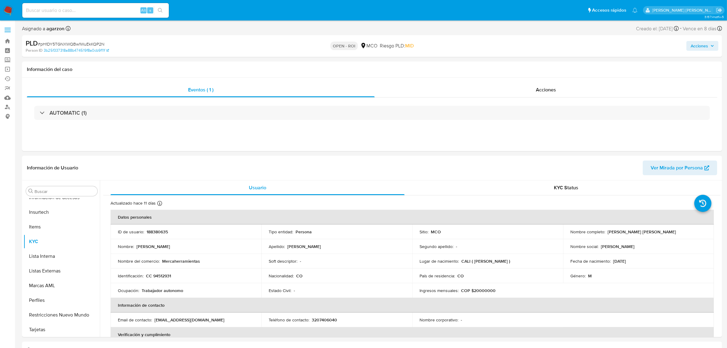
select select "10"
drag, startPoint x: 104, startPoint y: 45, endPoint x: 41, endPoint y: 45, distance: 62.9
click at [41, 45] on div "PLD # pH1DY5TGNXWQBw1WuEkKQP2N" at bounding box center [140, 43] width 229 height 9
copy span "pH1DY5TGNXWQBw1WuEkKQP2N"
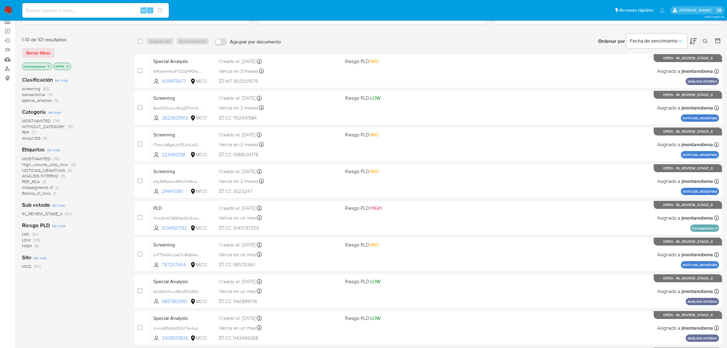
scroll to position [134, 0]
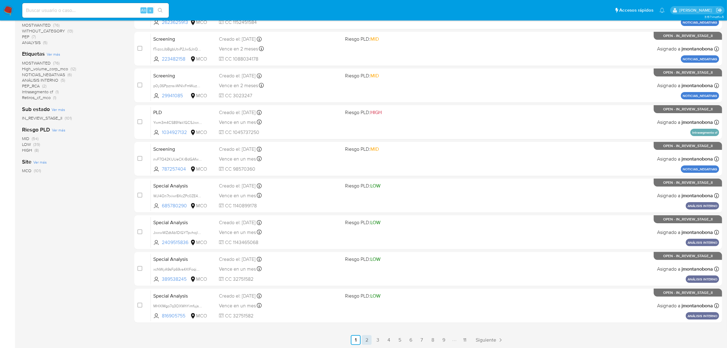
click at [368, 340] on link "2" at bounding box center [367, 340] width 10 height 10
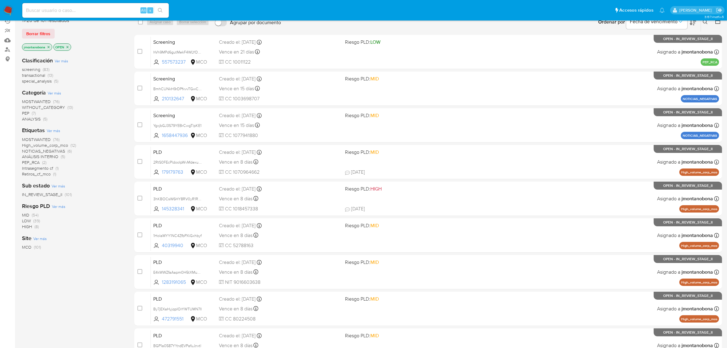
scroll to position [134, 0]
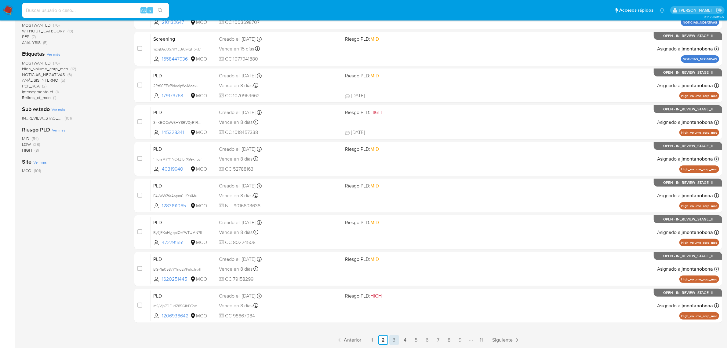
click at [395, 341] on link "3" at bounding box center [394, 340] width 10 height 10
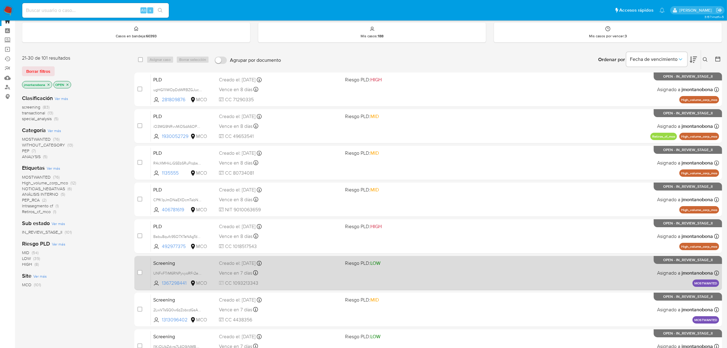
scroll to position [38, 0]
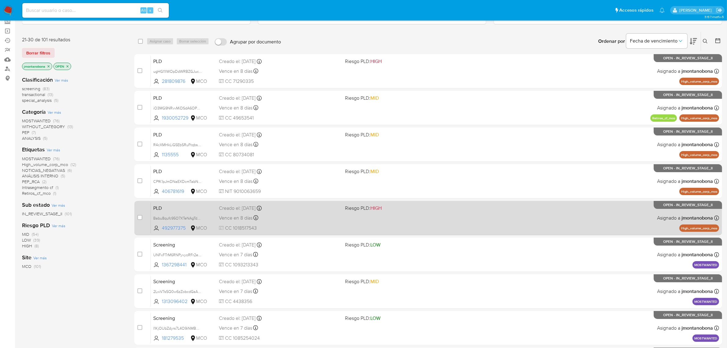
click at [194, 208] on span "PLD" at bounding box center [183, 207] width 61 height 8
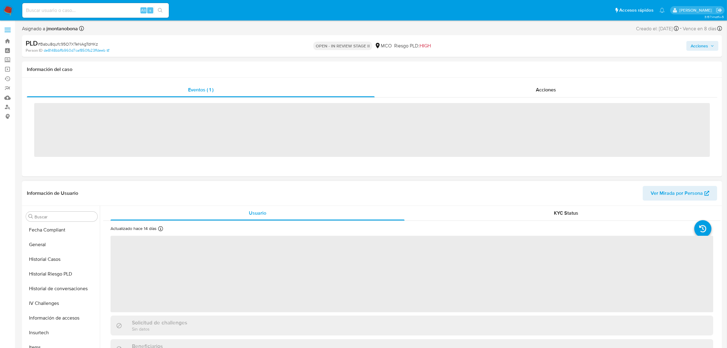
scroll to position [258, 0]
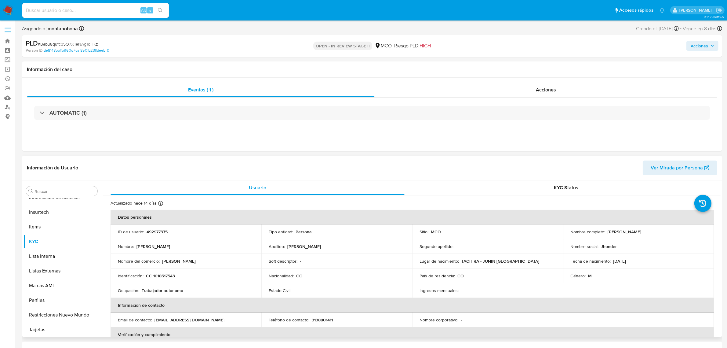
select select "10"
click at [543, 90] on span "Acciones" at bounding box center [546, 89] width 20 height 7
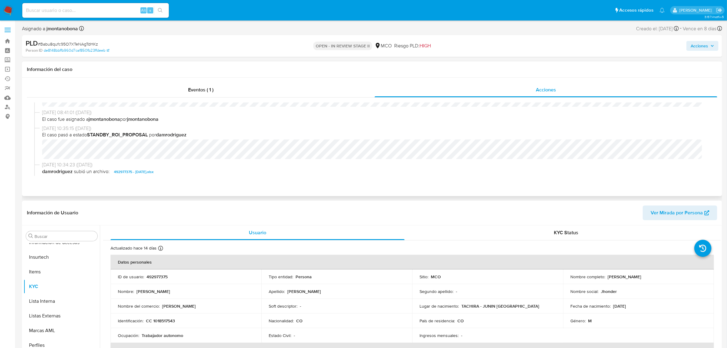
scroll to position [38, 0]
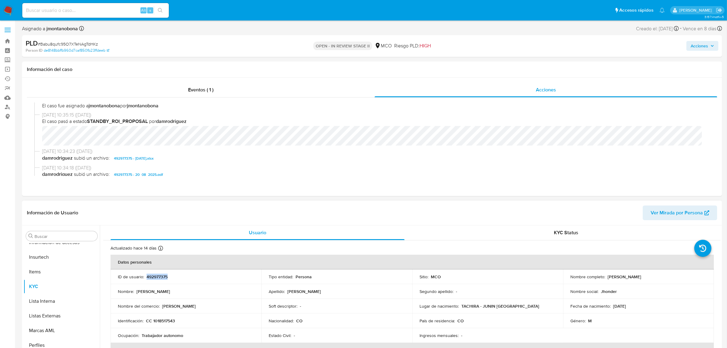
drag, startPoint x: 163, startPoint y: 278, endPoint x: 147, endPoint y: 279, distance: 15.9
click at [147, 279] on div "ID de usuario : 492977375" at bounding box center [186, 276] width 136 height 5
copy p "492977375"
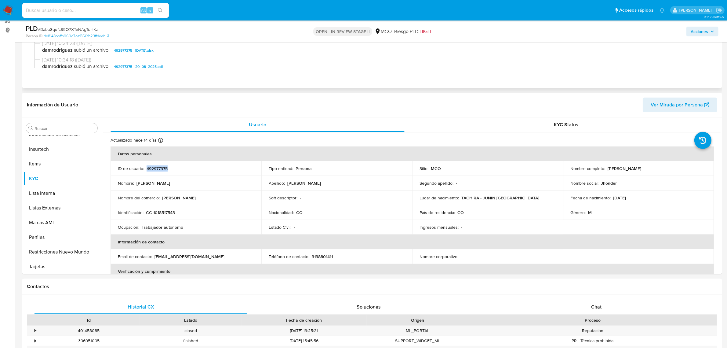
scroll to position [0, 0]
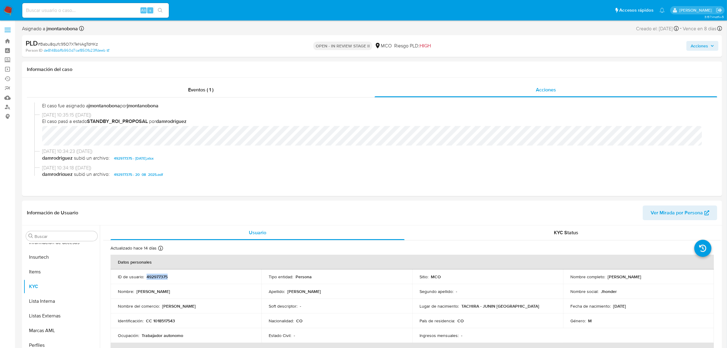
click at [702, 49] on span "Acciones" at bounding box center [699, 46] width 17 height 10
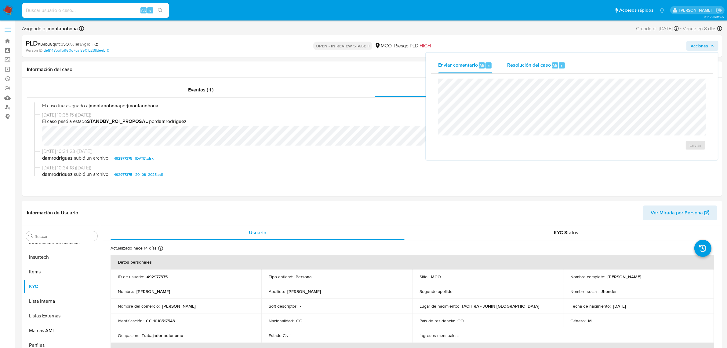
click at [525, 68] on span "Resolución del caso" at bounding box center [529, 65] width 44 height 7
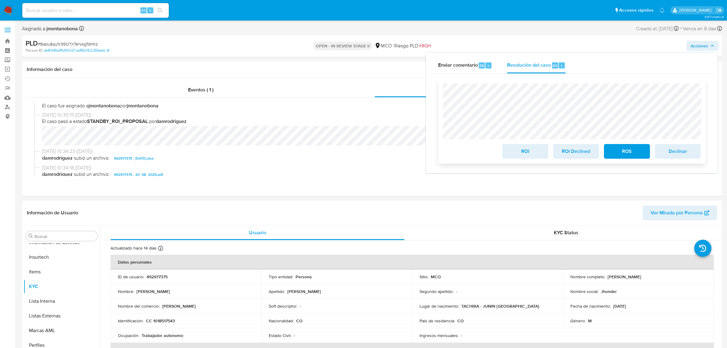
click at [525, 151] on span "ROI" at bounding box center [525, 150] width 30 height 13
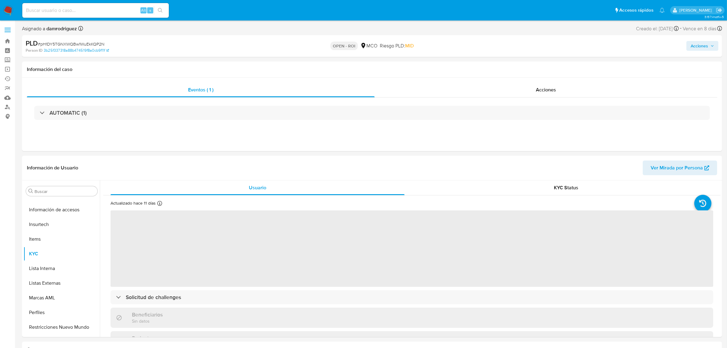
scroll to position [258, 0]
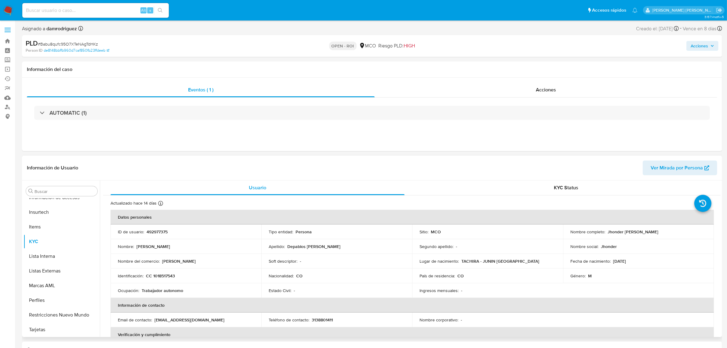
select select "10"
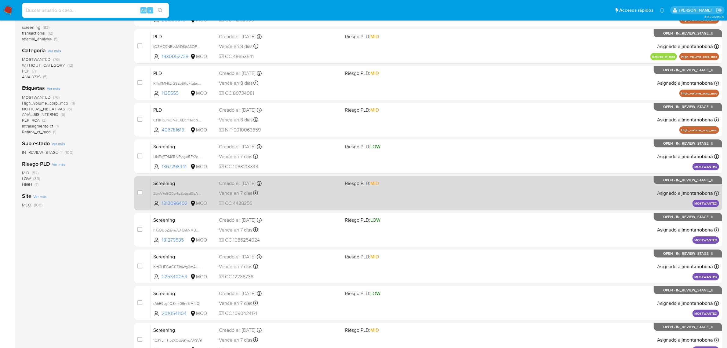
scroll to position [57, 0]
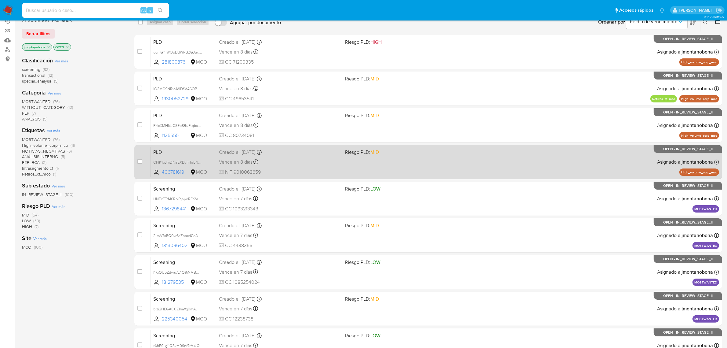
click at [186, 154] on span "PLD" at bounding box center [183, 152] width 61 height 8
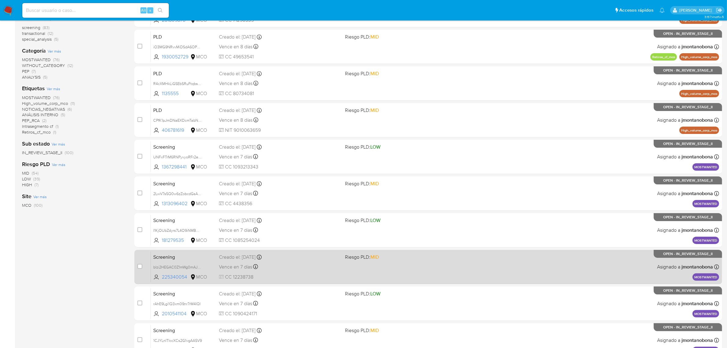
scroll to position [134, 0]
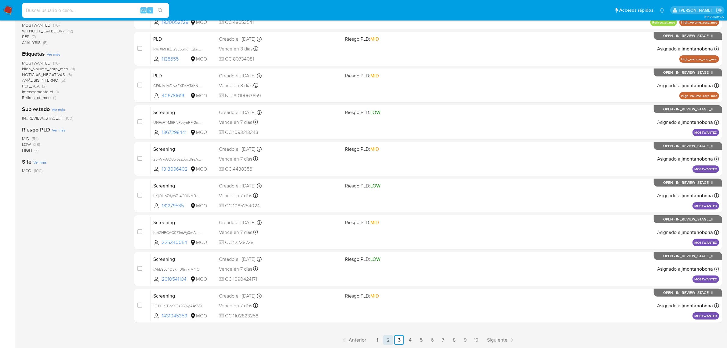
click at [393, 337] on link "2" at bounding box center [388, 340] width 10 height 10
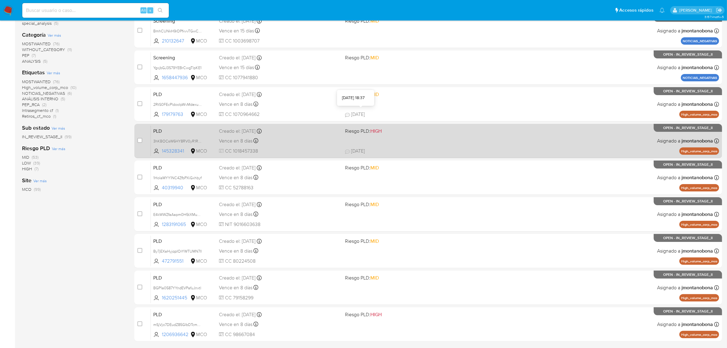
scroll to position [134, 0]
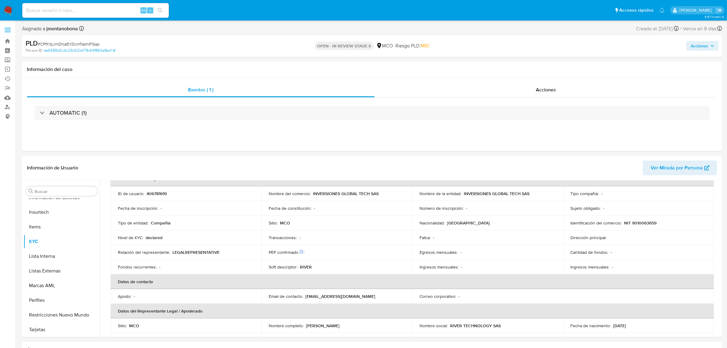
scroll to position [38, 0]
select select "10"
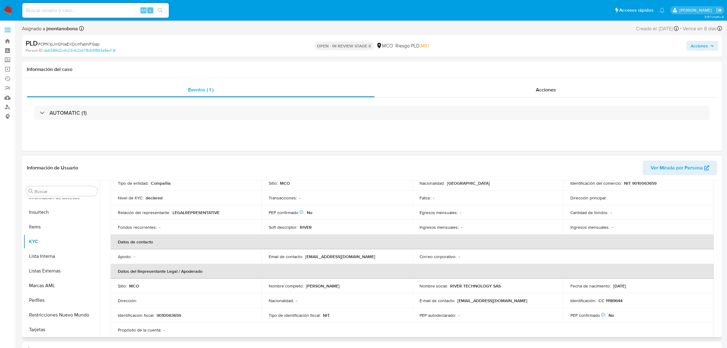
scroll to position [0, 0]
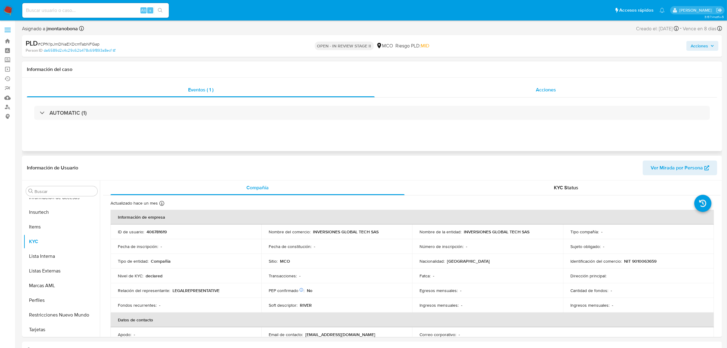
click at [543, 94] on div "Acciones" at bounding box center [546, 89] width 343 height 15
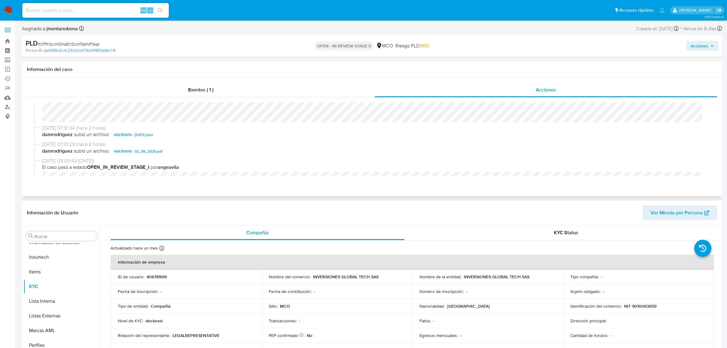
scroll to position [38, 0]
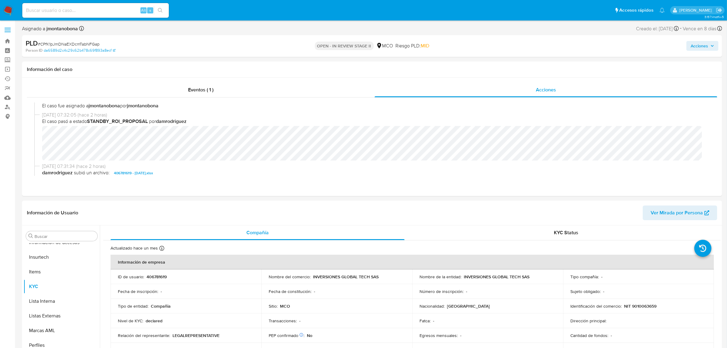
click at [706, 48] on span "Acciones" at bounding box center [699, 46] width 17 height 10
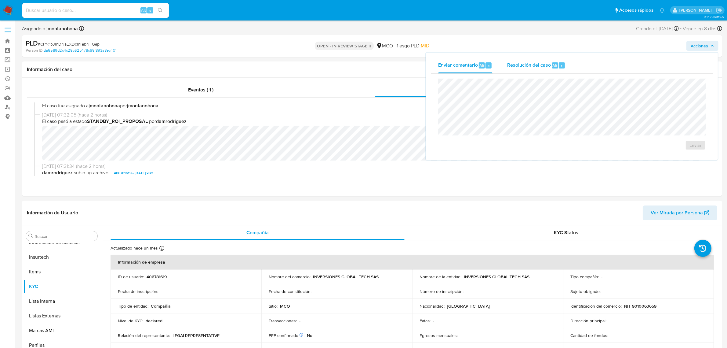
click at [547, 69] on div "Resolución del caso Alt r" at bounding box center [536, 65] width 58 height 16
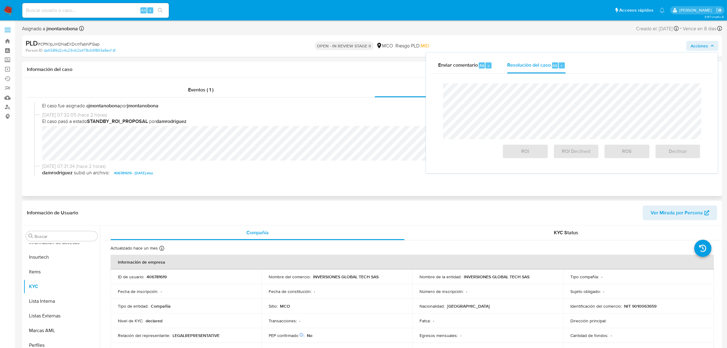
click at [408, 73] on div "Información del caso" at bounding box center [372, 69] width 700 height 16
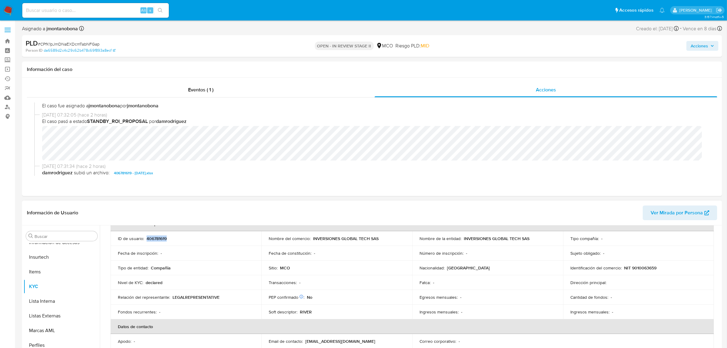
drag, startPoint x: 175, startPoint y: 239, endPoint x: 147, endPoint y: 240, distance: 28.1
click at [147, 240] on div "ID de usuario : 406781619" at bounding box center [186, 238] width 136 height 5
copy p "406781619"
click at [703, 45] on span "Acciones" at bounding box center [699, 46] width 17 height 10
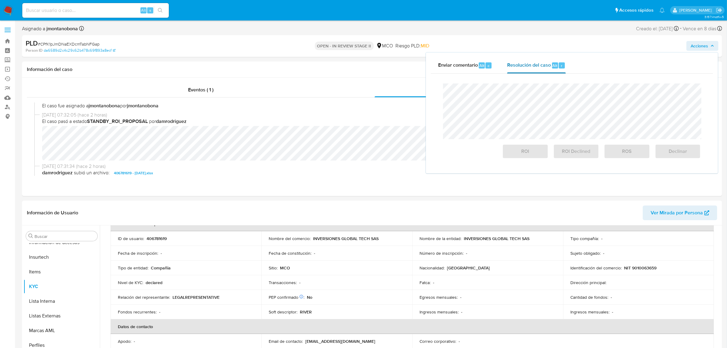
click at [530, 69] on div "Resolución del caso Alt r" at bounding box center [536, 65] width 58 height 16
click at [520, 68] on span "Resolución del caso" at bounding box center [529, 65] width 44 height 7
click at [537, 151] on span "ROI" at bounding box center [525, 150] width 30 height 13
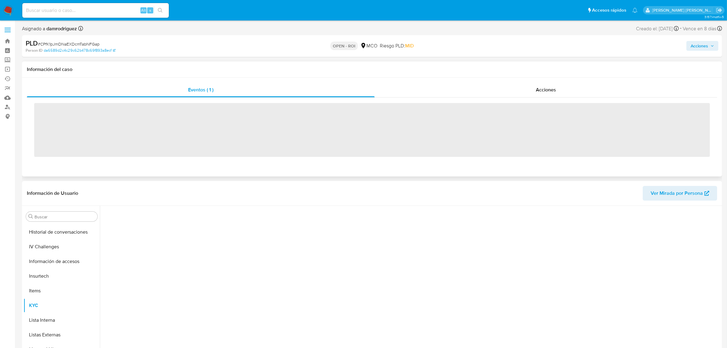
scroll to position [258, 0]
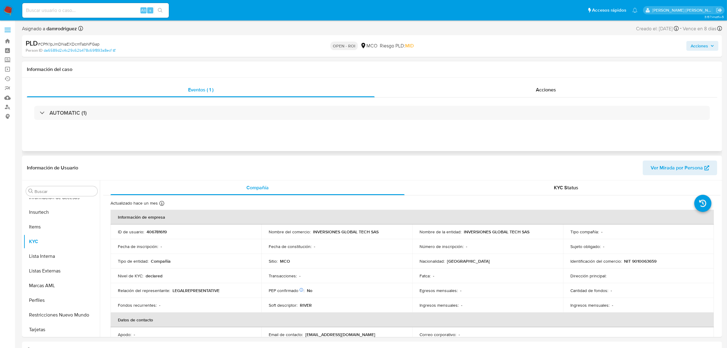
select select "10"
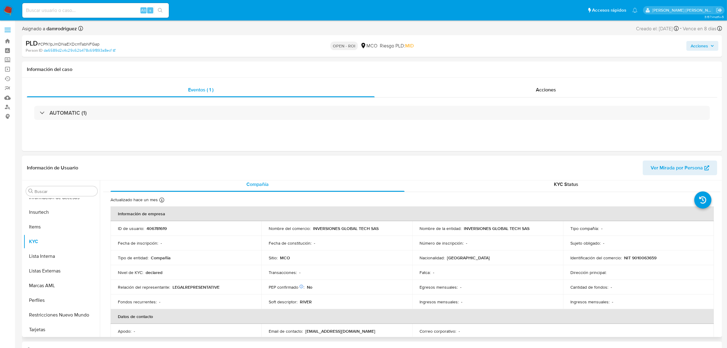
scroll to position [0, 0]
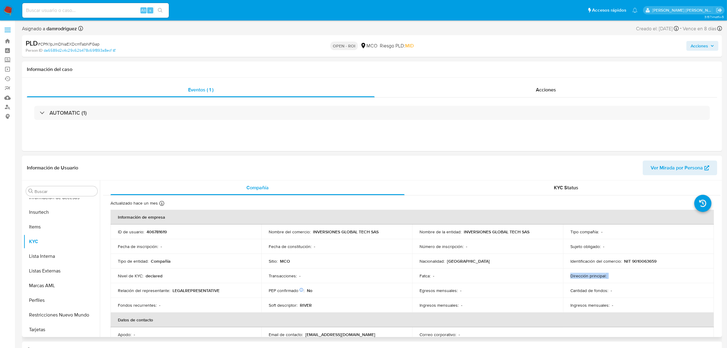
drag, startPoint x: 610, startPoint y: 277, endPoint x: 542, endPoint y: 275, distance: 67.8
click at [557, 277] on tr "Nivel de KYC : declared Transacciones : - Fatca : - Dirección principal :" at bounding box center [413, 275] width 604 height 15
drag, startPoint x: 422, startPoint y: 260, endPoint x: 548, endPoint y: 260, distance: 126.8
click at [541, 260] on div "Nacionalidad : [GEOGRAPHIC_DATA]" at bounding box center [488, 260] width 136 height 5
drag, startPoint x: 656, startPoint y: 262, endPoint x: 558, endPoint y: 262, distance: 97.7
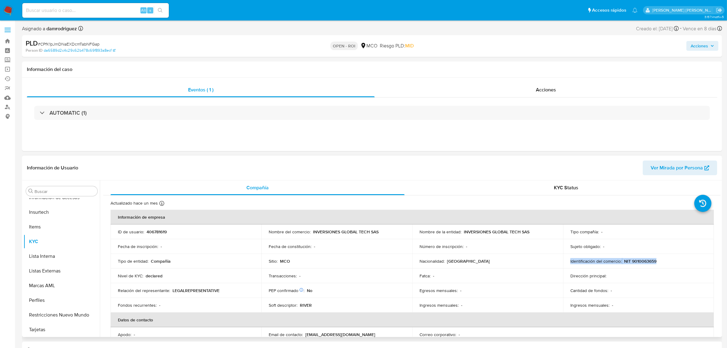
click at [566, 261] on td "Identificación del comercio : NIT 9010063659" at bounding box center [638, 261] width 151 height 15
